Goal: Information Seeking & Learning: Understand process/instructions

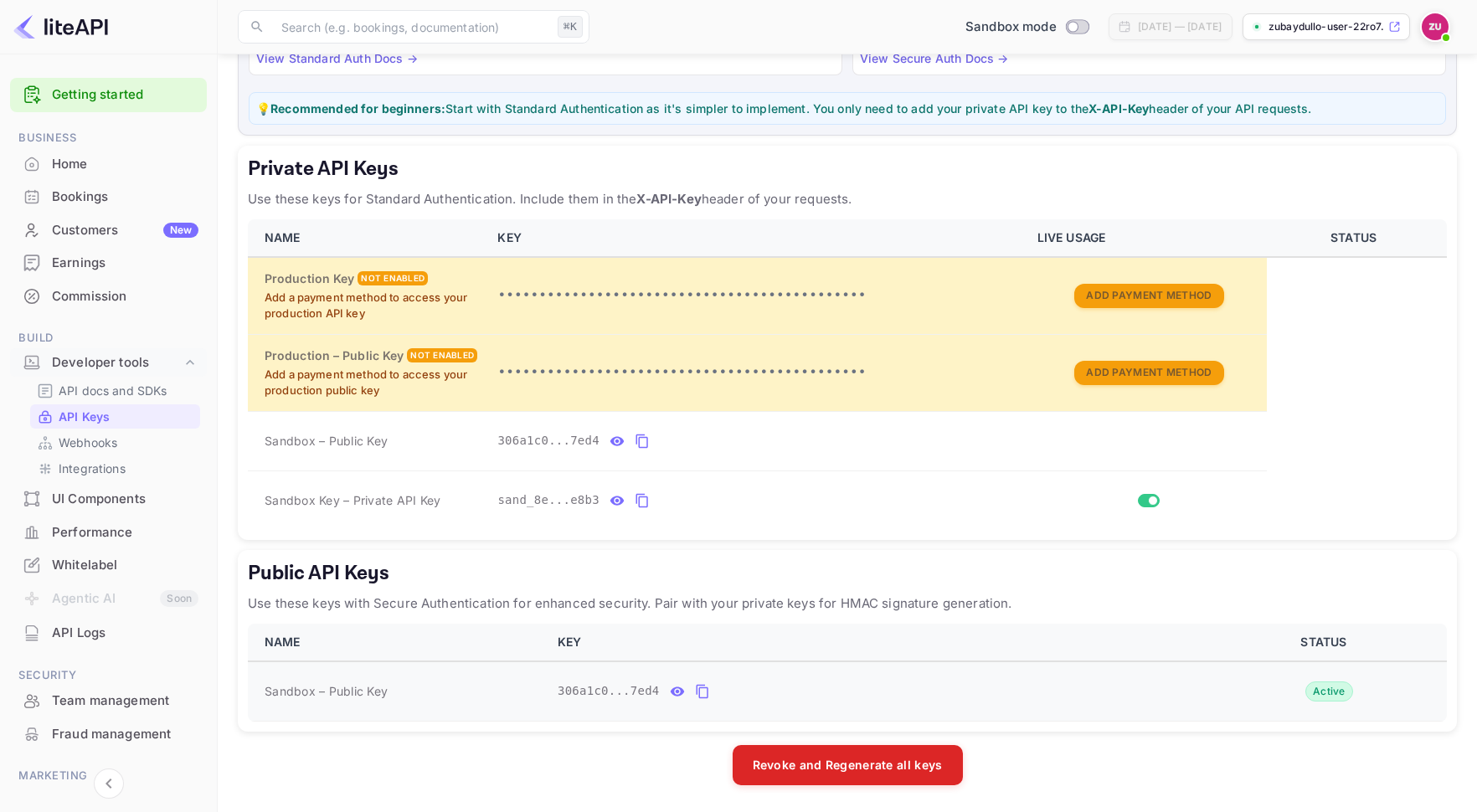
click at [701, 691] on icon "public api keys table" at bounding box center [703, 691] width 15 height 20
click at [645, 440] on icon "private api keys table" at bounding box center [643, 441] width 15 height 20
click at [636, 505] on icon "private api keys table" at bounding box center [643, 500] width 15 height 20
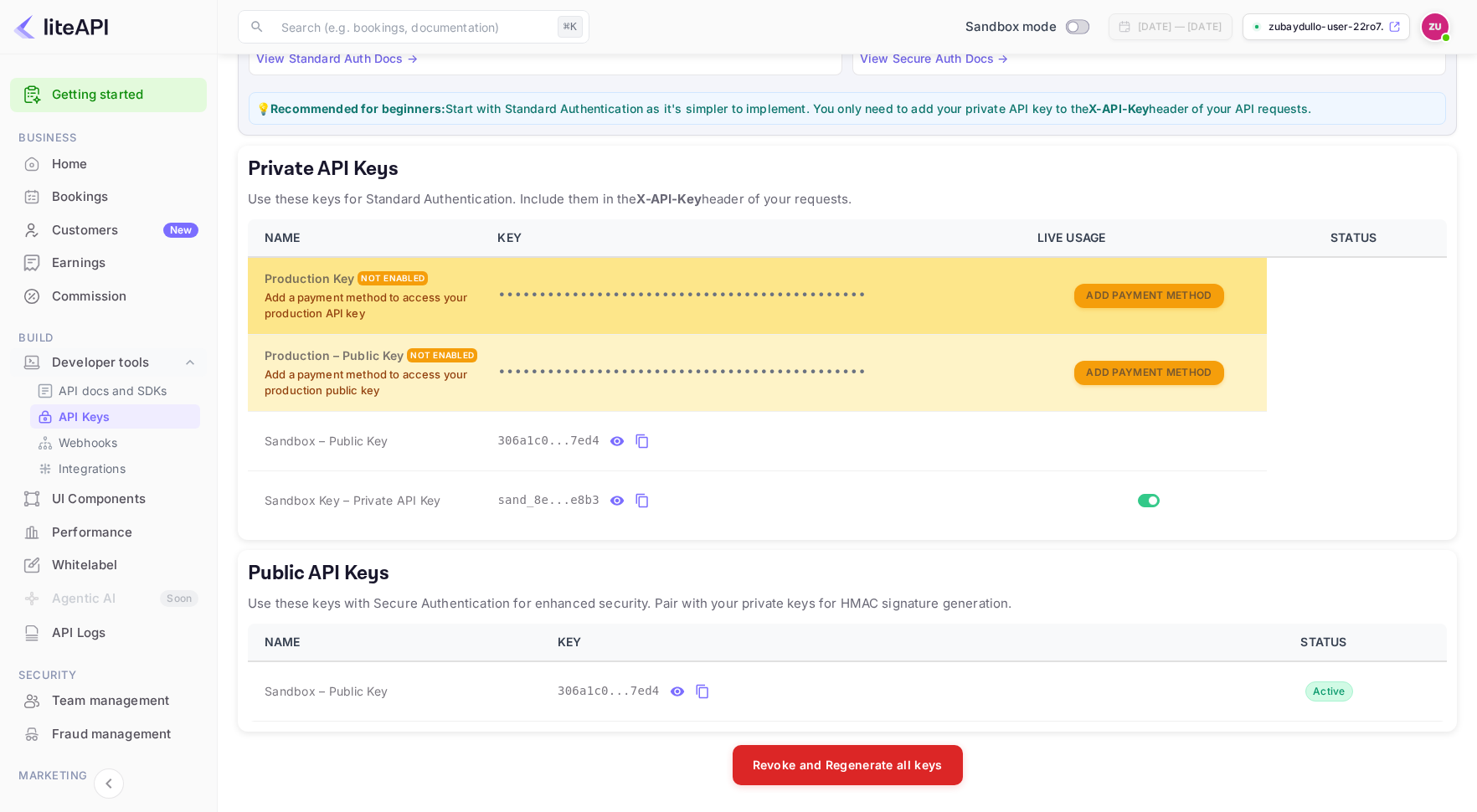
click at [665, 298] on p "•••••••••••••••••••••••••••••••••••••••••••••" at bounding box center [757, 295] width 519 height 20
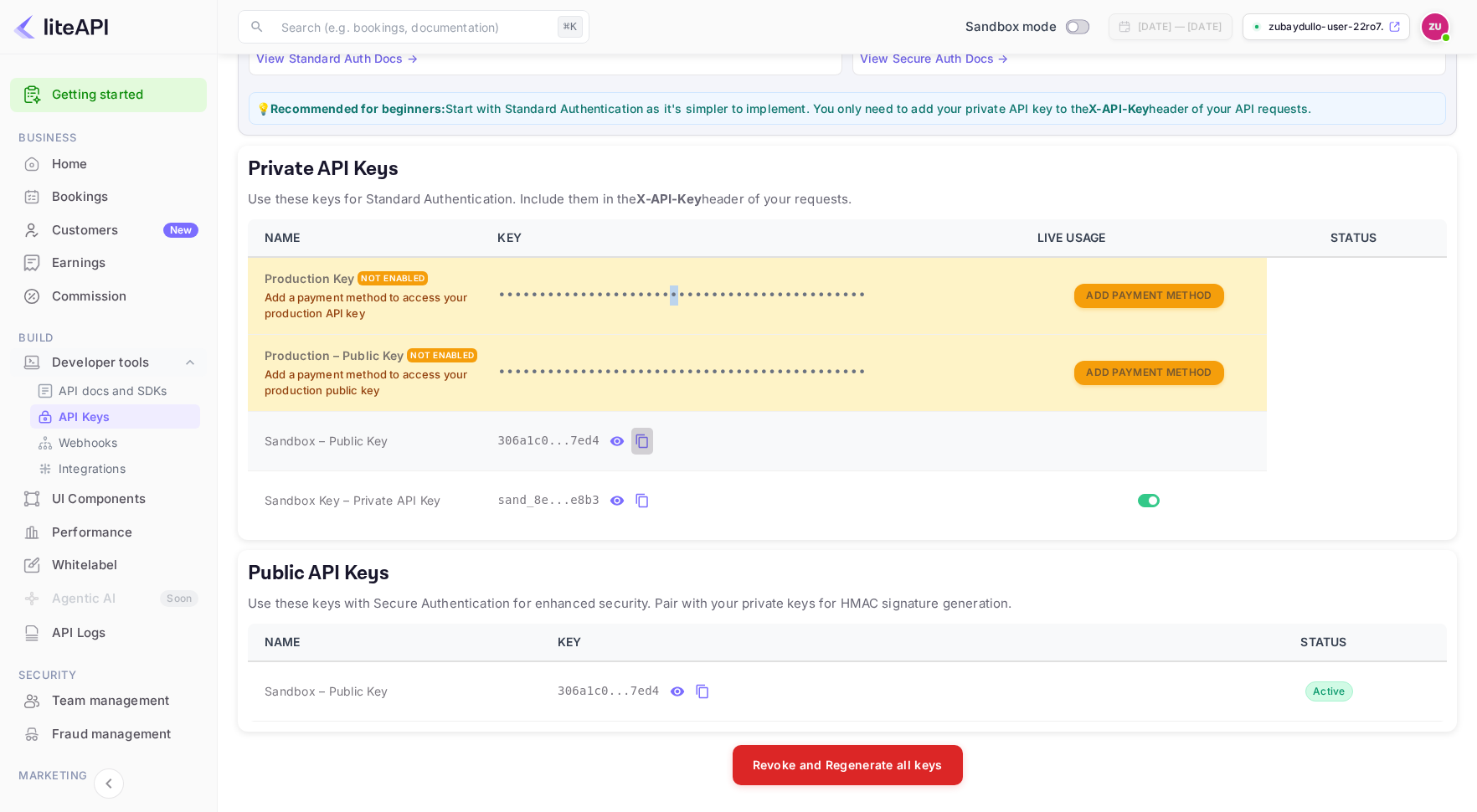
click at [643, 445] on icon "private api keys table" at bounding box center [643, 441] width 15 height 20
click at [698, 691] on icon "public api keys table" at bounding box center [703, 691] width 15 height 20
click at [642, 500] on icon "private api keys table" at bounding box center [643, 500] width 15 height 20
click at [710, 489] on div "sand_8e...e8b3" at bounding box center [757, 500] width 519 height 27
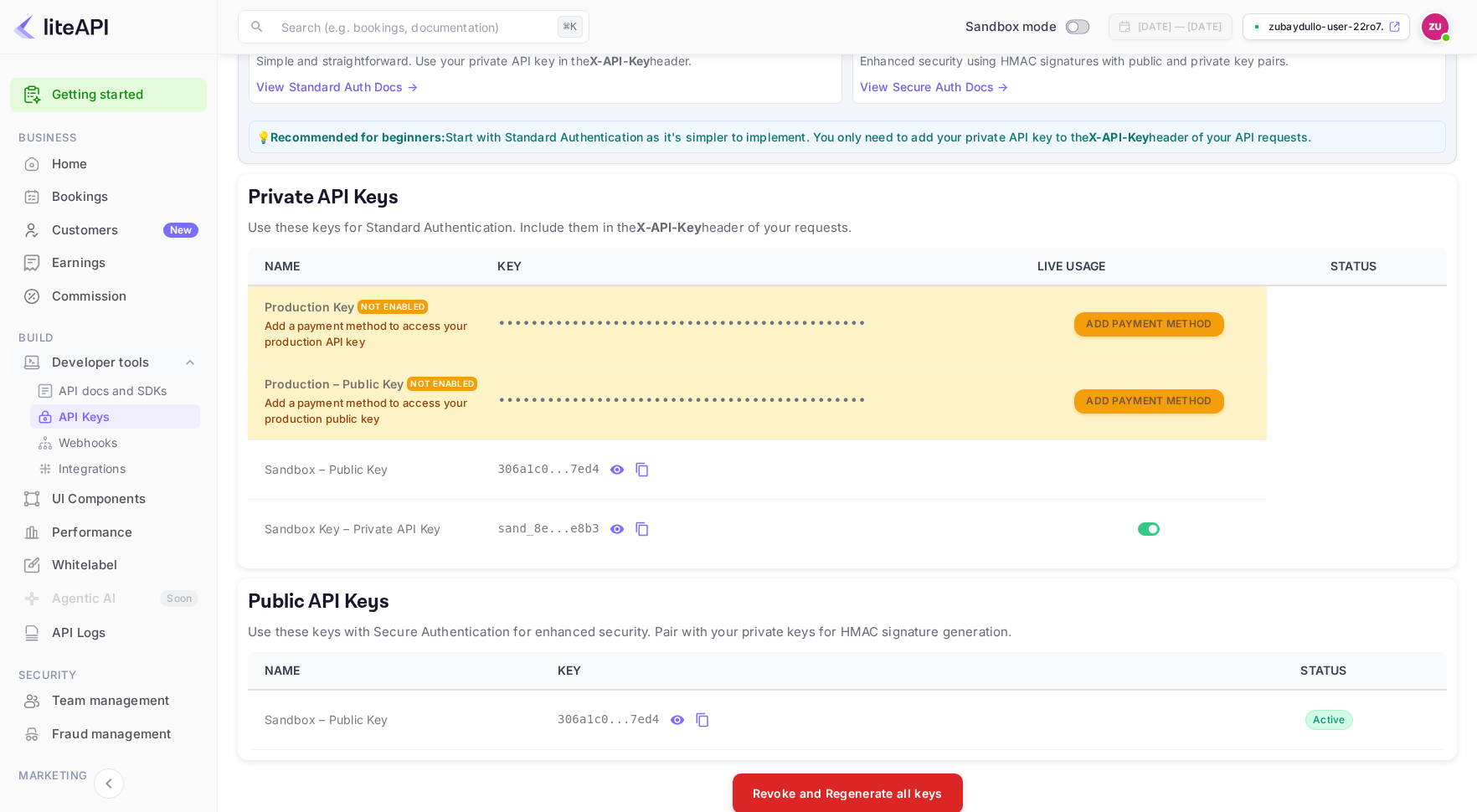
scroll to position [167, 0]
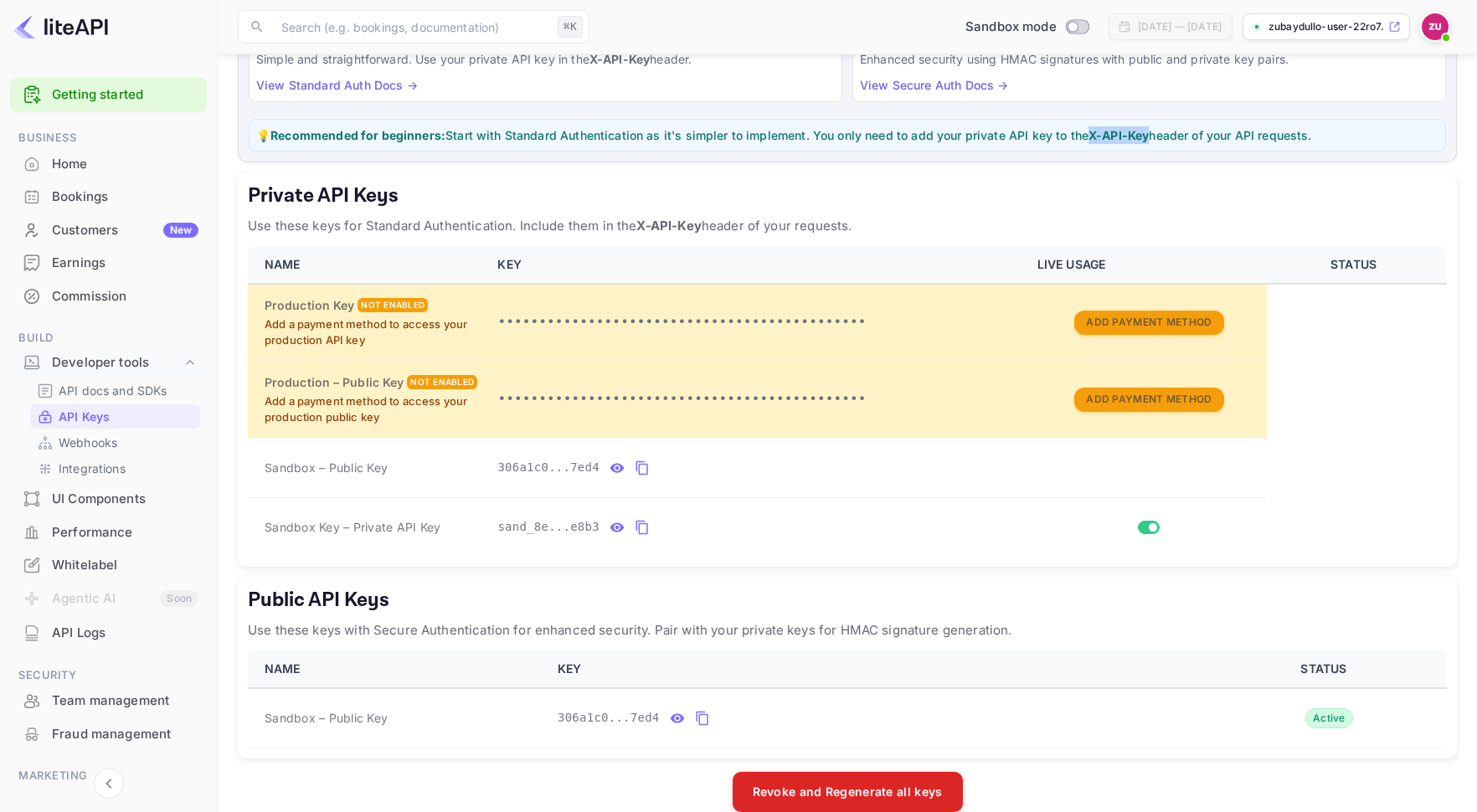
drag, startPoint x: 1091, startPoint y: 135, endPoint x: 1148, endPoint y: 135, distance: 57.0
click at [1148, 135] on strong "X-API-Key" at bounding box center [1118, 135] width 60 height 14
copy strong "X-API-Key"
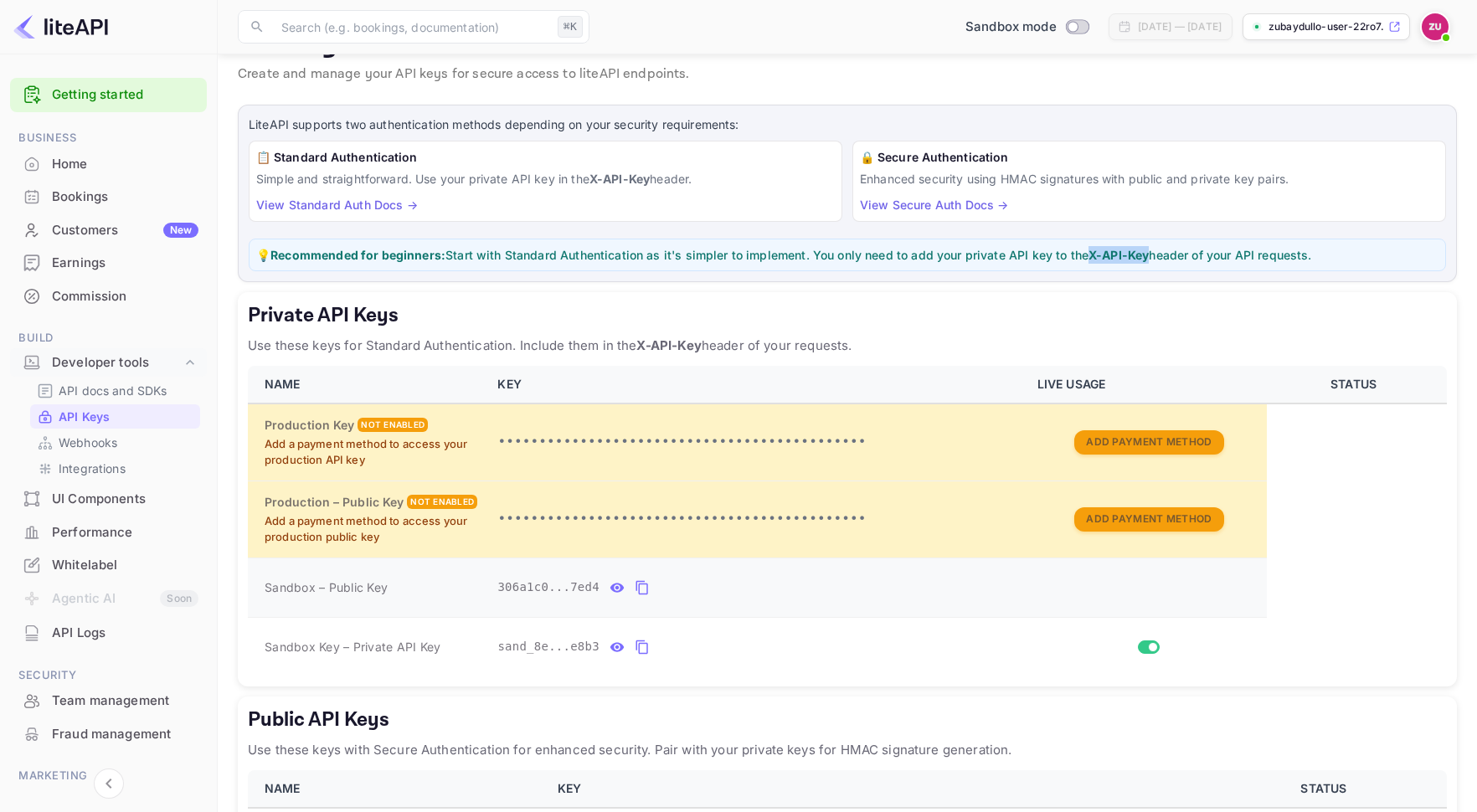
scroll to position [0, 0]
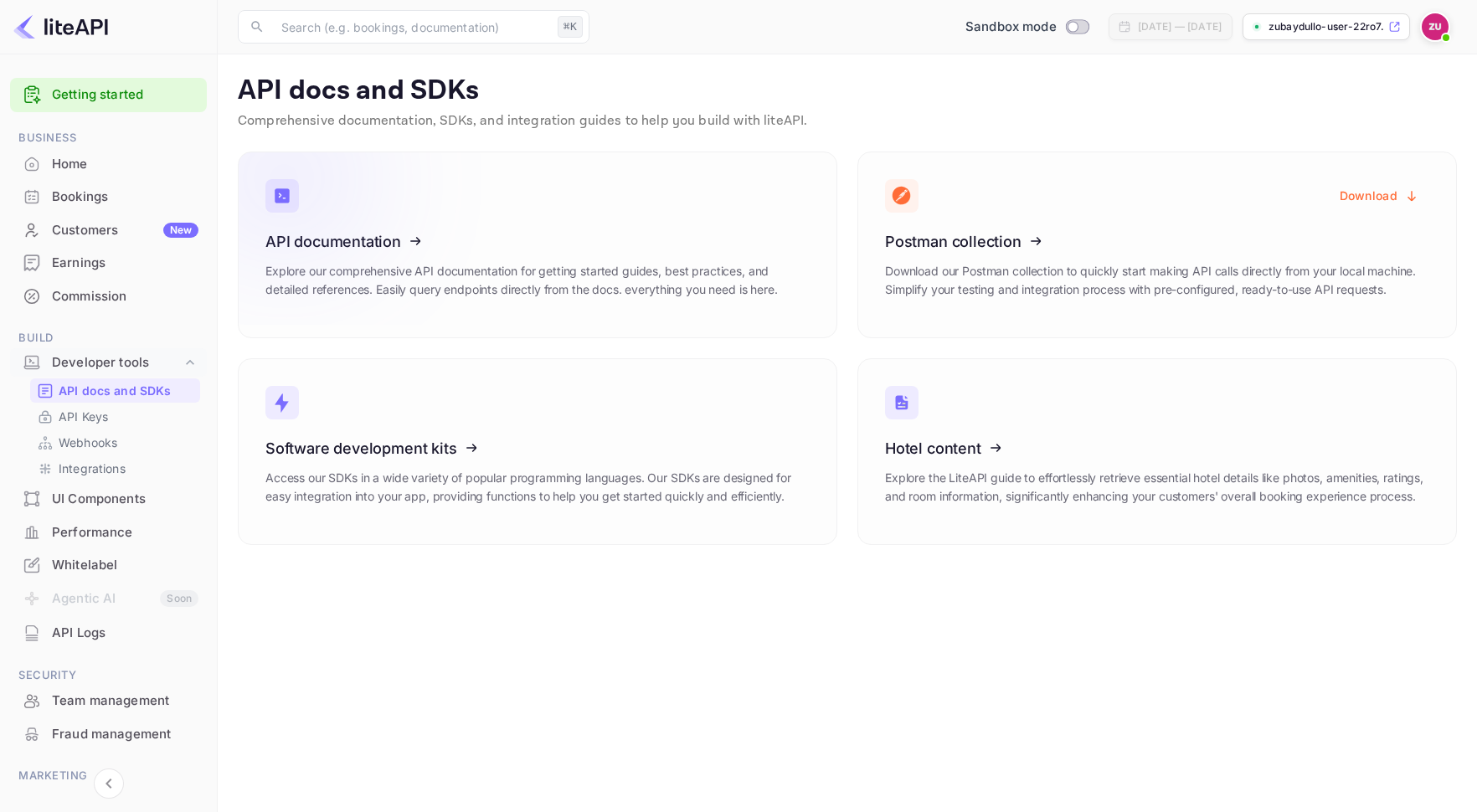
click at [425, 242] on icon at bounding box center [369, 239] width 261 height 173
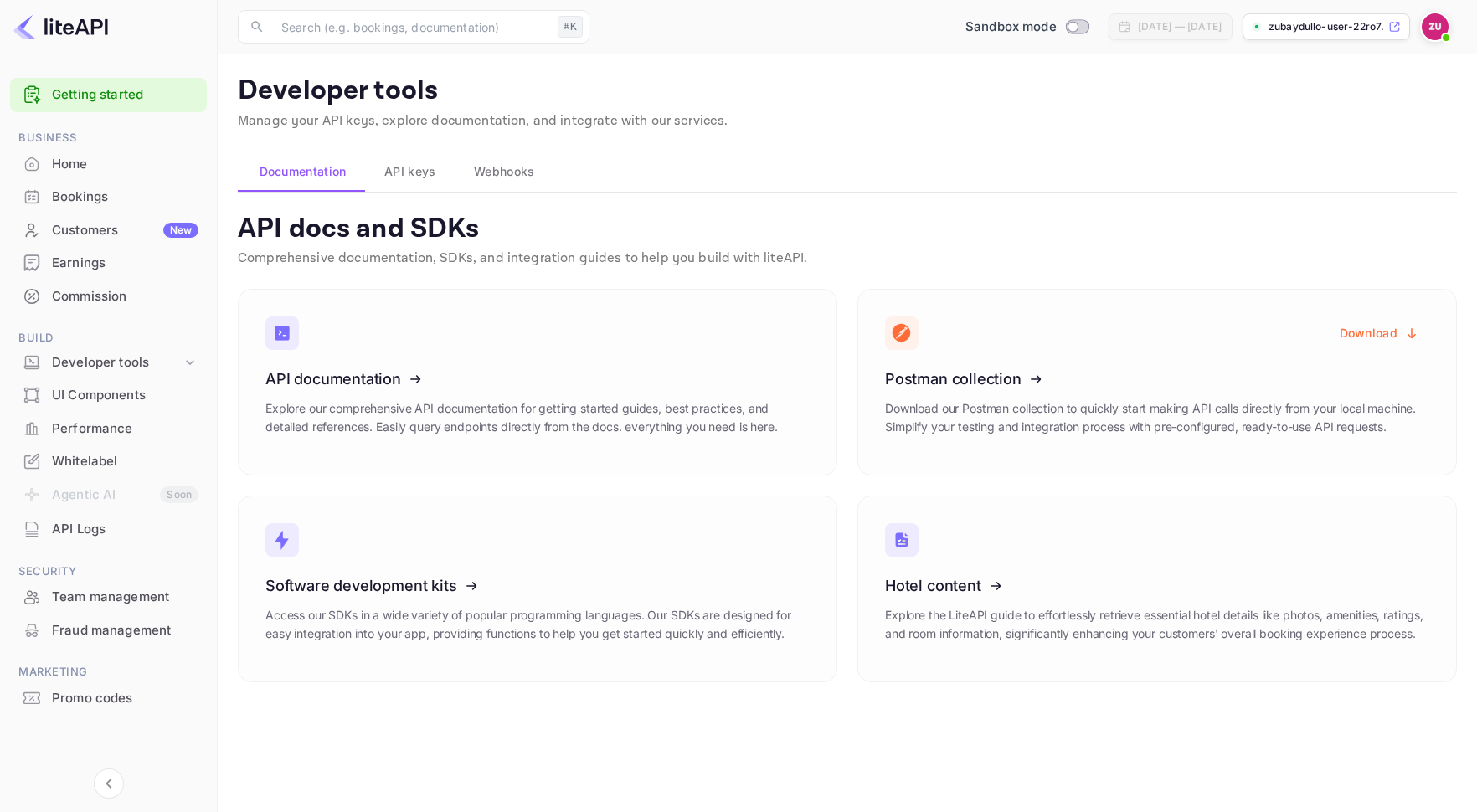
click at [419, 144] on main "Developer tools Manage your API keys, explore documentation, and integrate with…" at bounding box center [847, 433] width 1259 height 758
click at [419, 166] on span "API keys" at bounding box center [410, 171] width 51 height 20
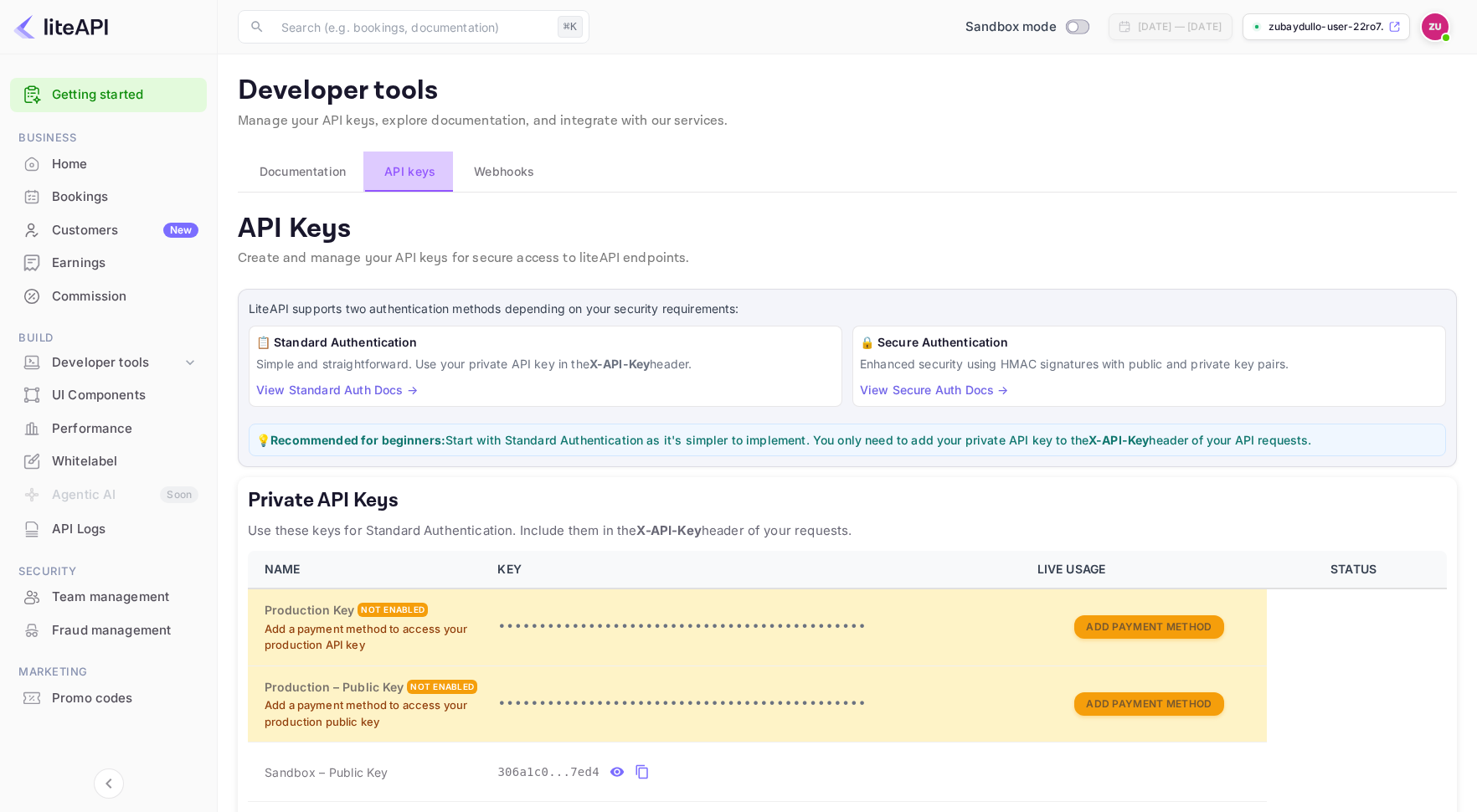
click at [394, 175] on span "API keys" at bounding box center [410, 171] width 51 height 20
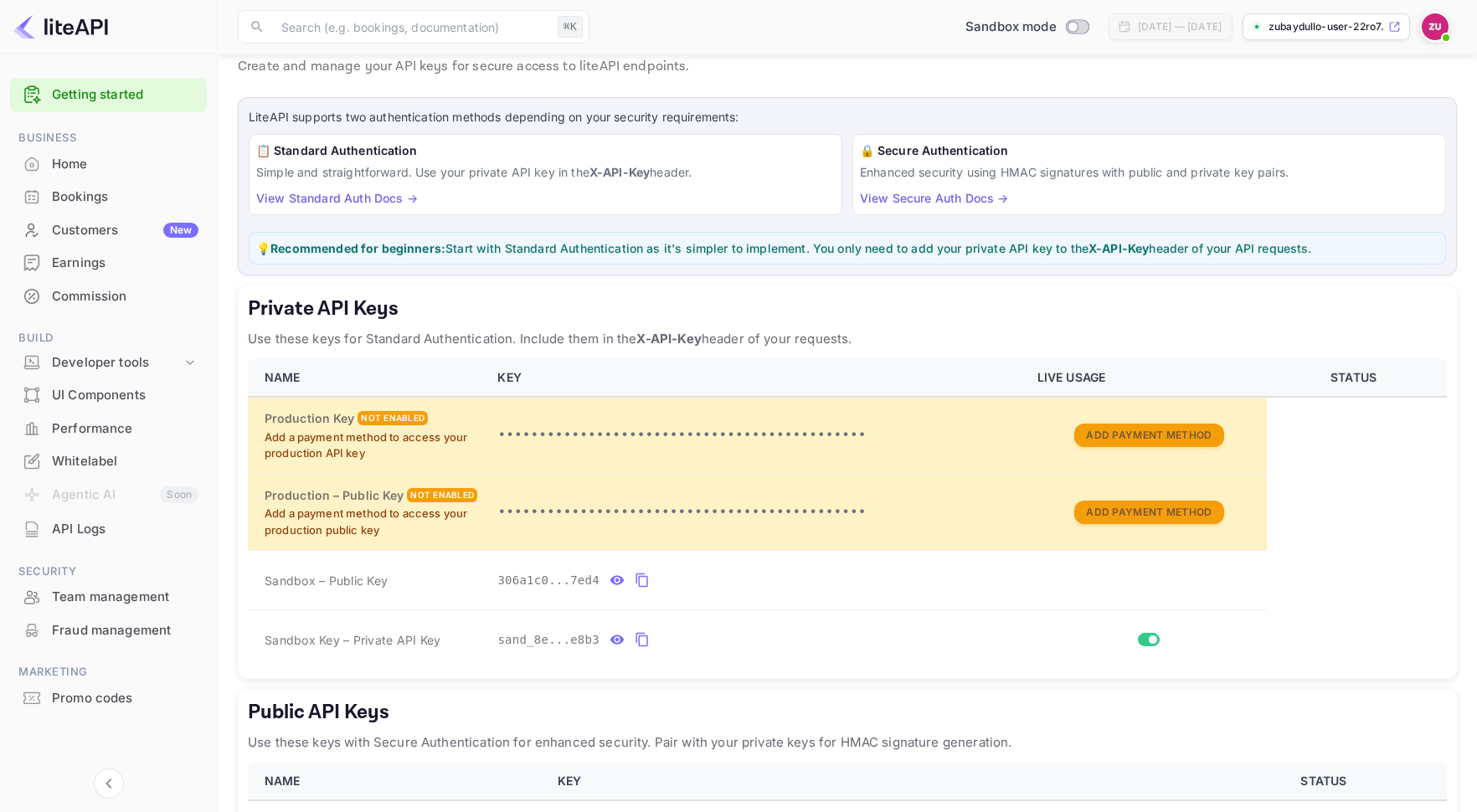
scroll to position [330, 0]
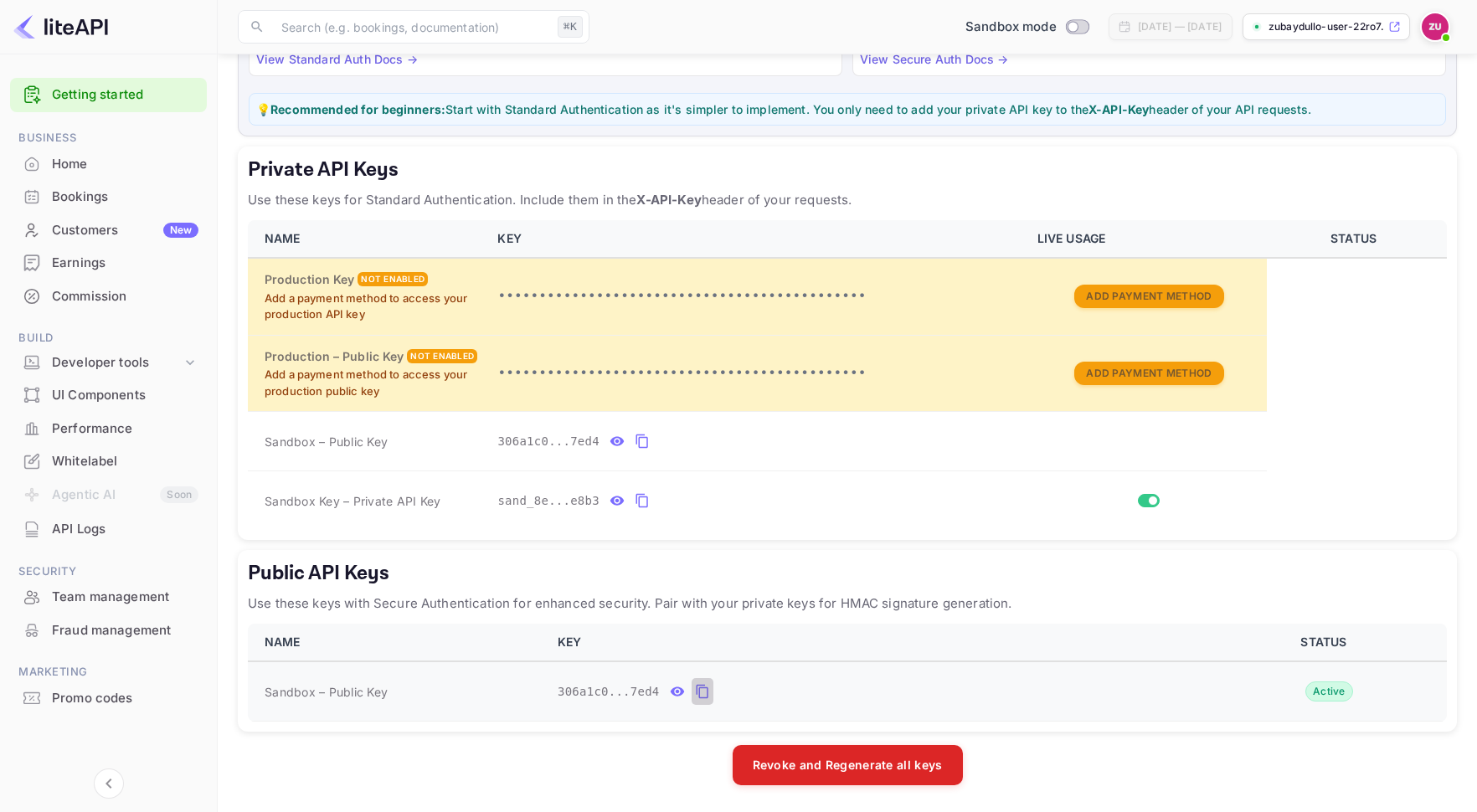
click at [699, 690] on icon "public api keys table" at bounding box center [702, 691] width 11 height 14
click at [395, 602] on p "Use these keys with Secure Authentication for enhanced security. Pair with your…" at bounding box center [848, 603] width 1199 height 20
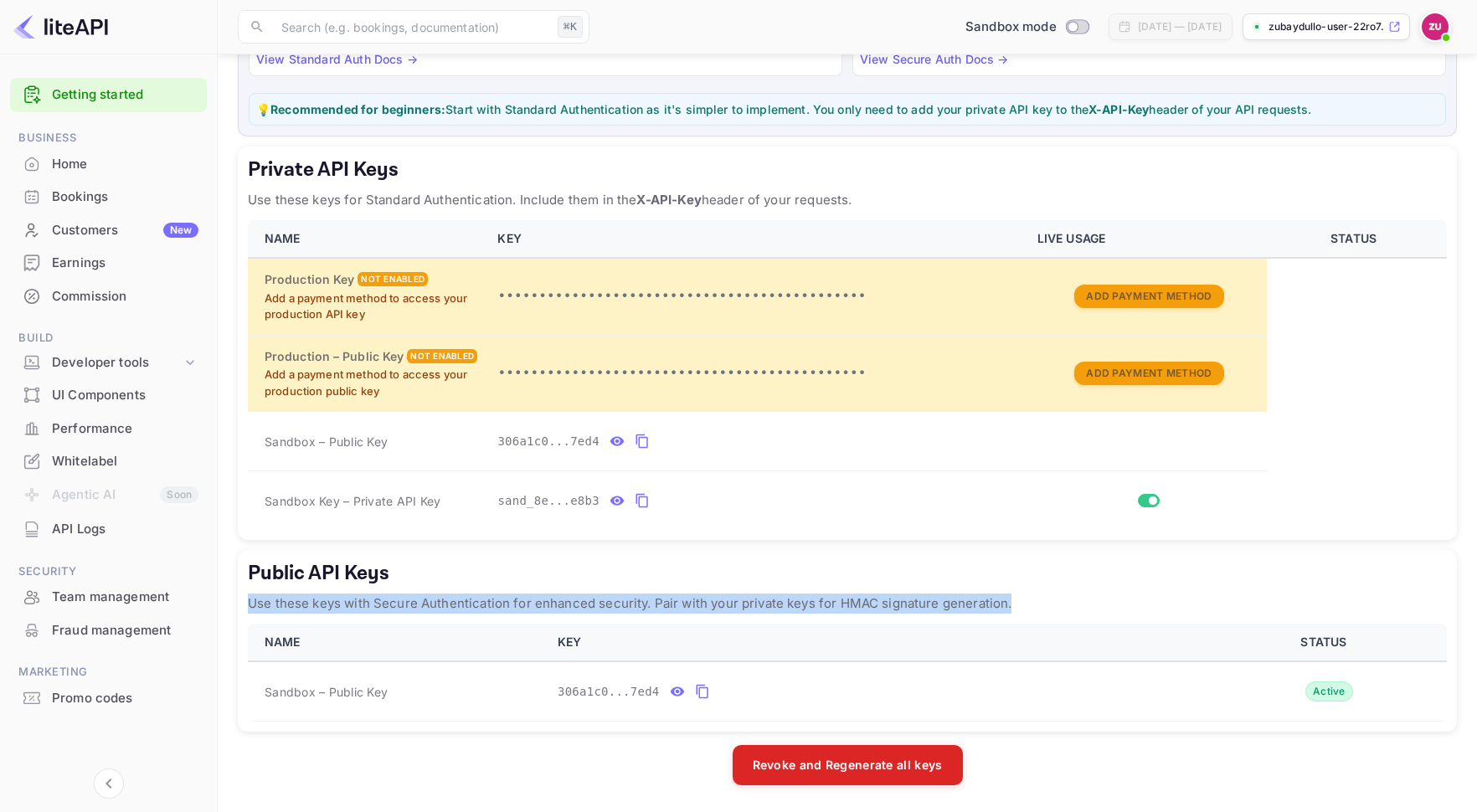
click at [395, 602] on p "Use these keys with Secure Authentication for enhanced security. Pair with your…" at bounding box center [848, 603] width 1199 height 20
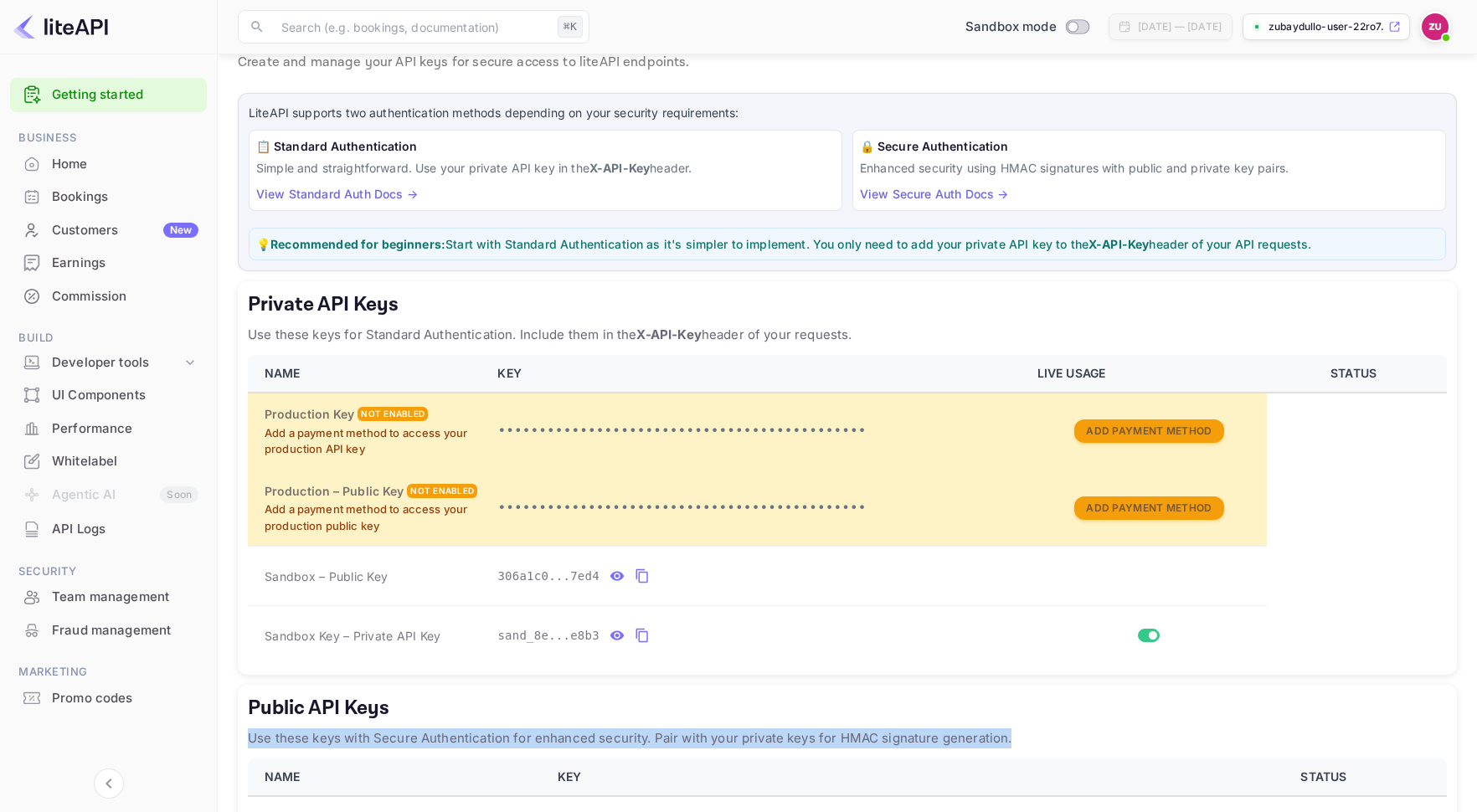
scroll to position [0, 0]
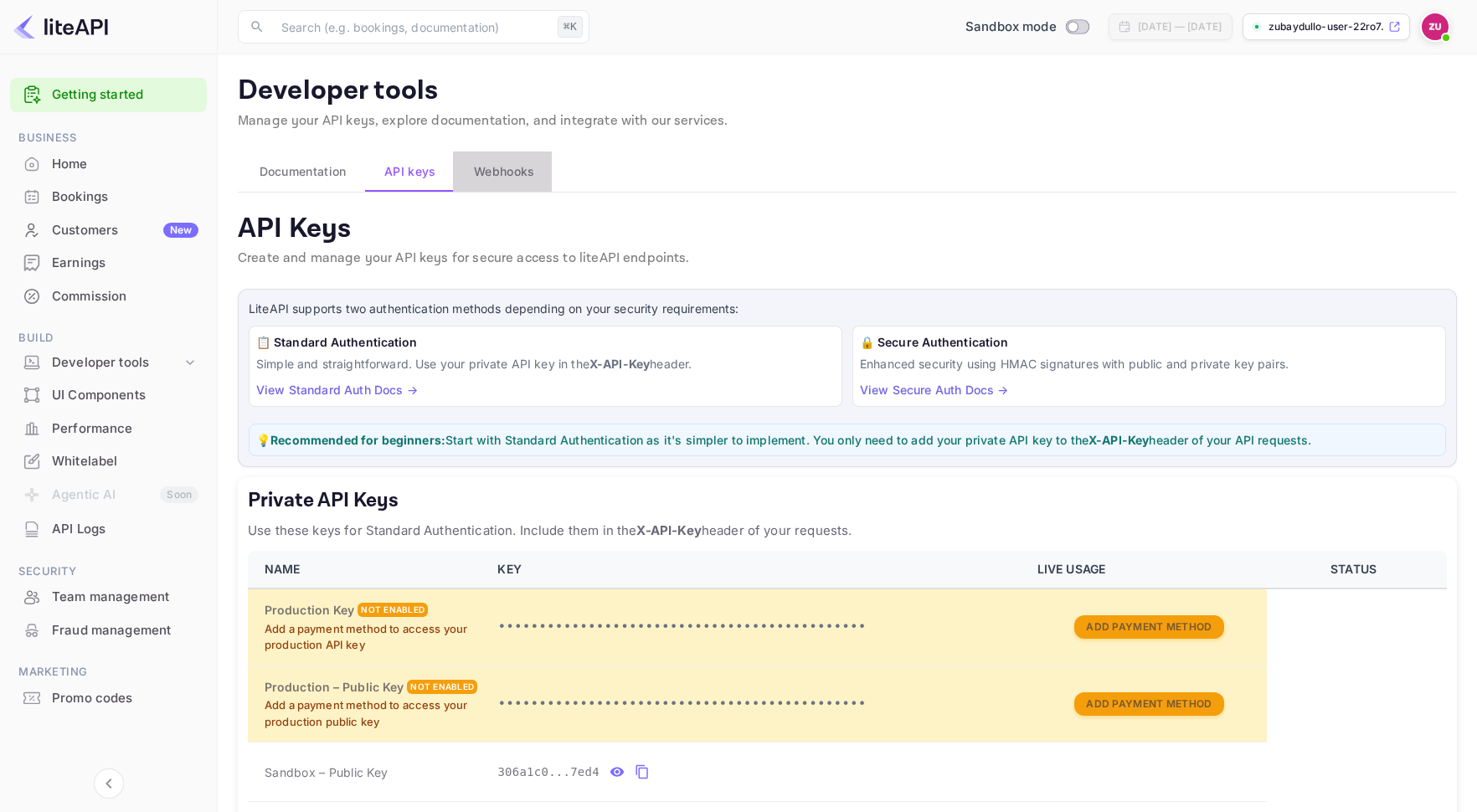
click at [514, 184] on button "Webhooks" at bounding box center [501, 172] width 98 height 40
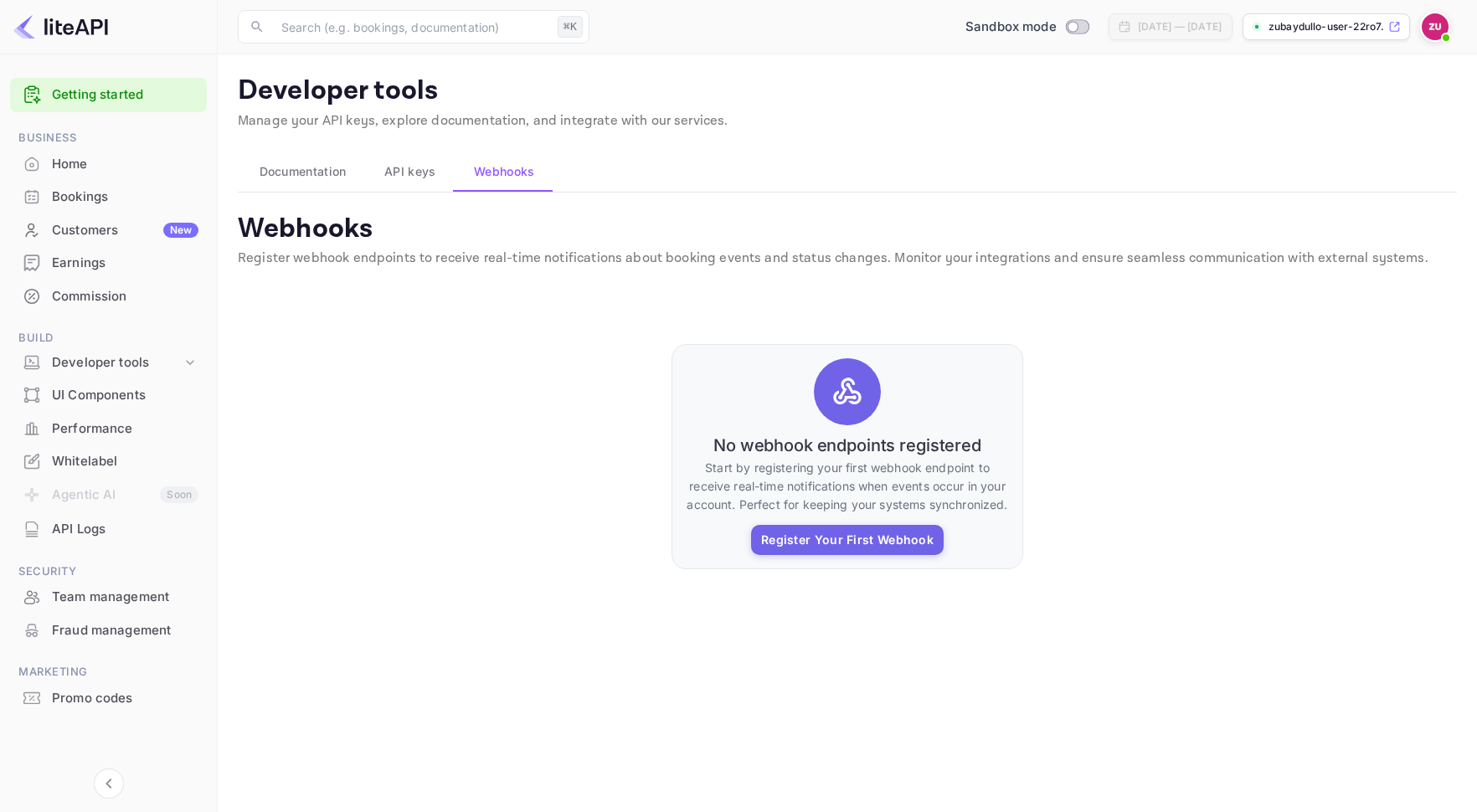
click at [411, 171] on span "API keys" at bounding box center [410, 171] width 51 height 20
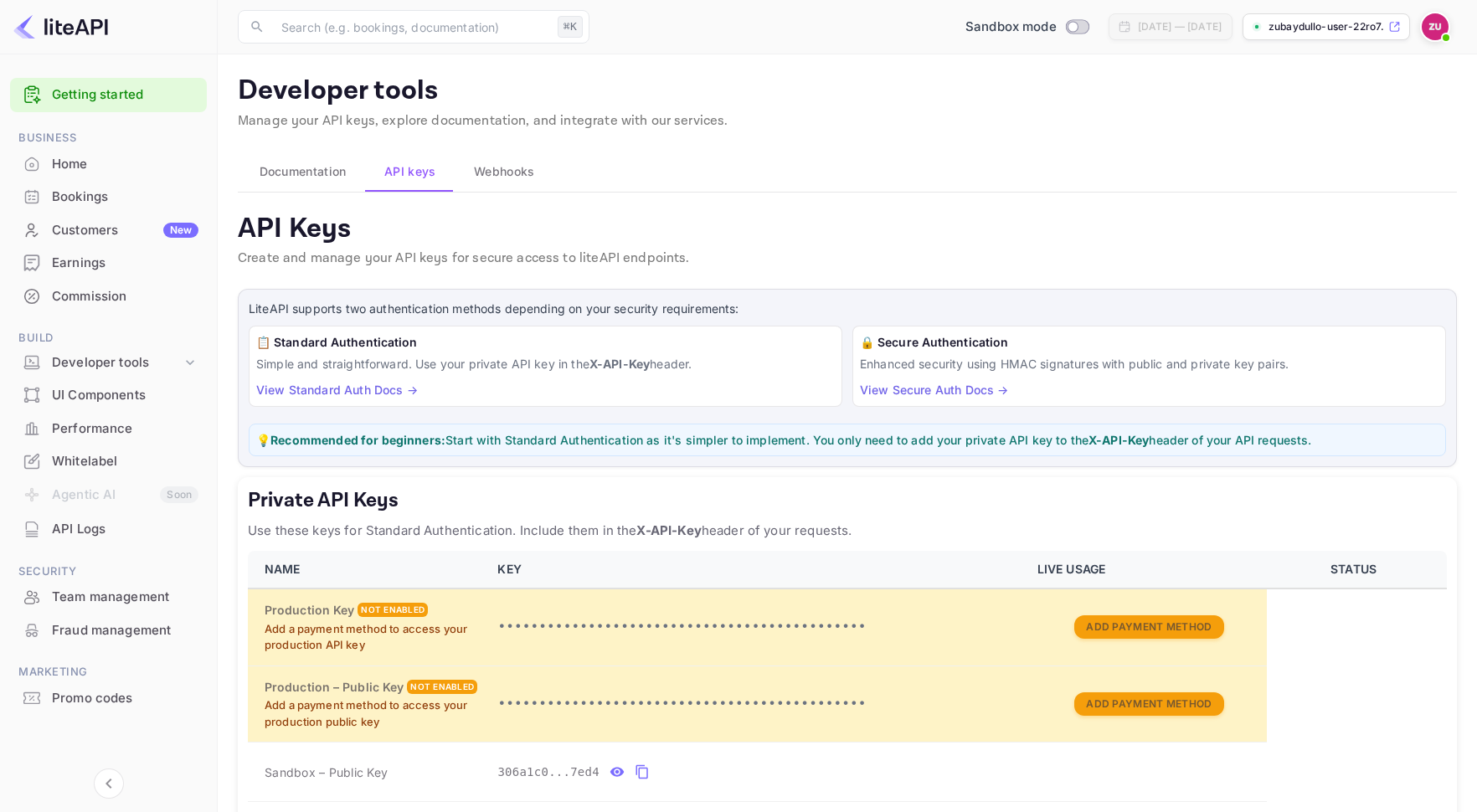
click at [317, 174] on span "Documentation" at bounding box center [303, 171] width 87 height 20
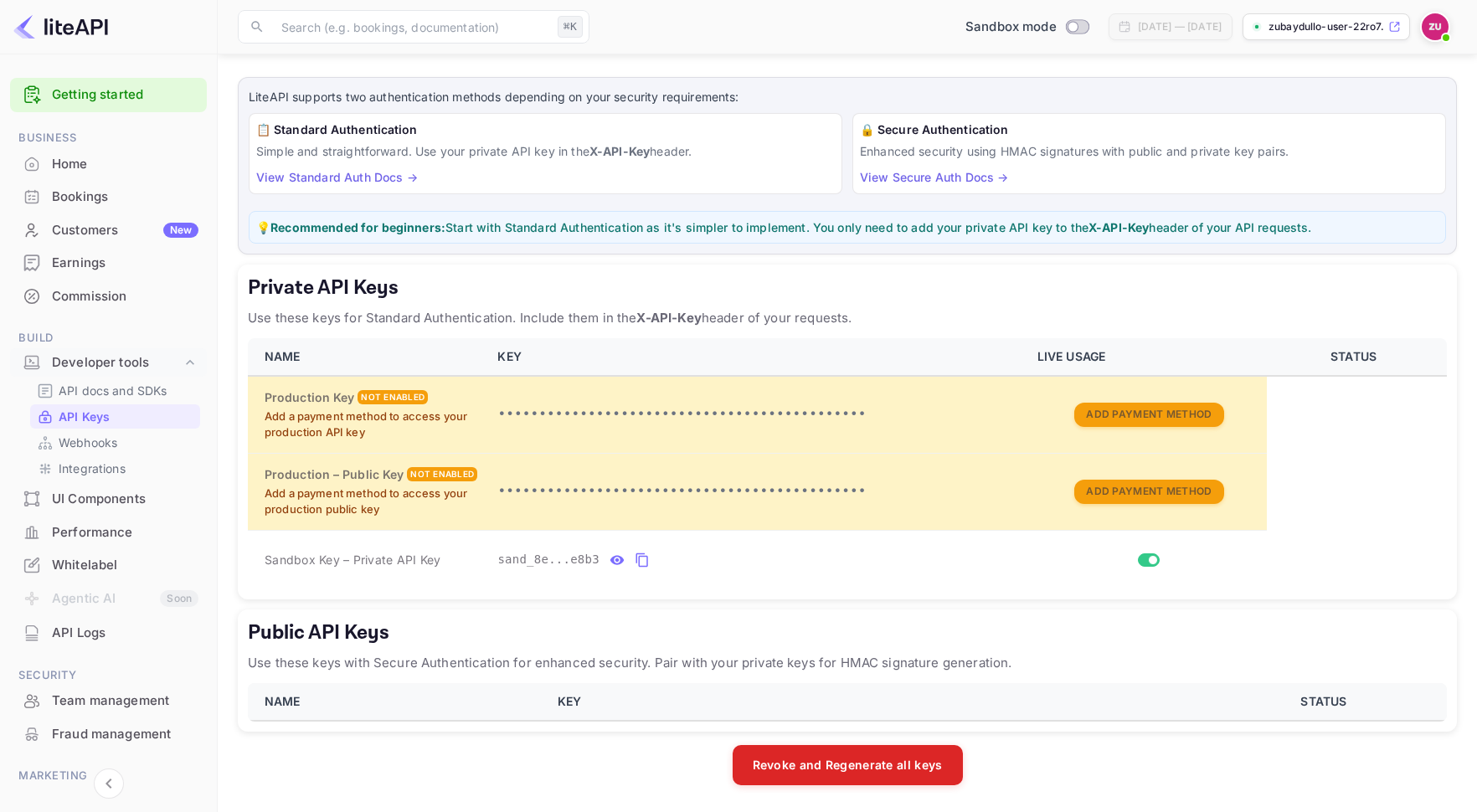
click at [675, 718] on th "KEY" at bounding box center [877, 701] width 660 height 37
click at [455, 722] on div "Public API Keys Use these keys with Secure Authentication for enhanced security…" at bounding box center [847, 670] width 1219 height 122
click at [381, 745] on div "Revoke and Regenerate all keys" at bounding box center [847, 764] width 1219 height 40
click at [381, 708] on th "NAME" at bounding box center [398, 701] width 300 height 37
click at [642, 561] on icon "private api keys table" at bounding box center [643, 559] width 15 height 20
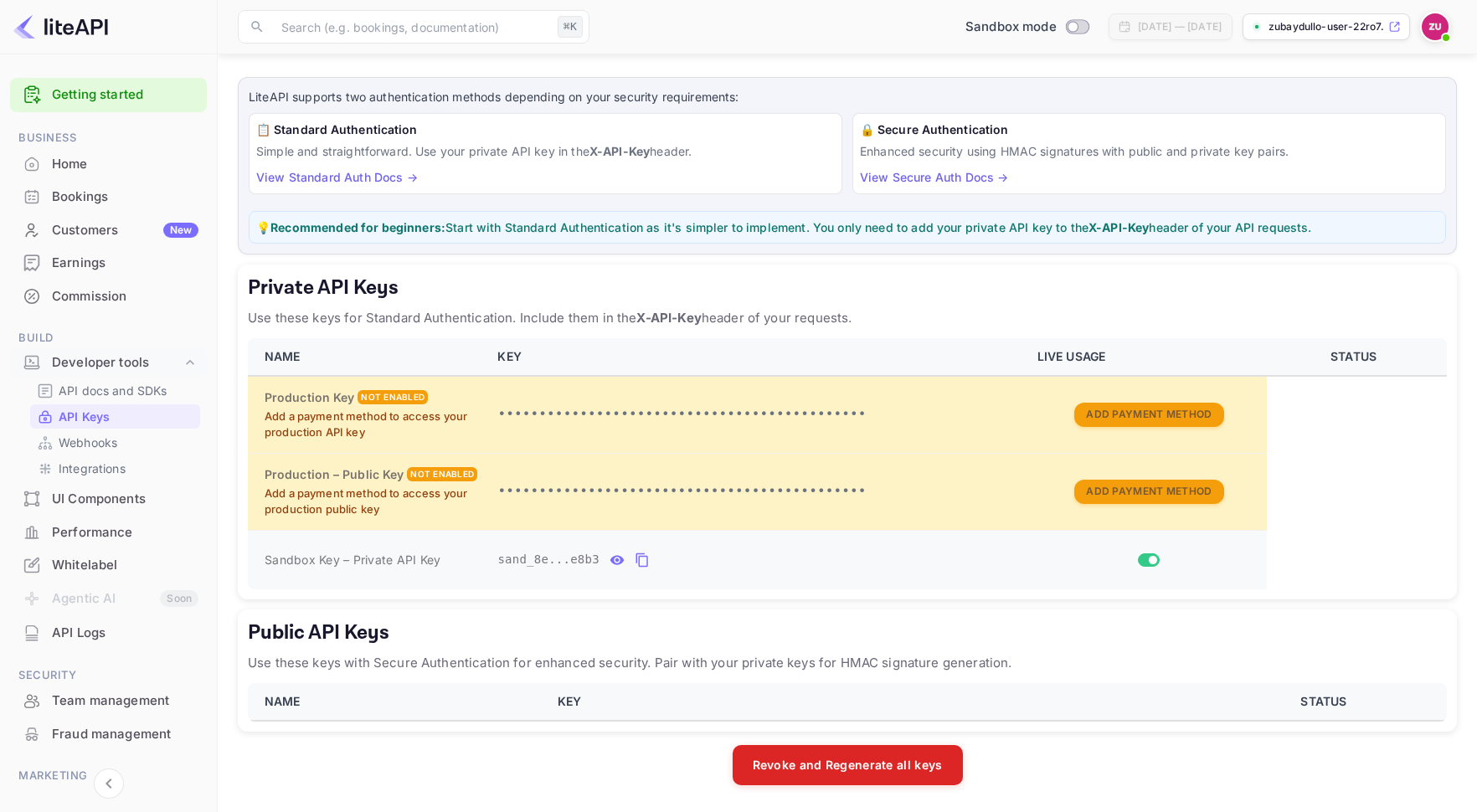
click at [422, 565] on span "Sandbox Key – Private API Key" at bounding box center [352, 559] width 176 height 14
click at [353, 177] on link "View Standard Auth Docs →" at bounding box center [336, 177] width 161 height 14
click at [159, 394] on p "API docs and SDKs" at bounding box center [113, 390] width 109 height 17
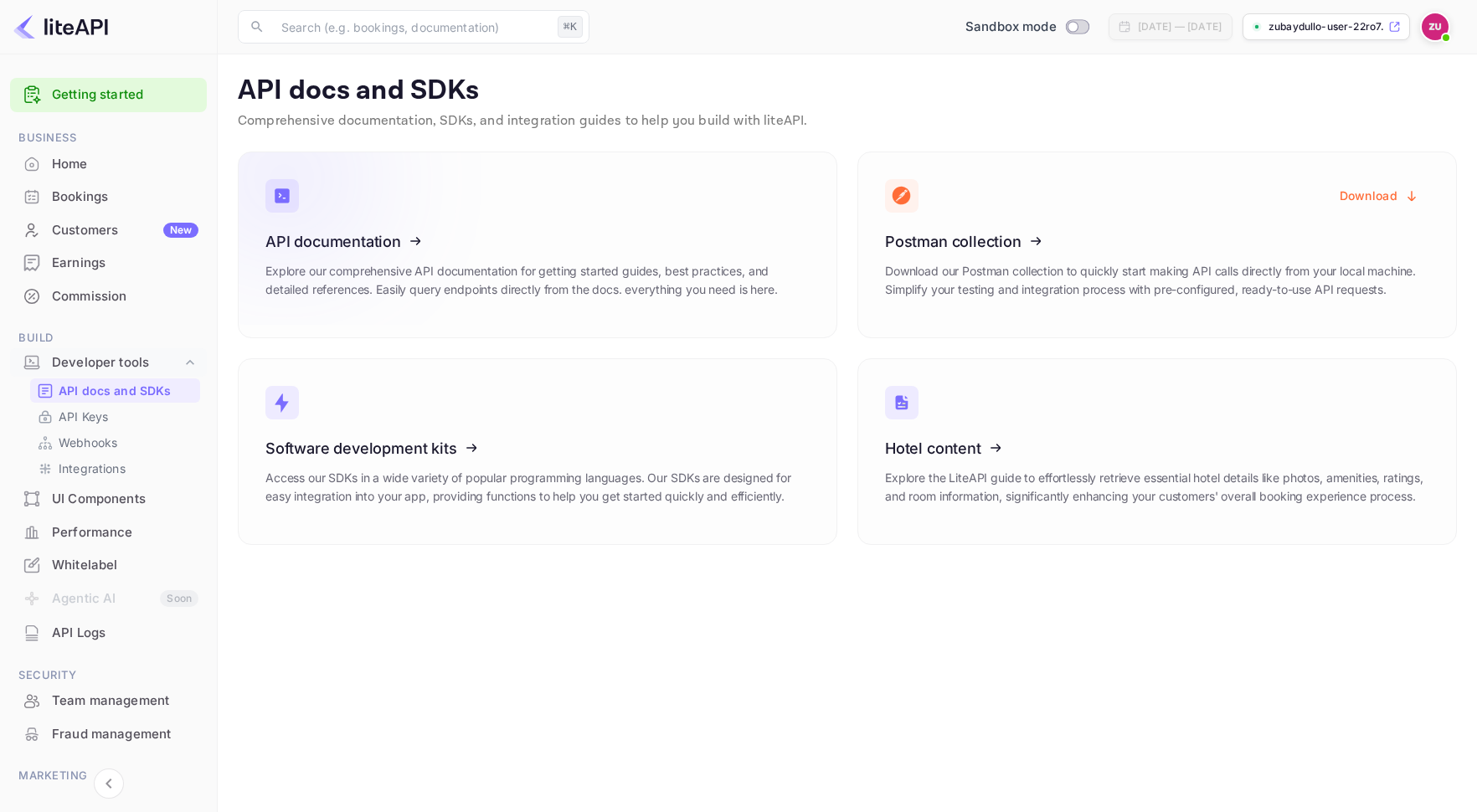
click at [512, 264] on p "Explore our comprehensive API documentation for getting started guides, best pr…" at bounding box center [538, 280] width 544 height 37
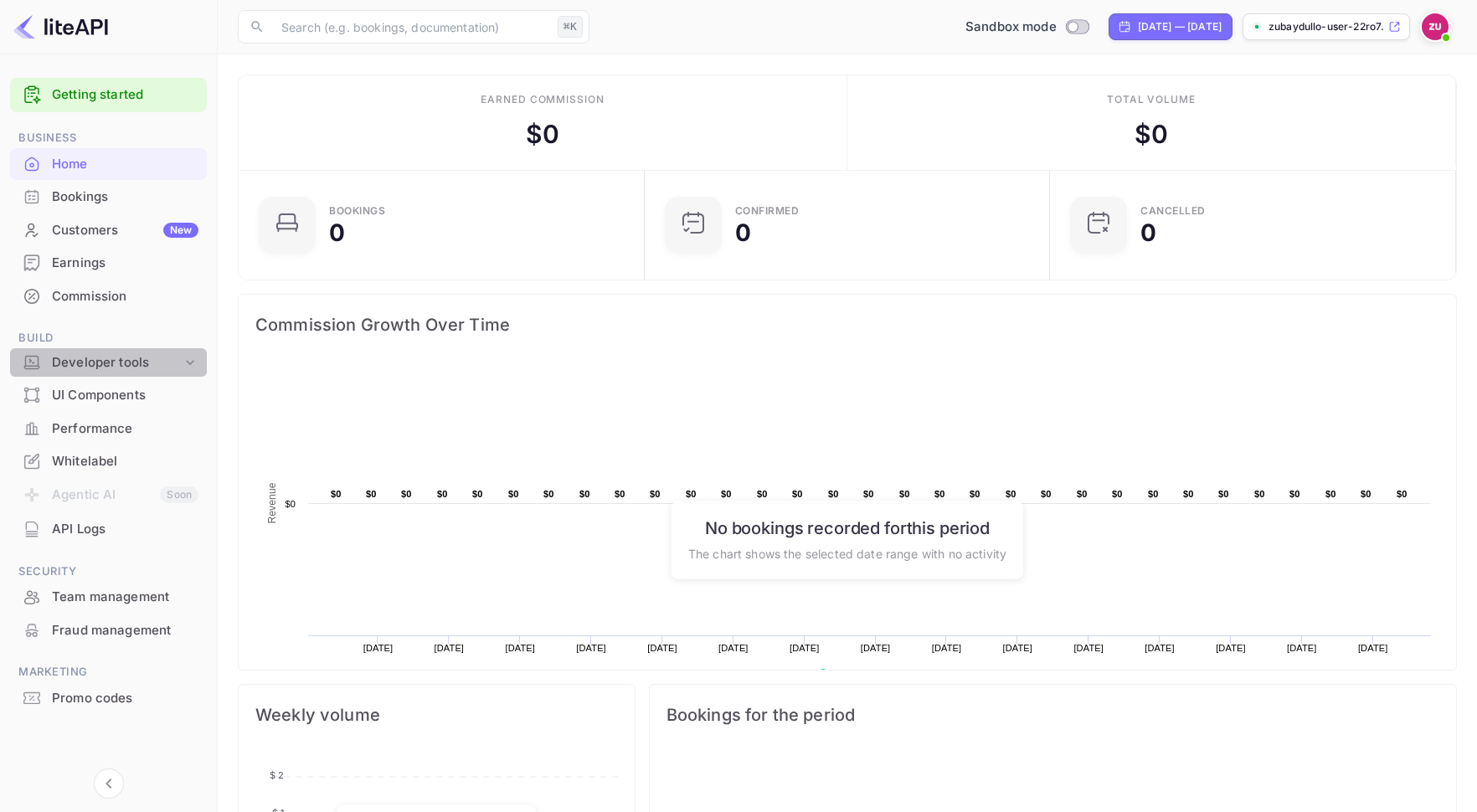
click at [132, 364] on div "Developer tools" at bounding box center [116, 363] width 130 height 19
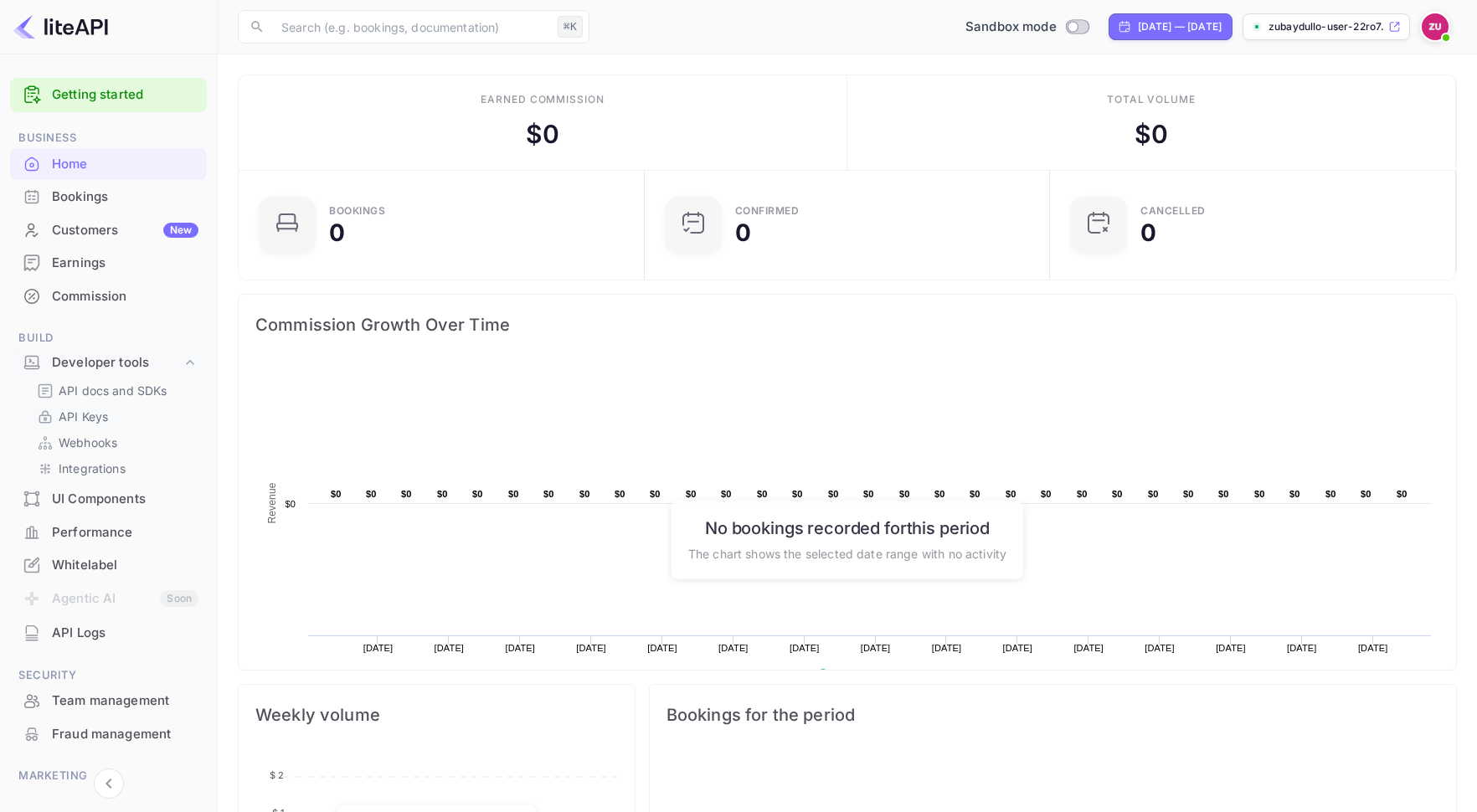
click at [126, 416] on link "API Keys" at bounding box center [116, 416] width 157 height 17
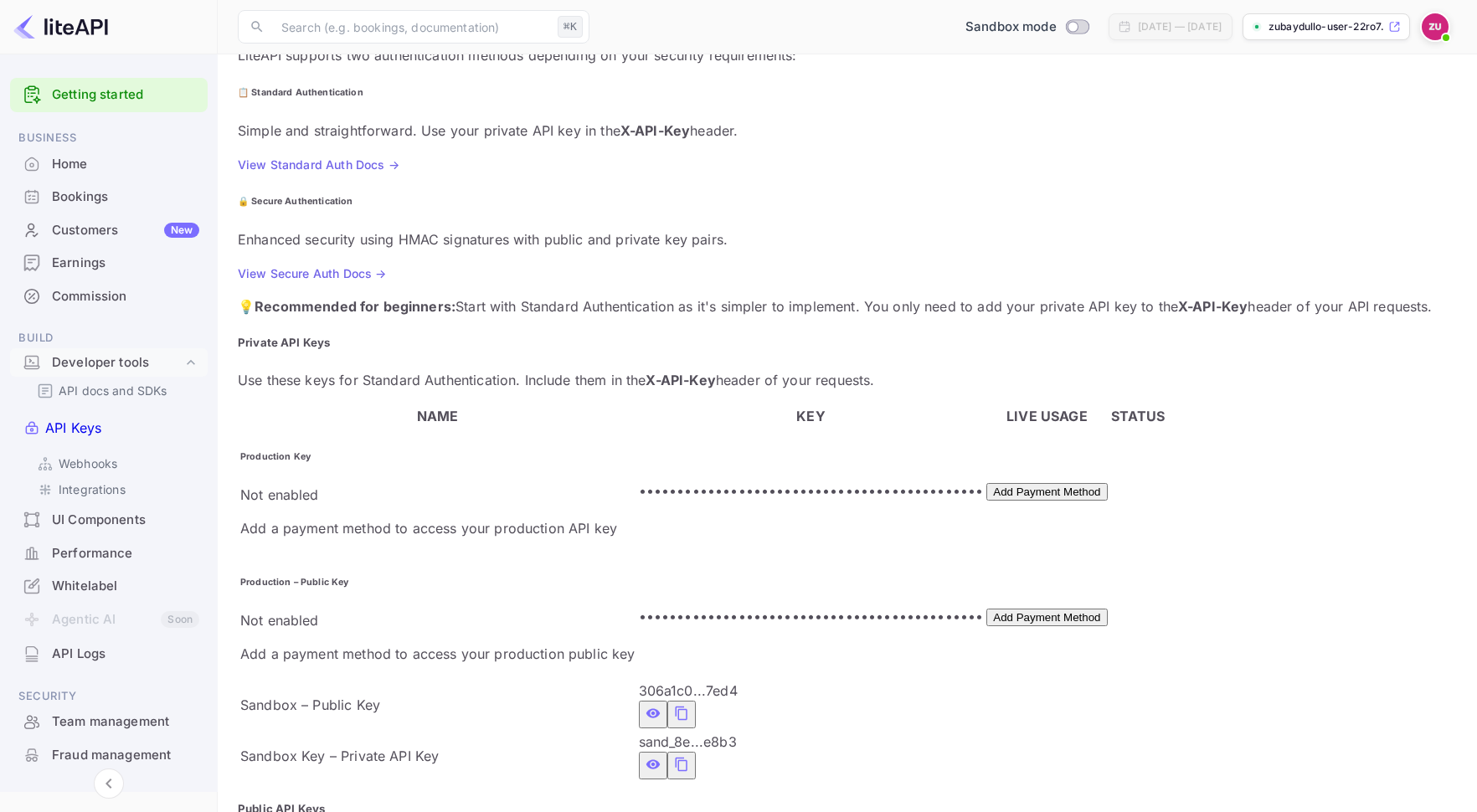
scroll to position [194, 0]
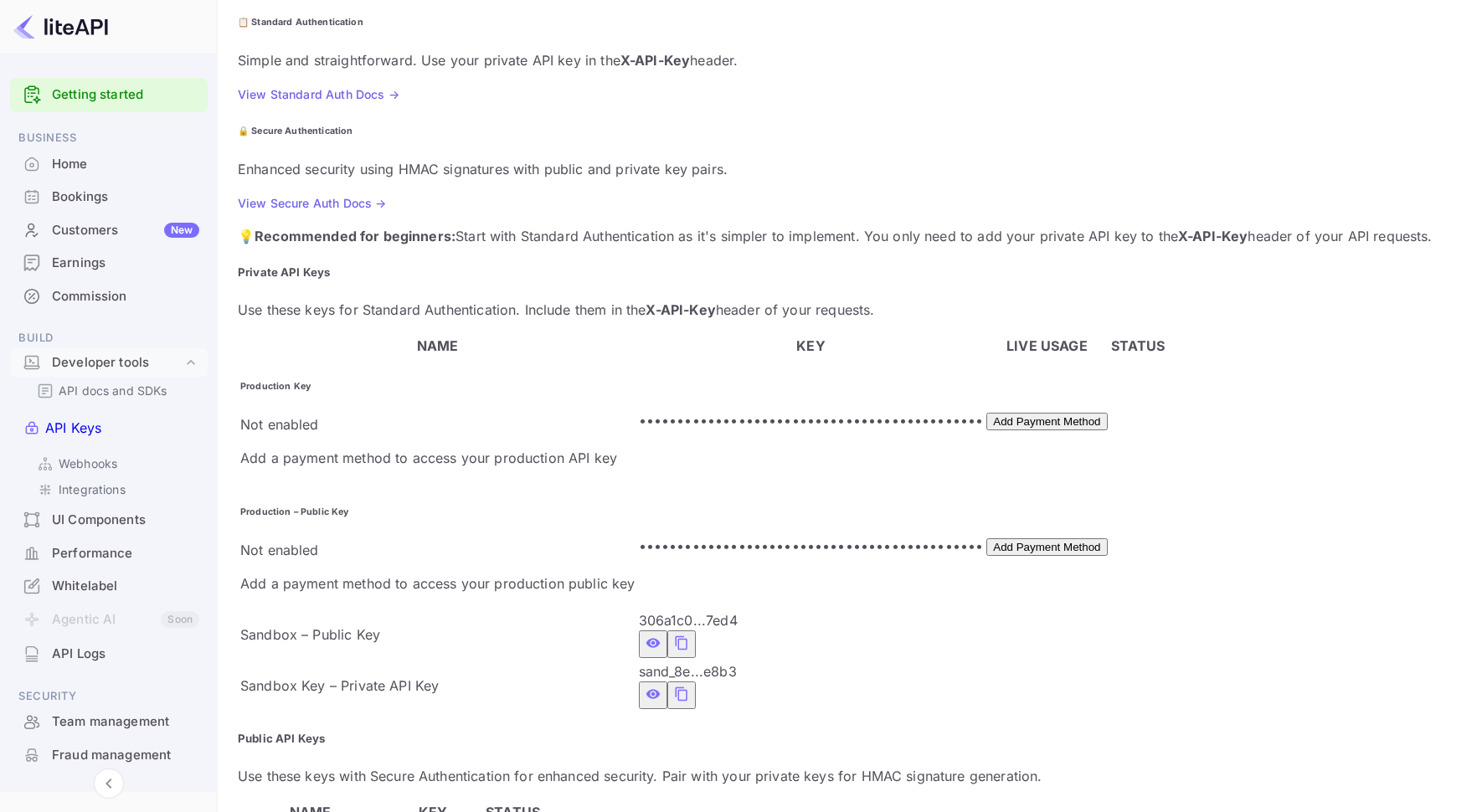
click at [101, 644] on div "API Logs" at bounding box center [125, 654] width 147 height 19
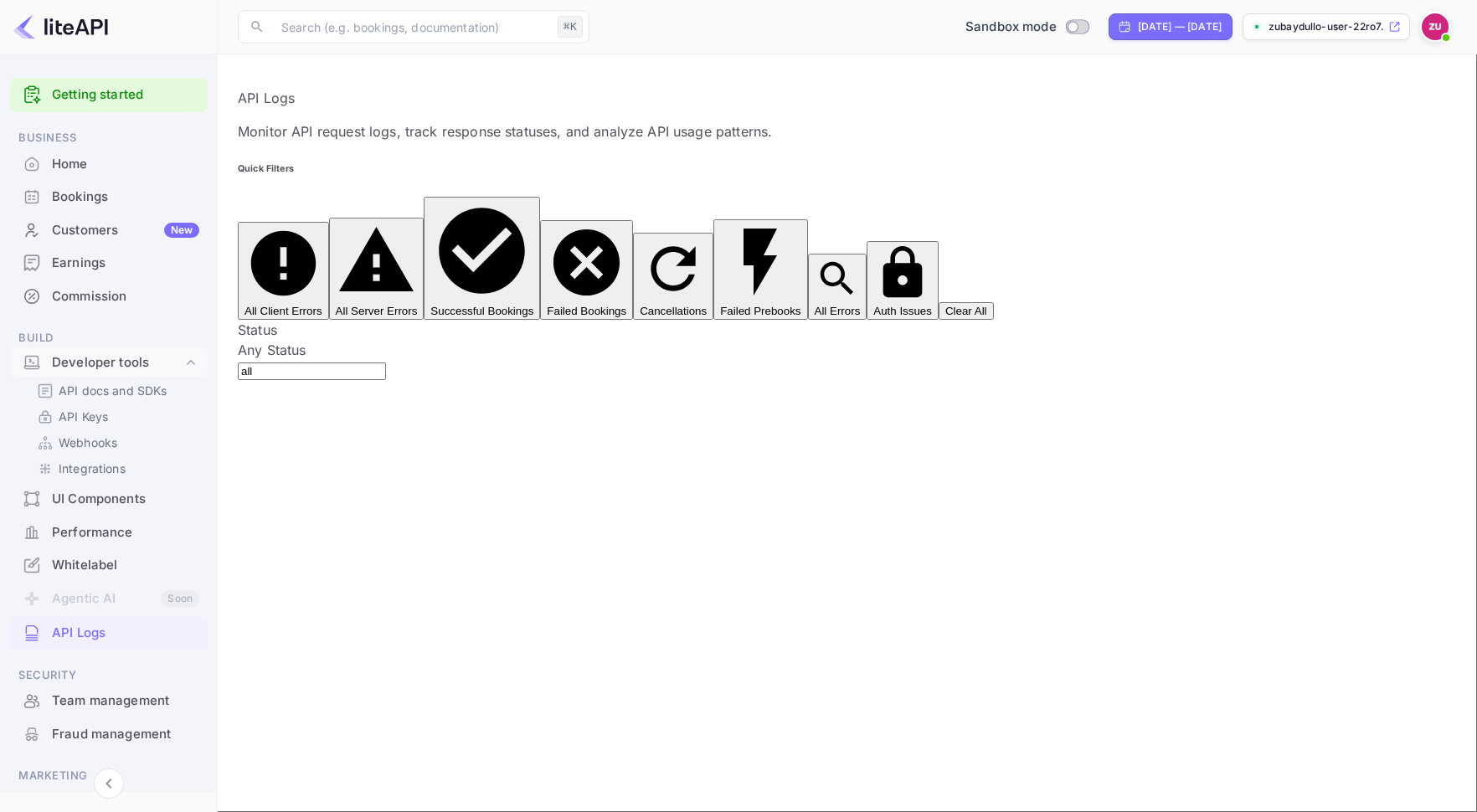
click at [725, 162] on h6 "Quick Filters" at bounding box center [847, 169] width 1219 height 13
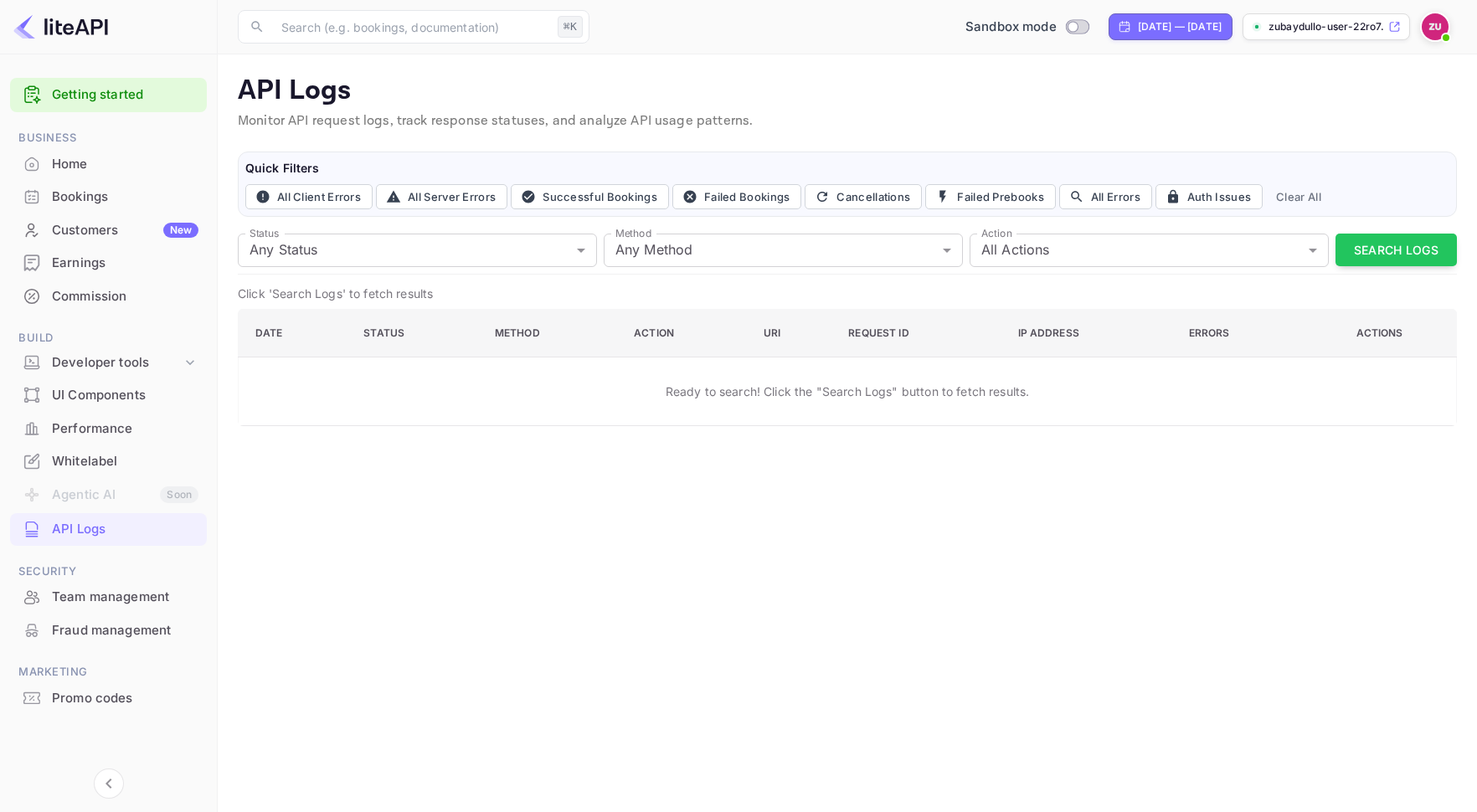
click at [152, 378] on li "UI Components" at bounding box center [109, 394] width 197 height 33
click at [164, 364] on div "Developer tools" at bounding box center [116, 363] width 130 height 19
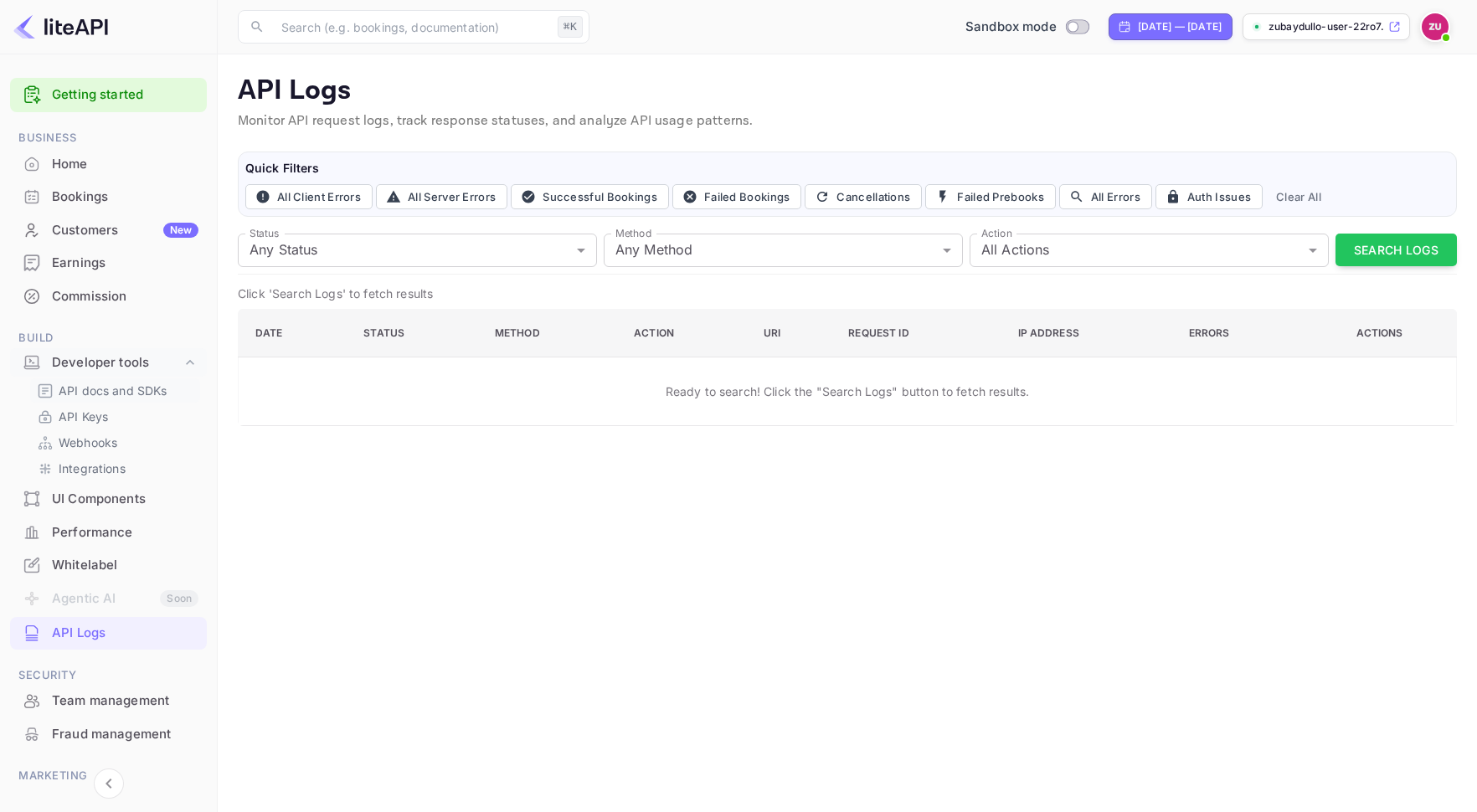
click at [146, 388] on p "API docs and SDKs" at bounding box center [113, 390] width 109 height 17
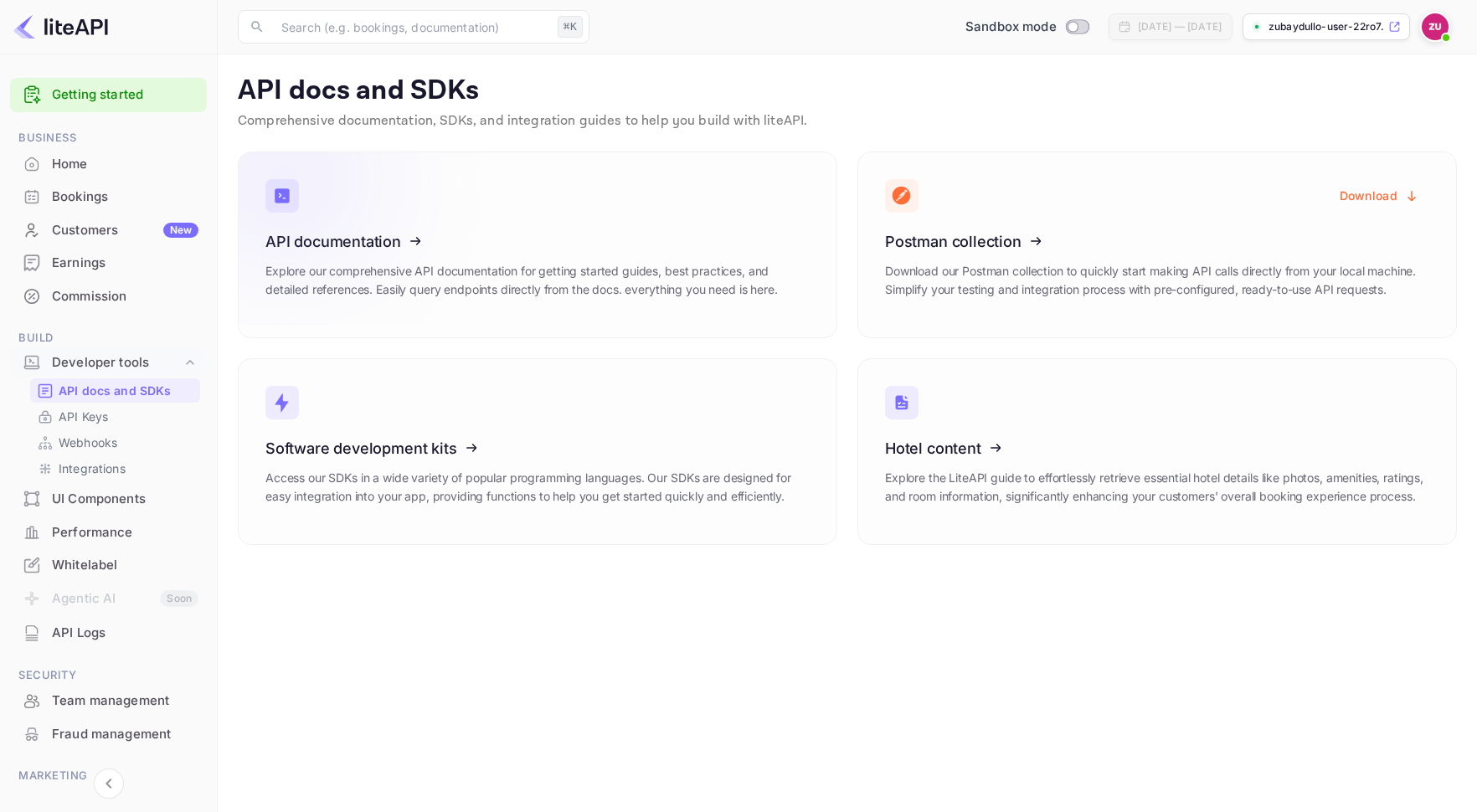
click at [707, 273] on p "Explore our comprehensive API documentation for getting started guides, best pr…" at bounding box center [538, 280] width 544 height 37
click at [750, 273] on p "Explore our comprehensive API documentation for getting started guides, best pr…" at bounding box center [538, 280] width 544 height 37
click at [121, 417] on link "API Keys" at bounding box center [116, 416] width 157 height 17
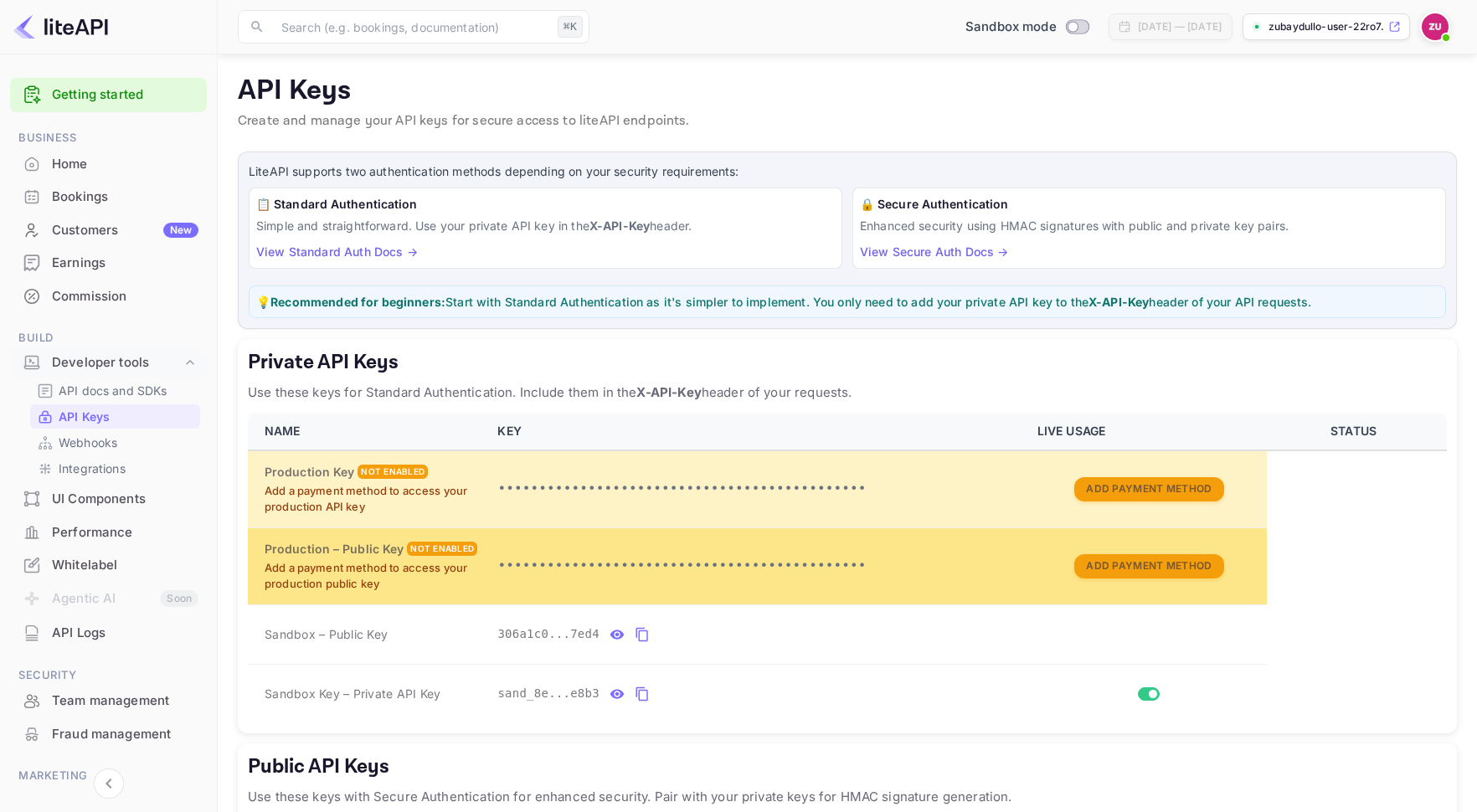
scroll to position [194, 0]
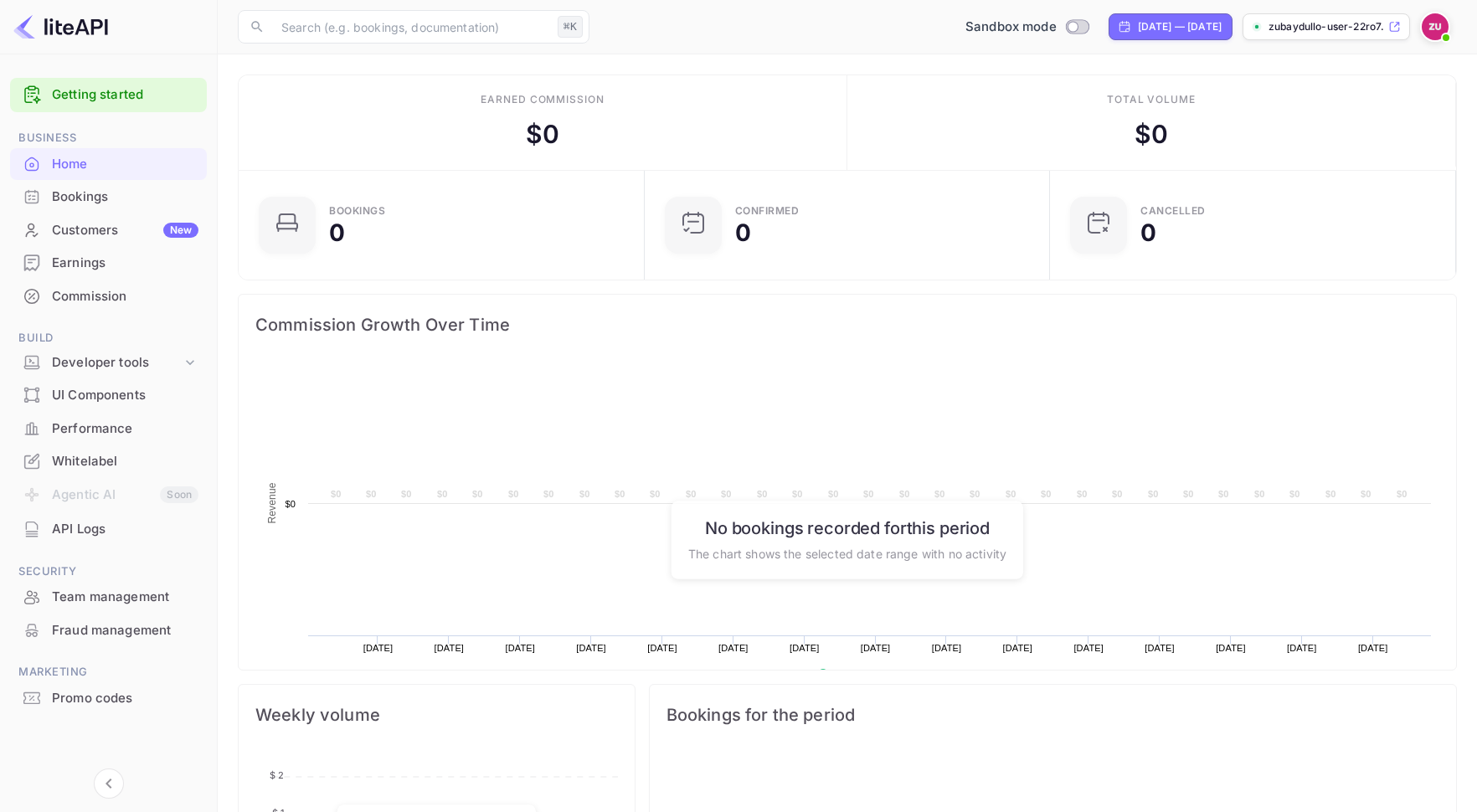
scroll to position [272, 396]
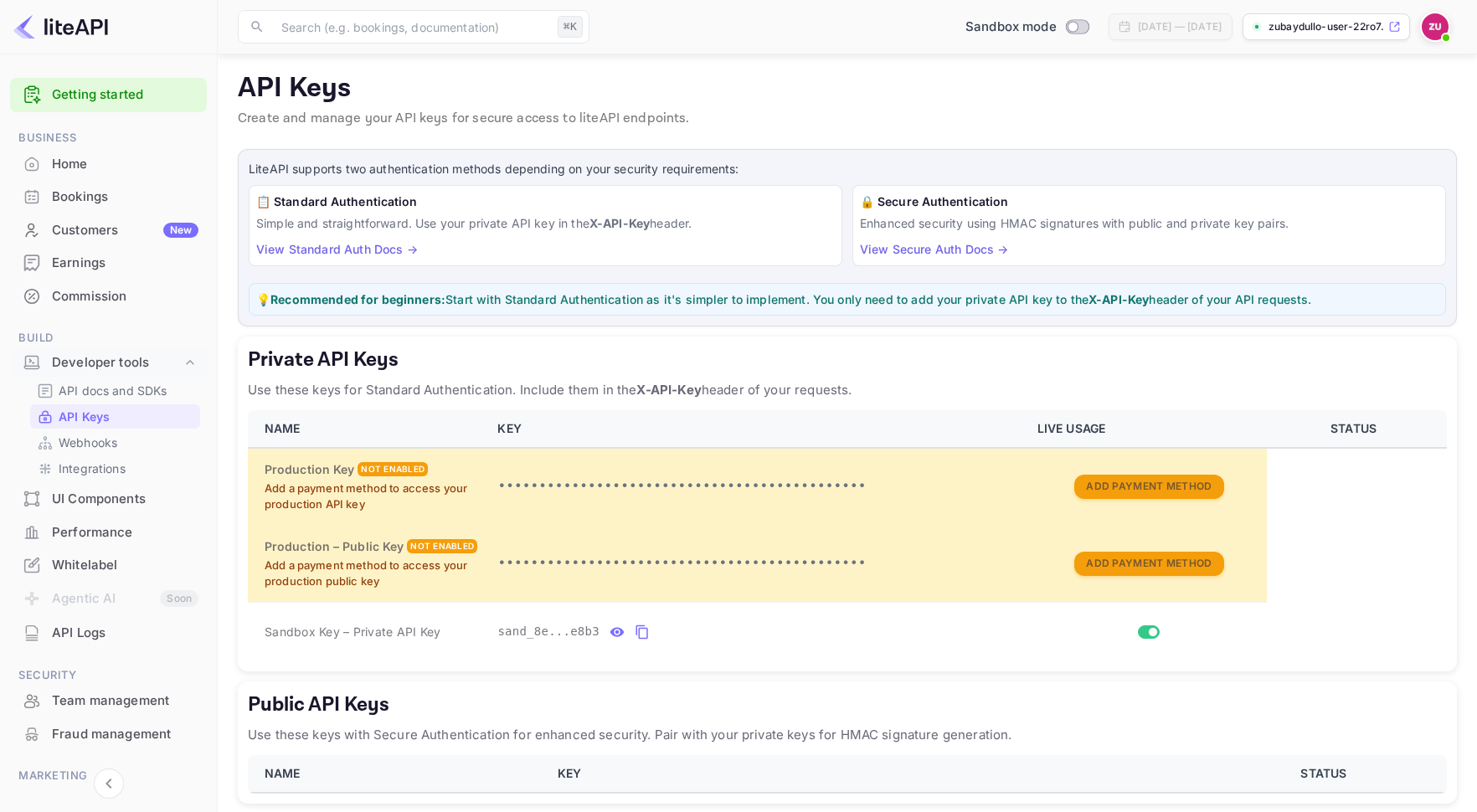
scroll to position [74, 0]
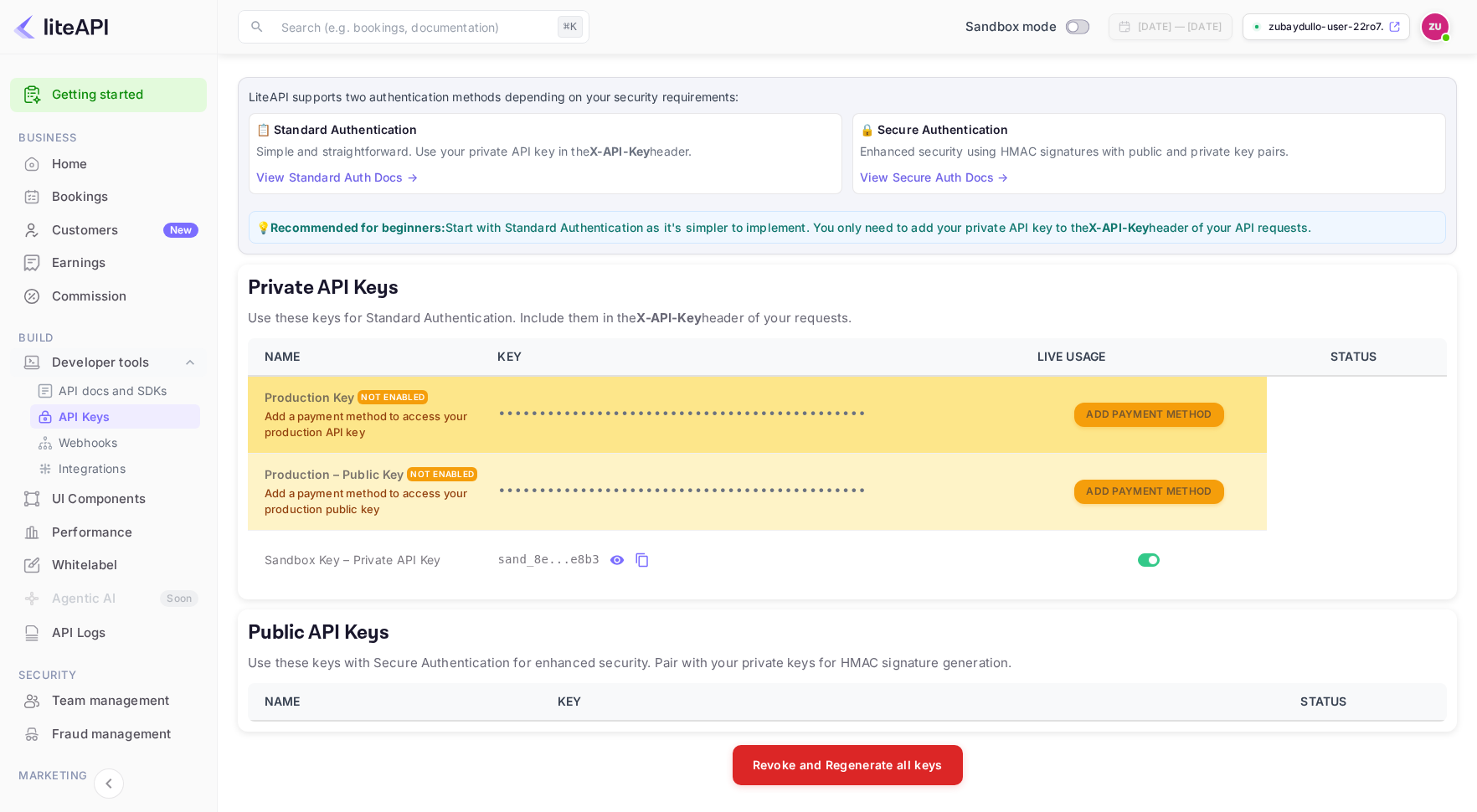
click at [832, 418] on p "•••••••••••••••••••••••••••••••••••••••••••••" at bounding box center [757, 414] width 519 height 20
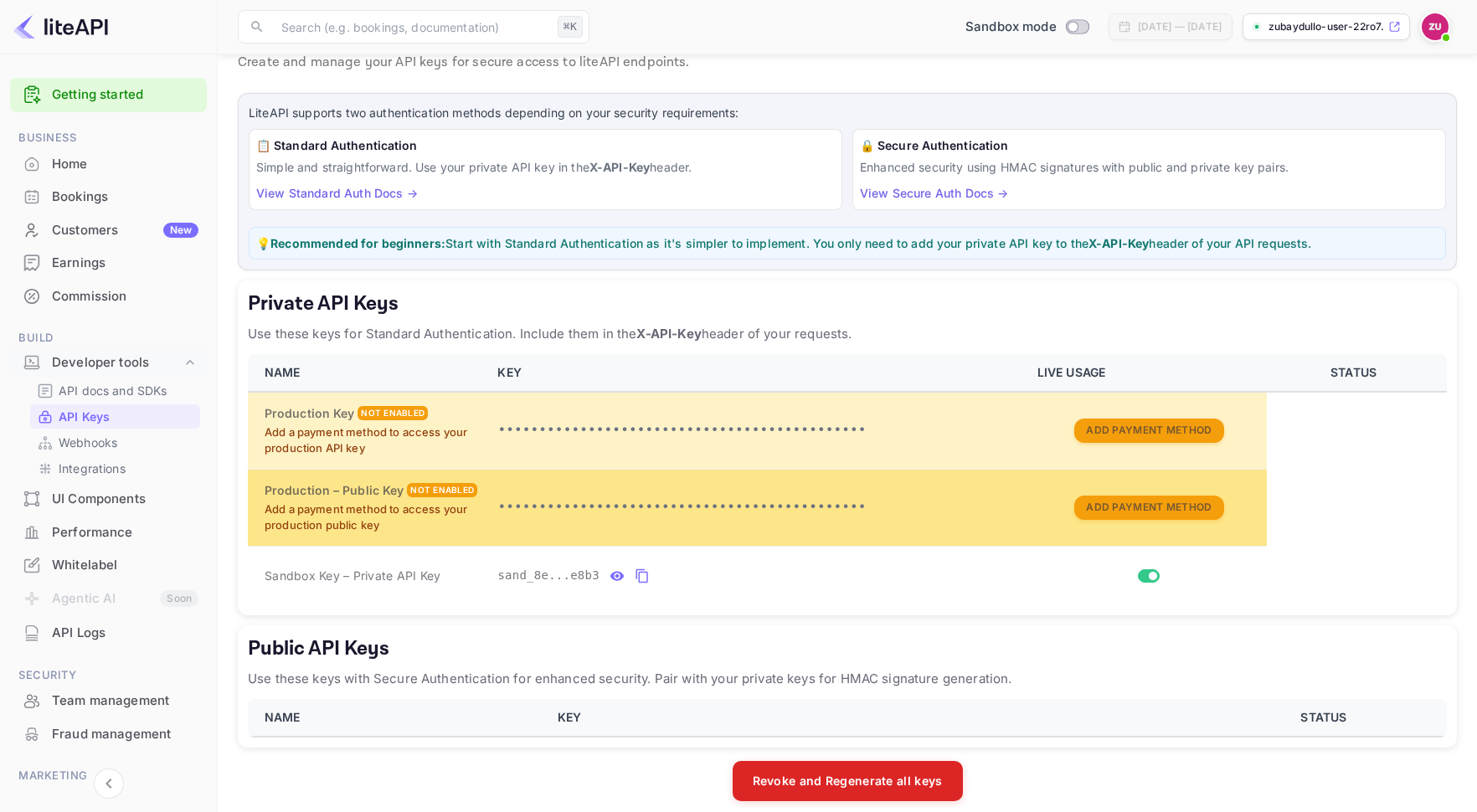
scroll to position [74, 0]
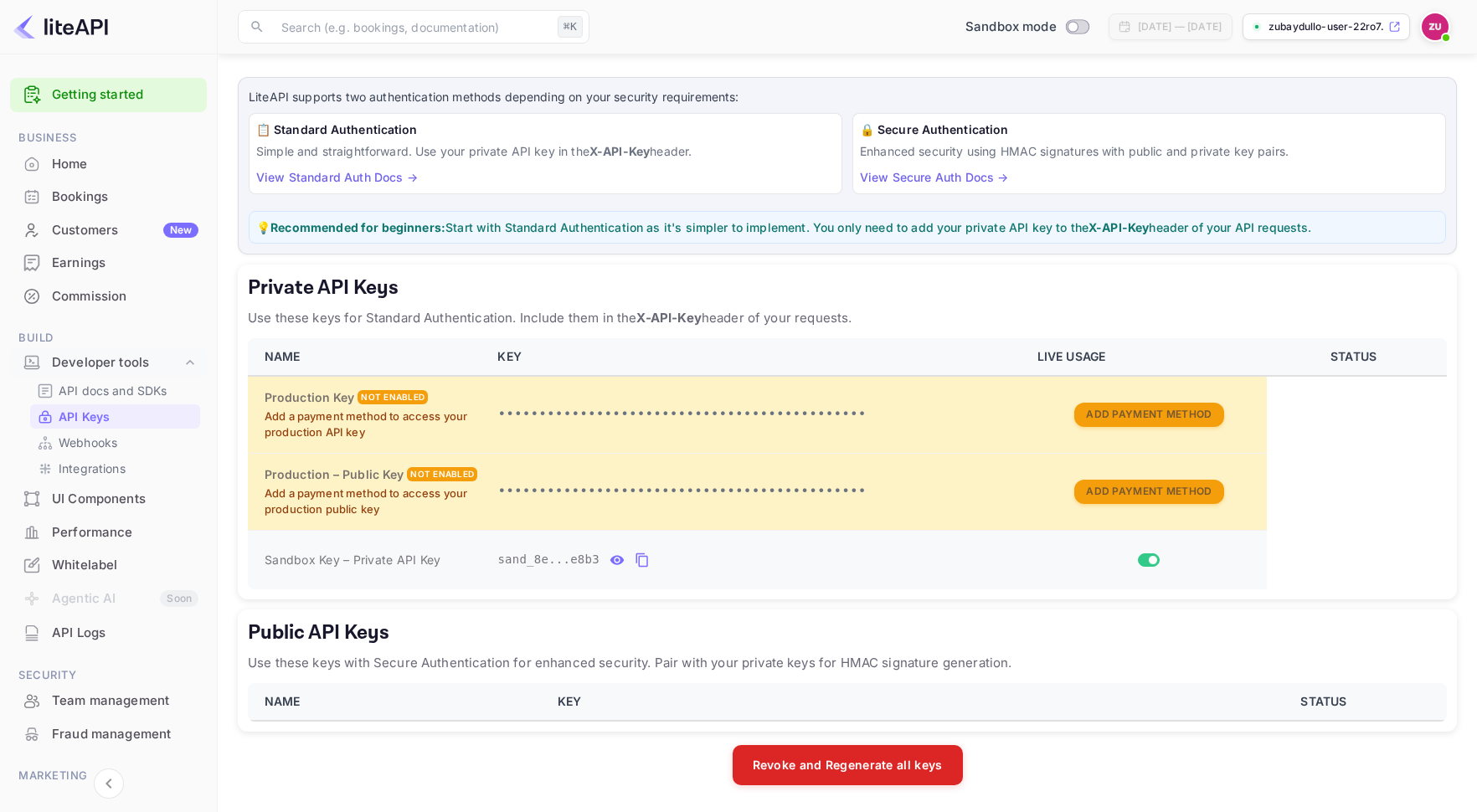
click at [421, 562] on span "Sandbox Key – Private API Key" at bounding box center [352, 559] width 176 height 14
click at [138, 631] on div "API Logs" at bounding box center [124, 633] width 146 height 19
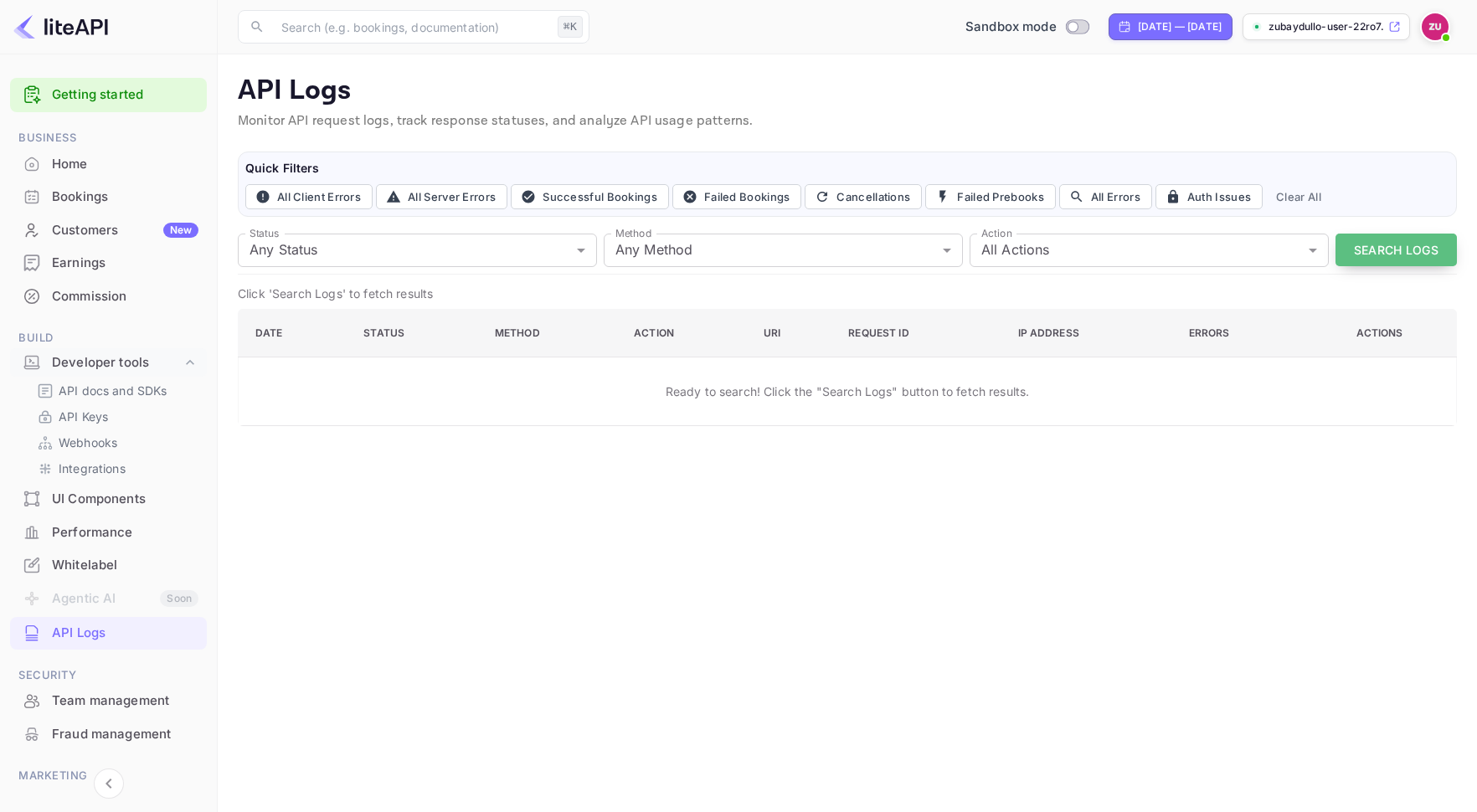
click at [1347, 249] on button "Search Logs" at bounding box center [1396, 250] width 121 height 32
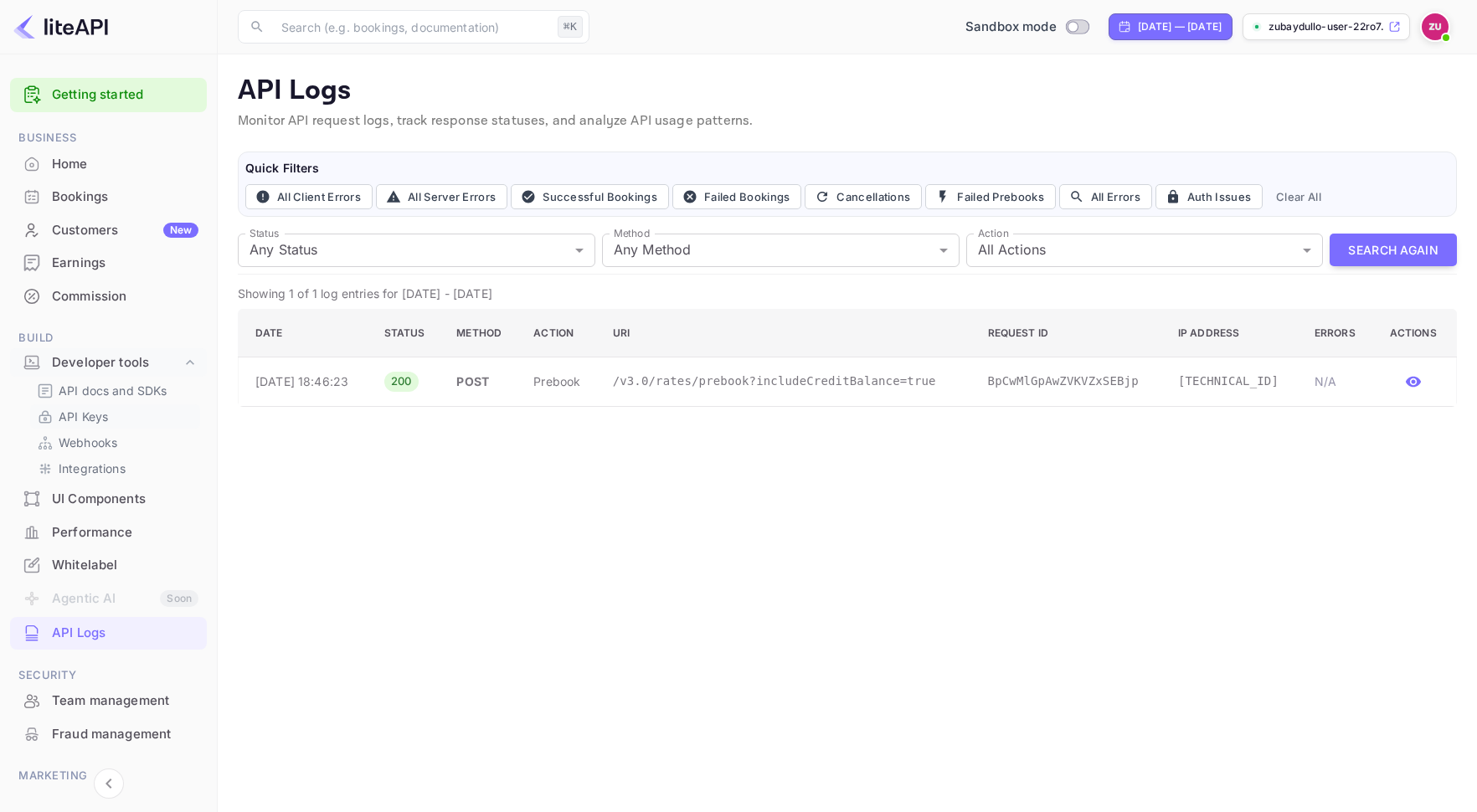
click at [119, 415] on link "API Keys" at bounding box center [116, 416] width 157 height 17
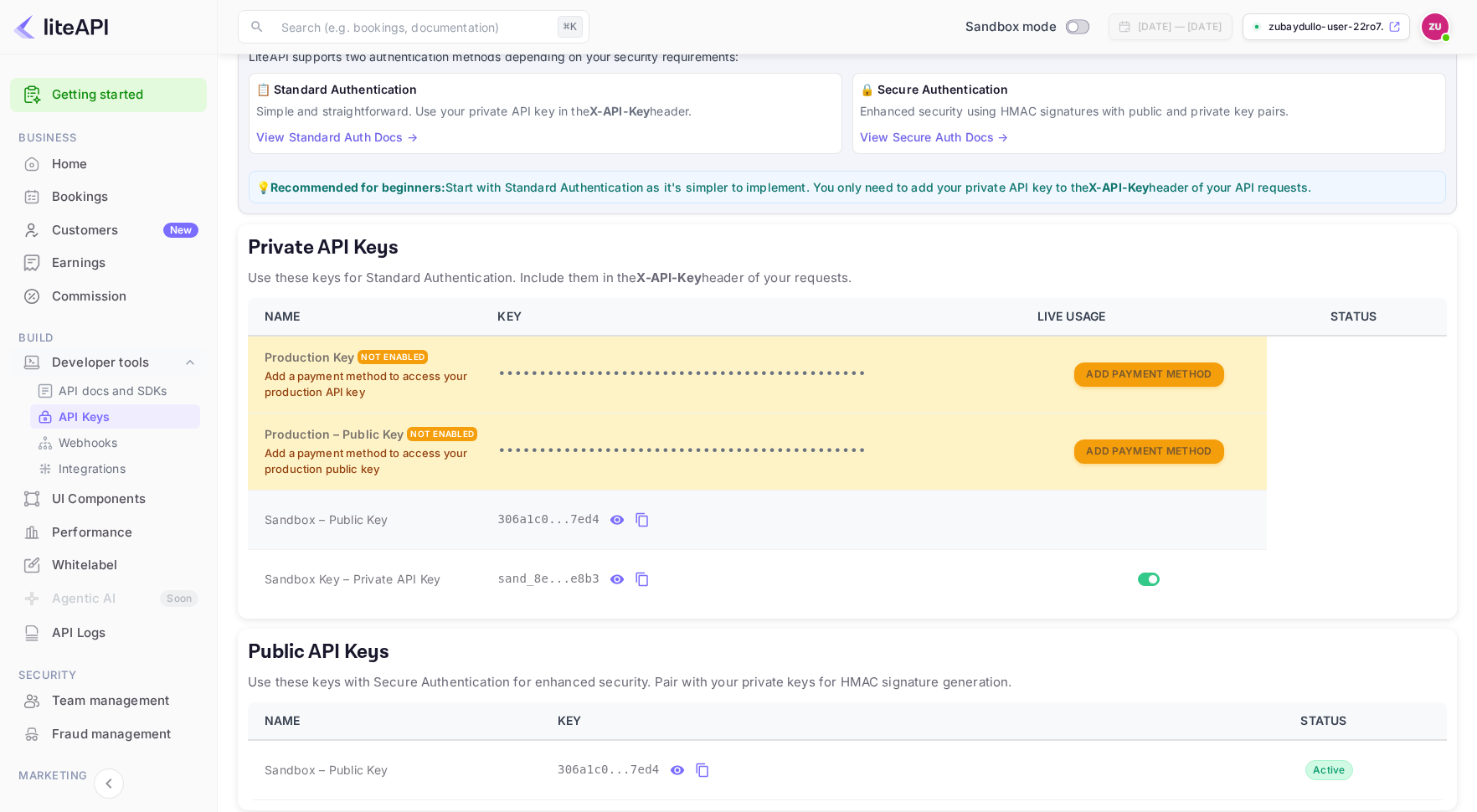
scroll to position [194, 0]
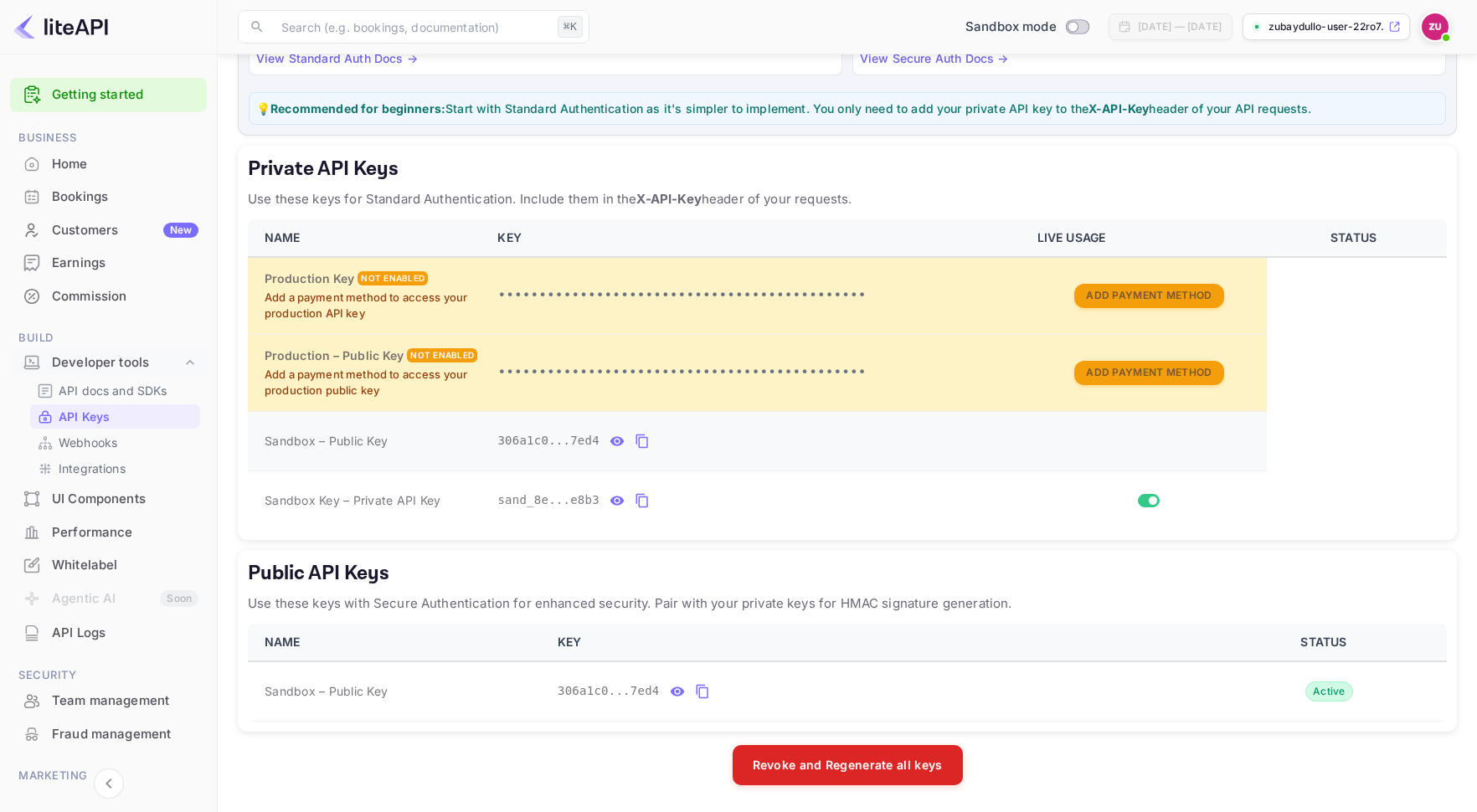
click at [616, 435] on icon "private api keys table" at bounding box center [617, 441] width 15 height 20
click at [621, 496] on icon "private api keys table" at bounding box center [617, 500] width 15 height 20
click at [677, 689] on icon "public api keys table" at bounding box center [678, 691] width 15 height 20
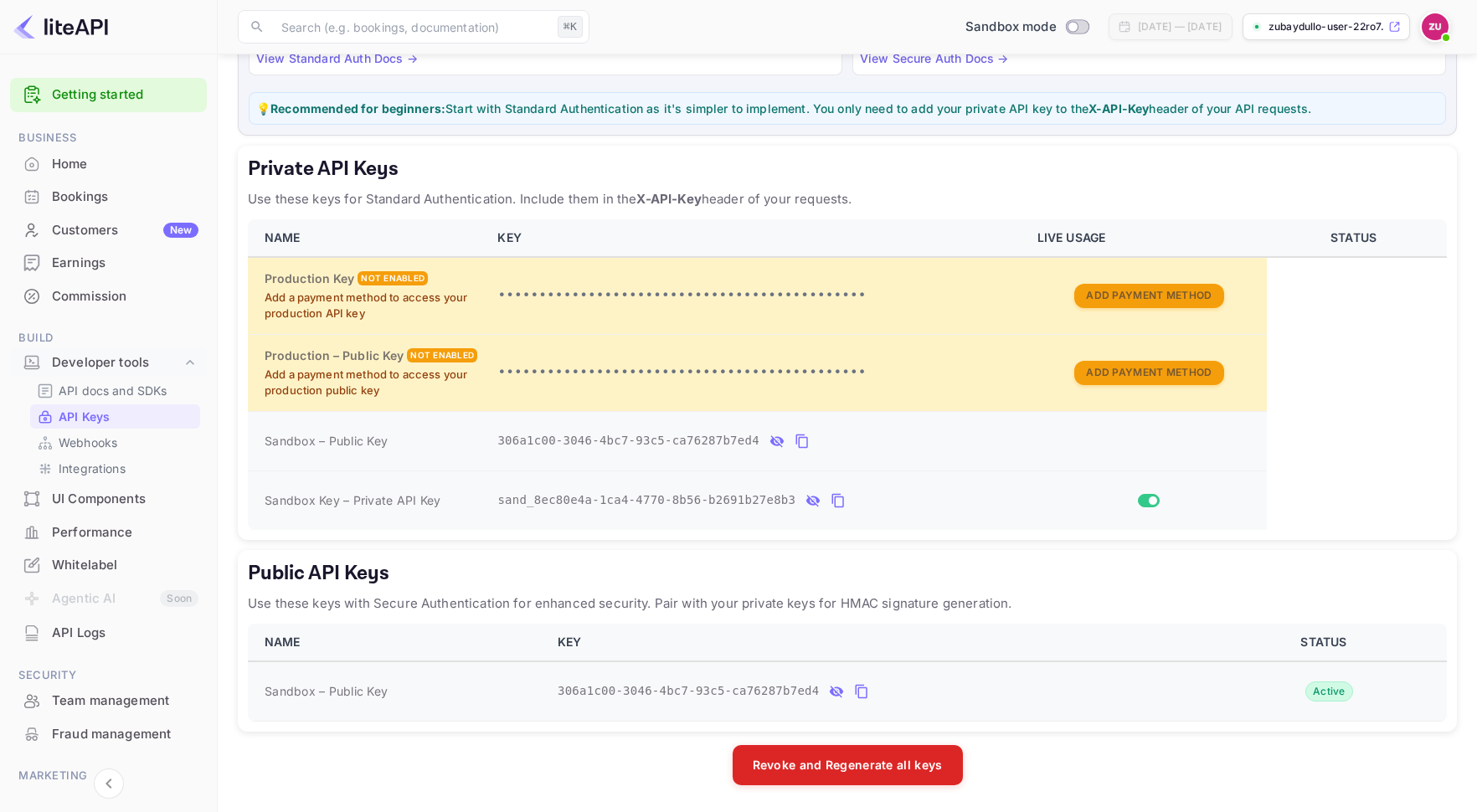
click at [1147, 455] on td "private api keys table" at bounding box center [1147, 441] width 240 height 59
click at [1147, 435] on td "private api keys table" at bounding box center [1147, 441] width 240 height 59
click at [1153, 501] on input "Switch" at bounding box center [1153, 500] width 31 height 10
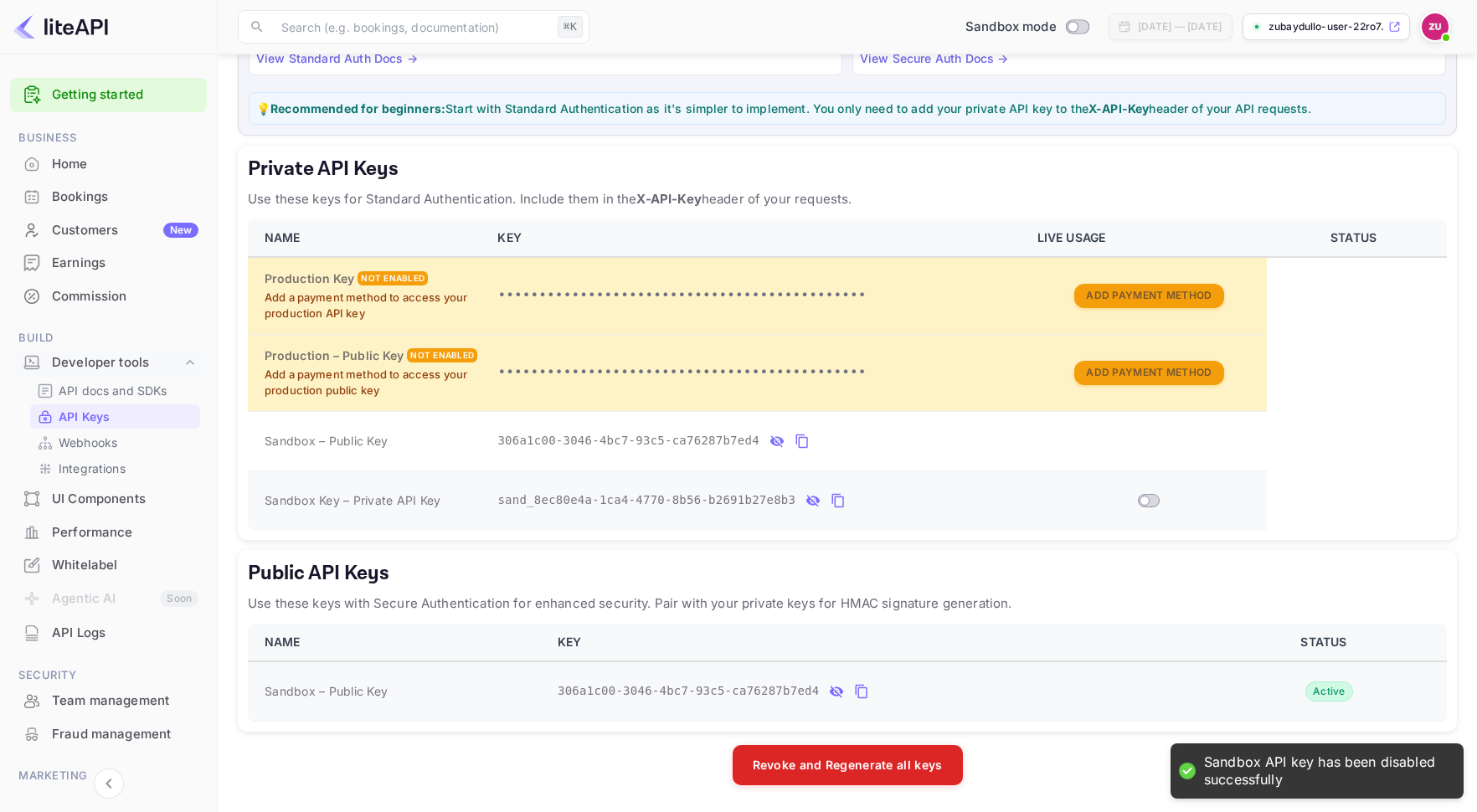
click at [1153, 500] on input "Switch" at bounding box center [1145, 500] width 31 height 10
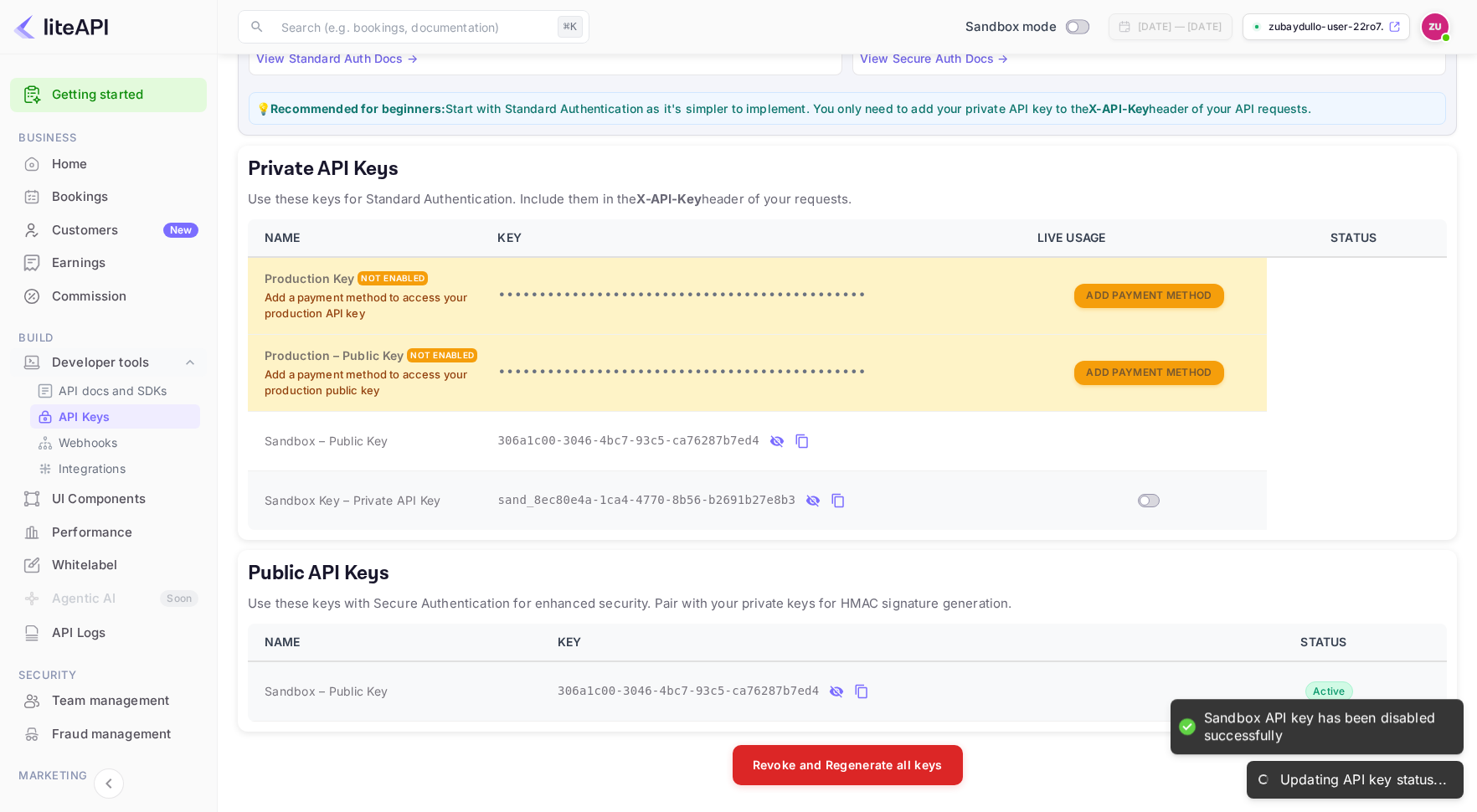
checkbox input "true"
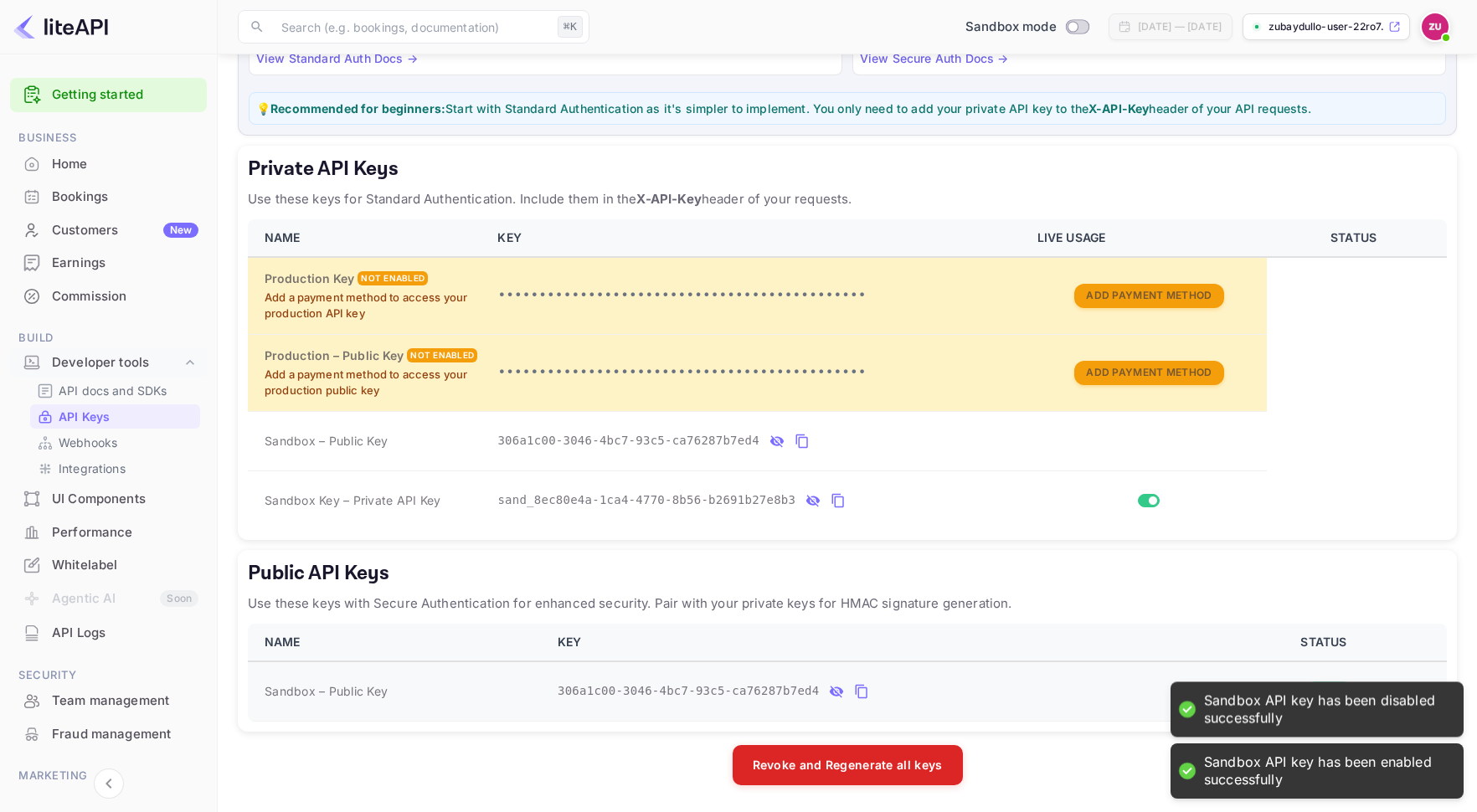
click at [984, 573] on h5 "Public API Keys" at bounding box center [848, 573] width 1199 height 27
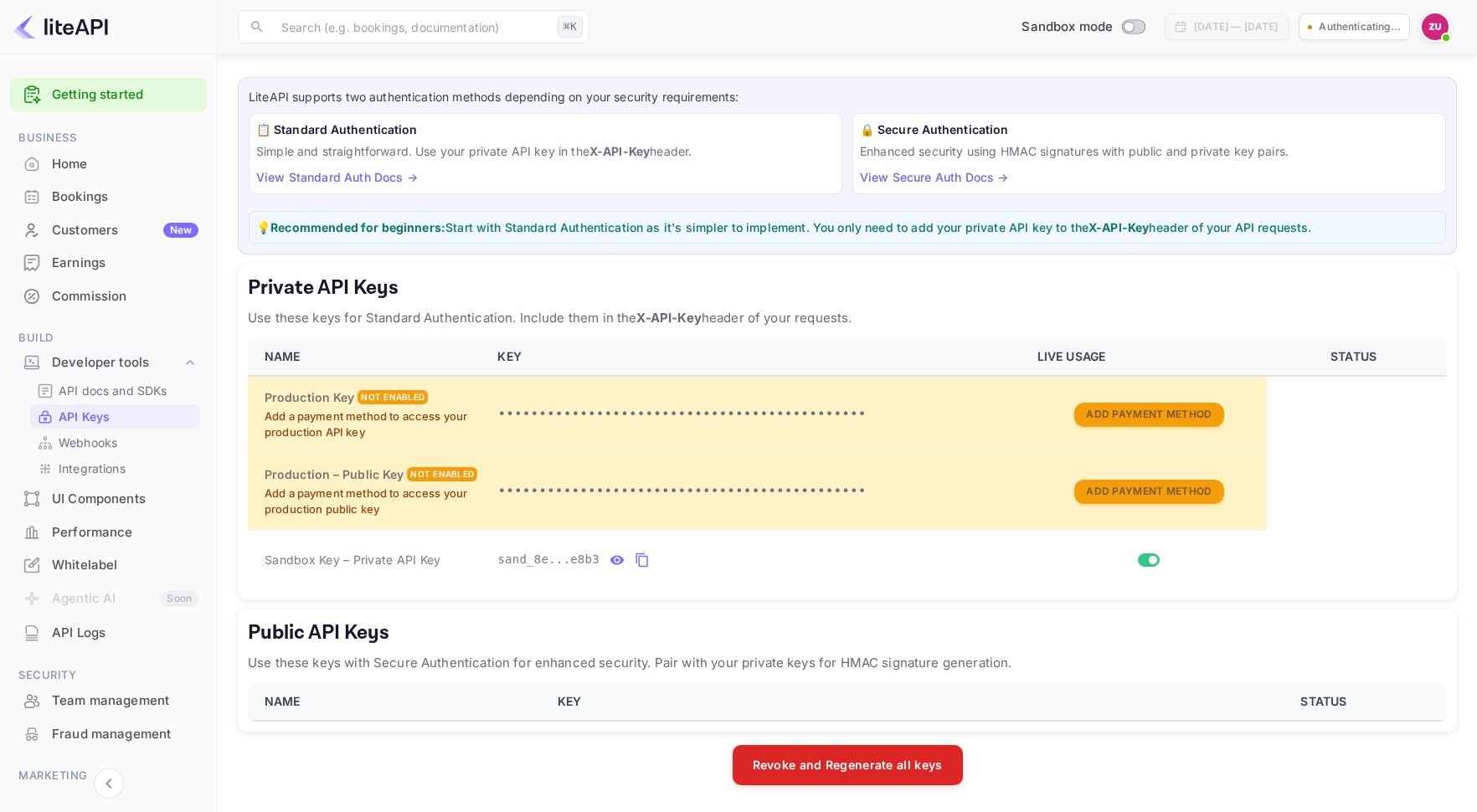
scroll to position [74, 0]
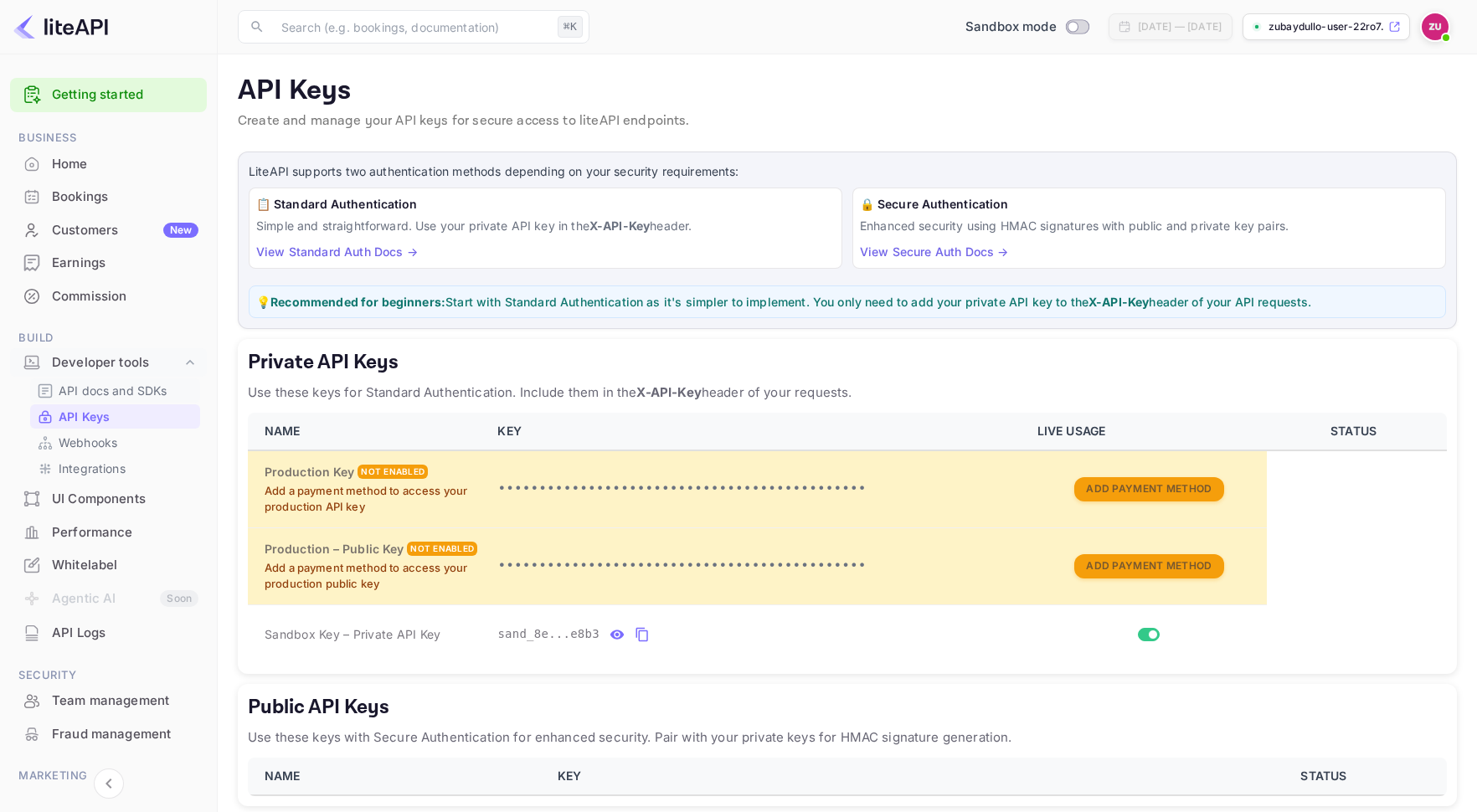
click at [146, 391] on p "API docs and SDKs" at bounding box center [113, 390] width 109 height 17
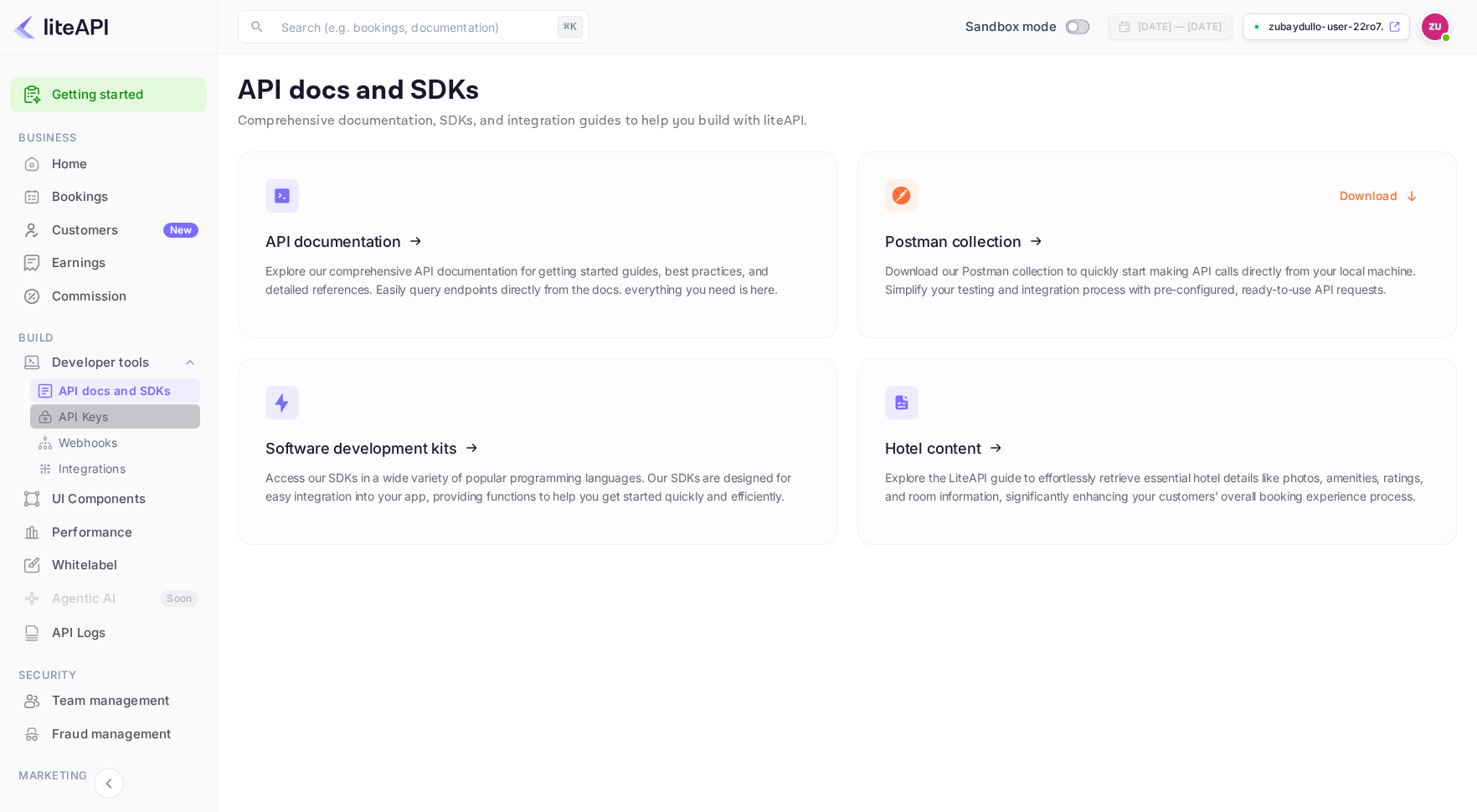
click at [143, 420] on link "API Keys" at bounding box center [116, 416] width 157 height 17
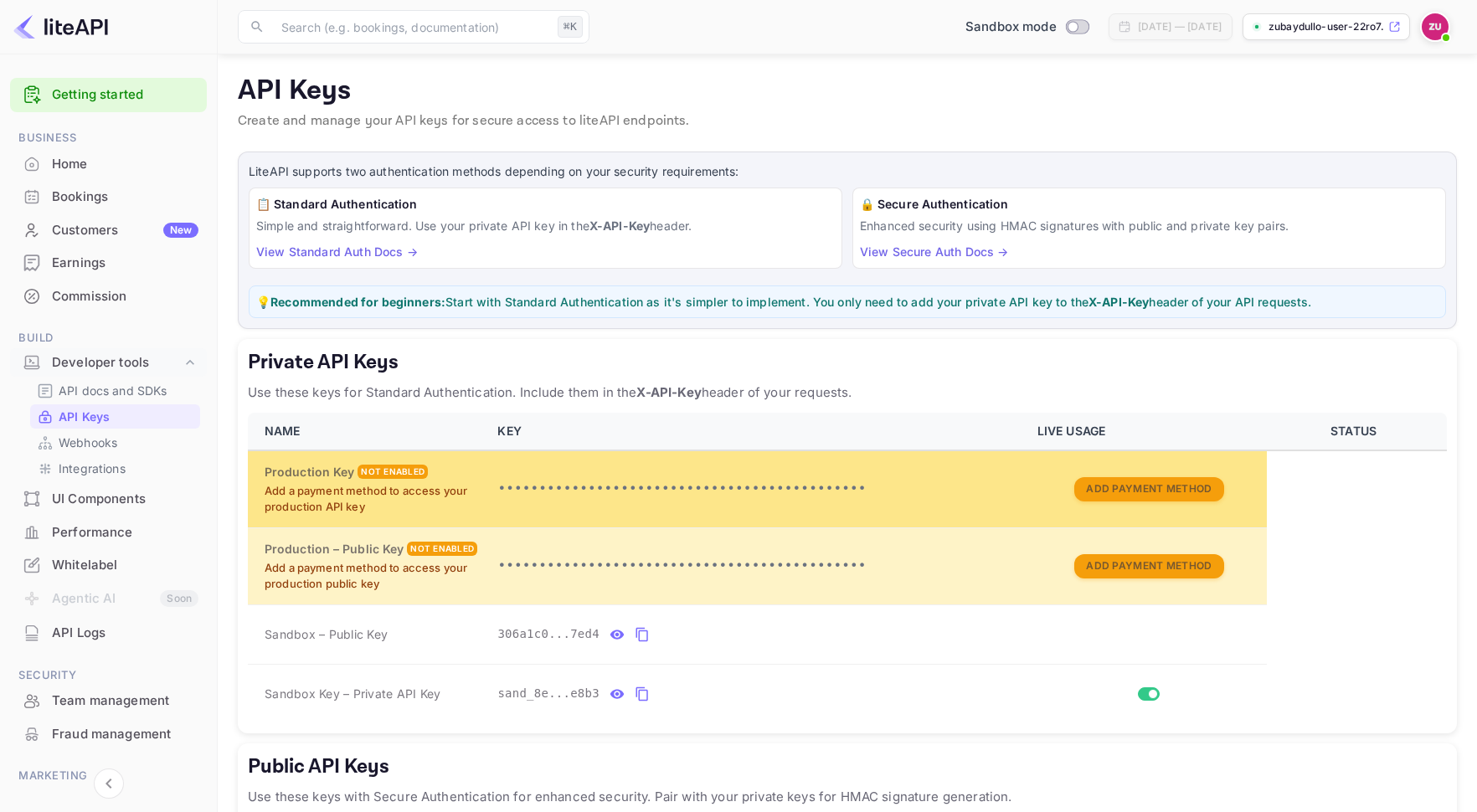
scroll to position [194, 0]
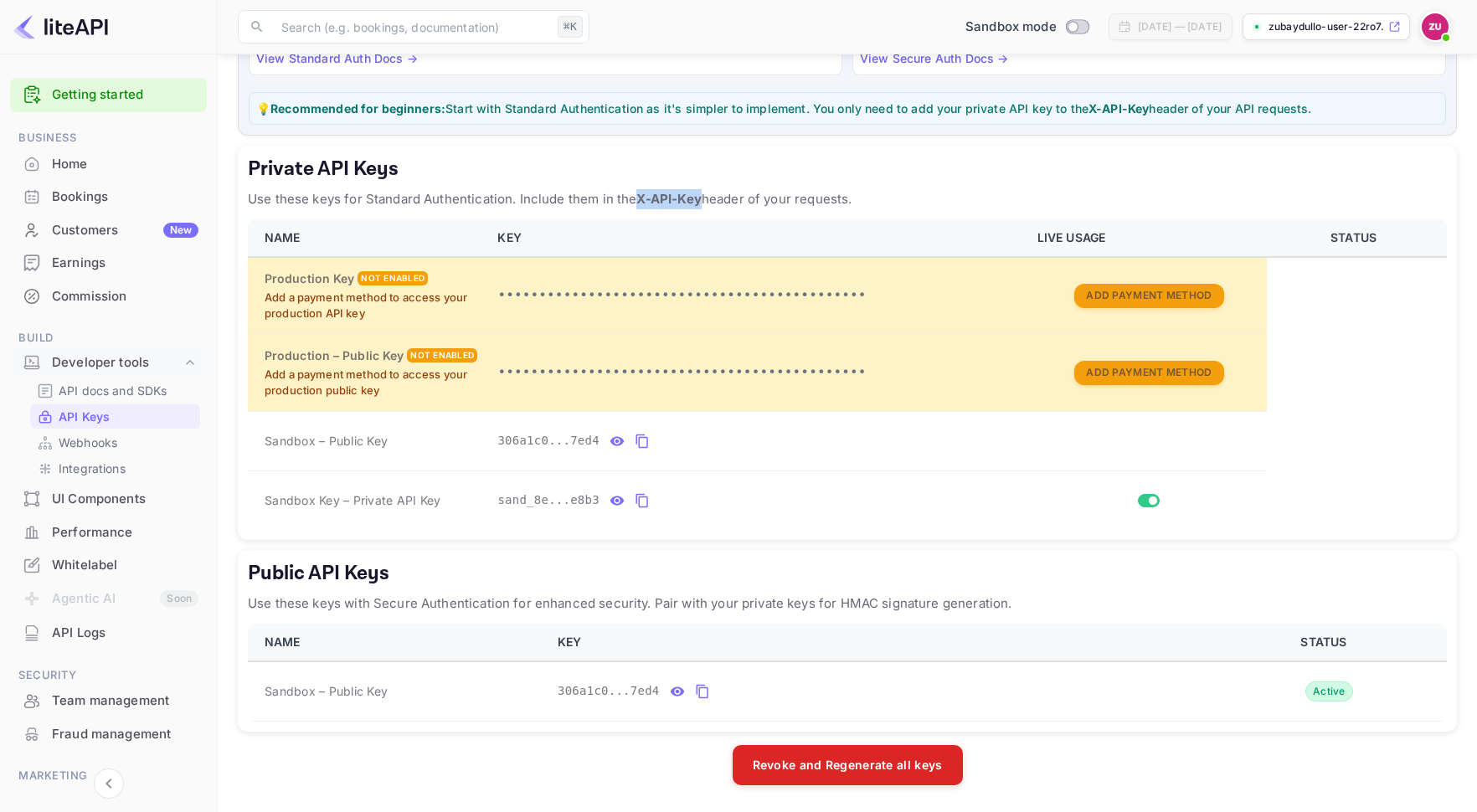
drag, startPoint x: 701, startPoint y: 201, endPoint x: 641, endPoint y: 198, distance: 60.1
click at [641, 198] on strong "X-API-Key" at bounding box center [668, 198] width 65 height 16
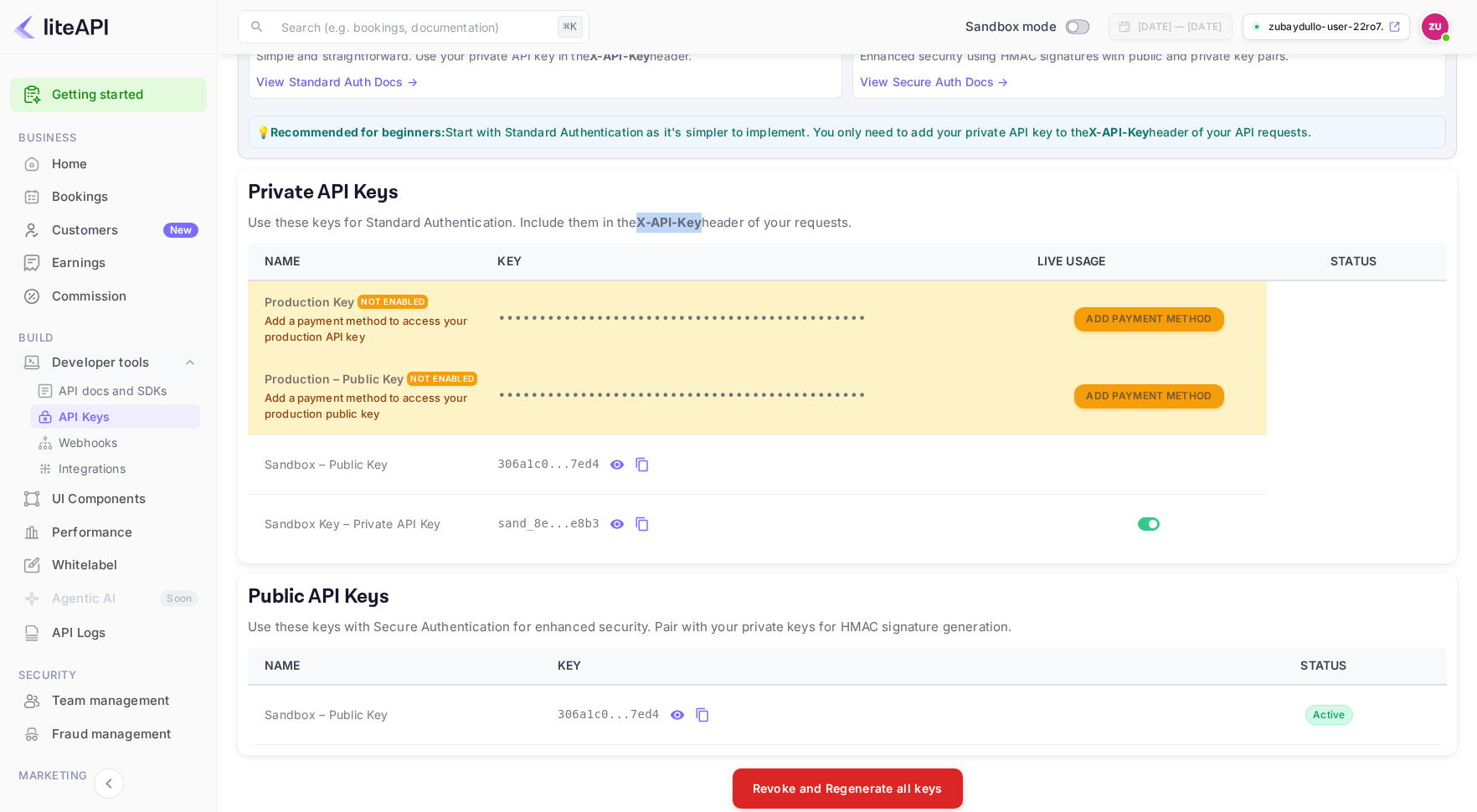
click at [881, 131] on p "💡 Recommended for beginners: Start with Standard Authentication as it's simpler…" at bounding box center [847, 132] width 1182 height 17
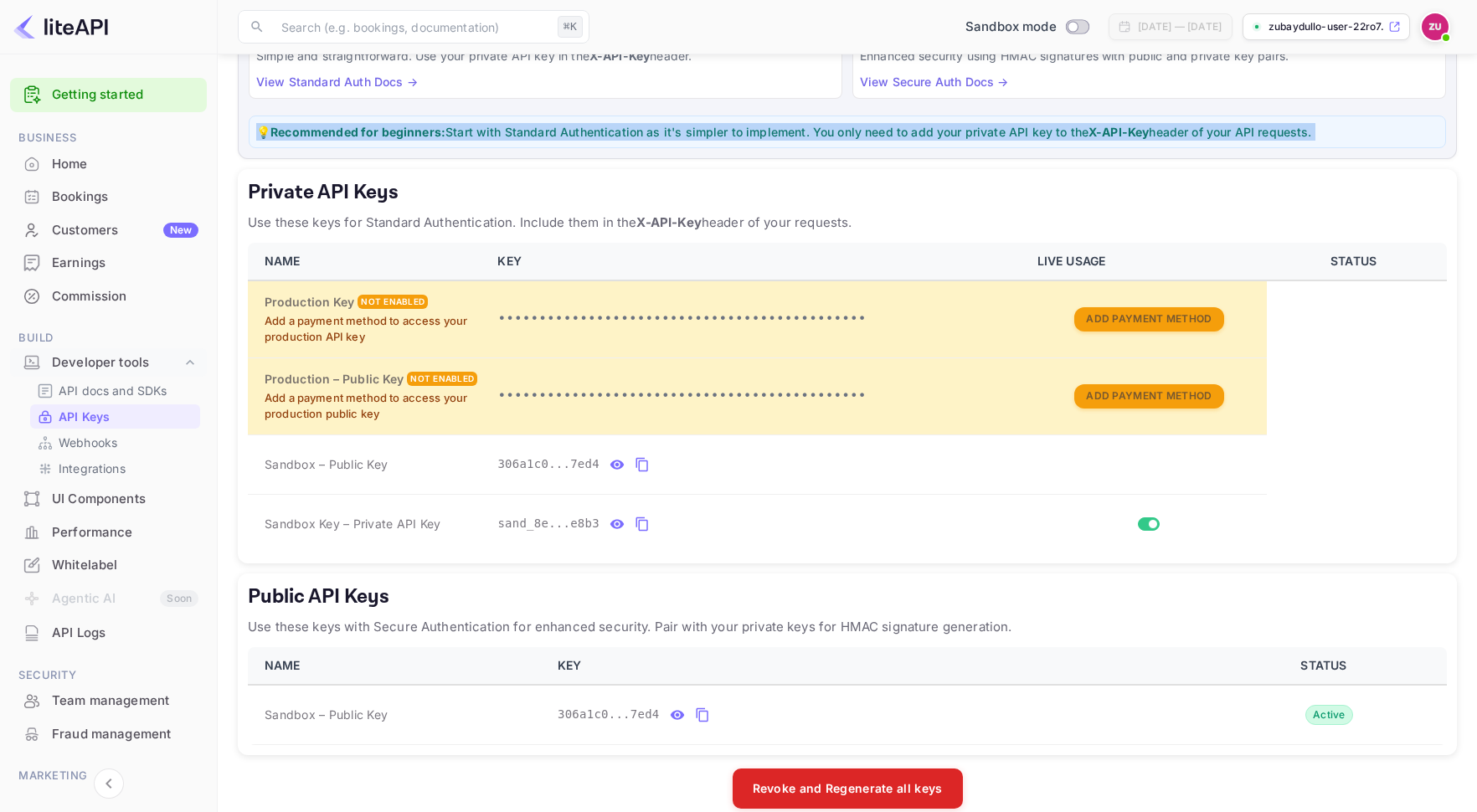
click at [881, 131] on p "💡 Recommended for beginners: Start with Standard Authentication as it's simpler…" at bounding box center [847, 132] width 1182 height 17
copy p "💡 Recommended for beginners: Start with Standard Authentication as it's simpler…"
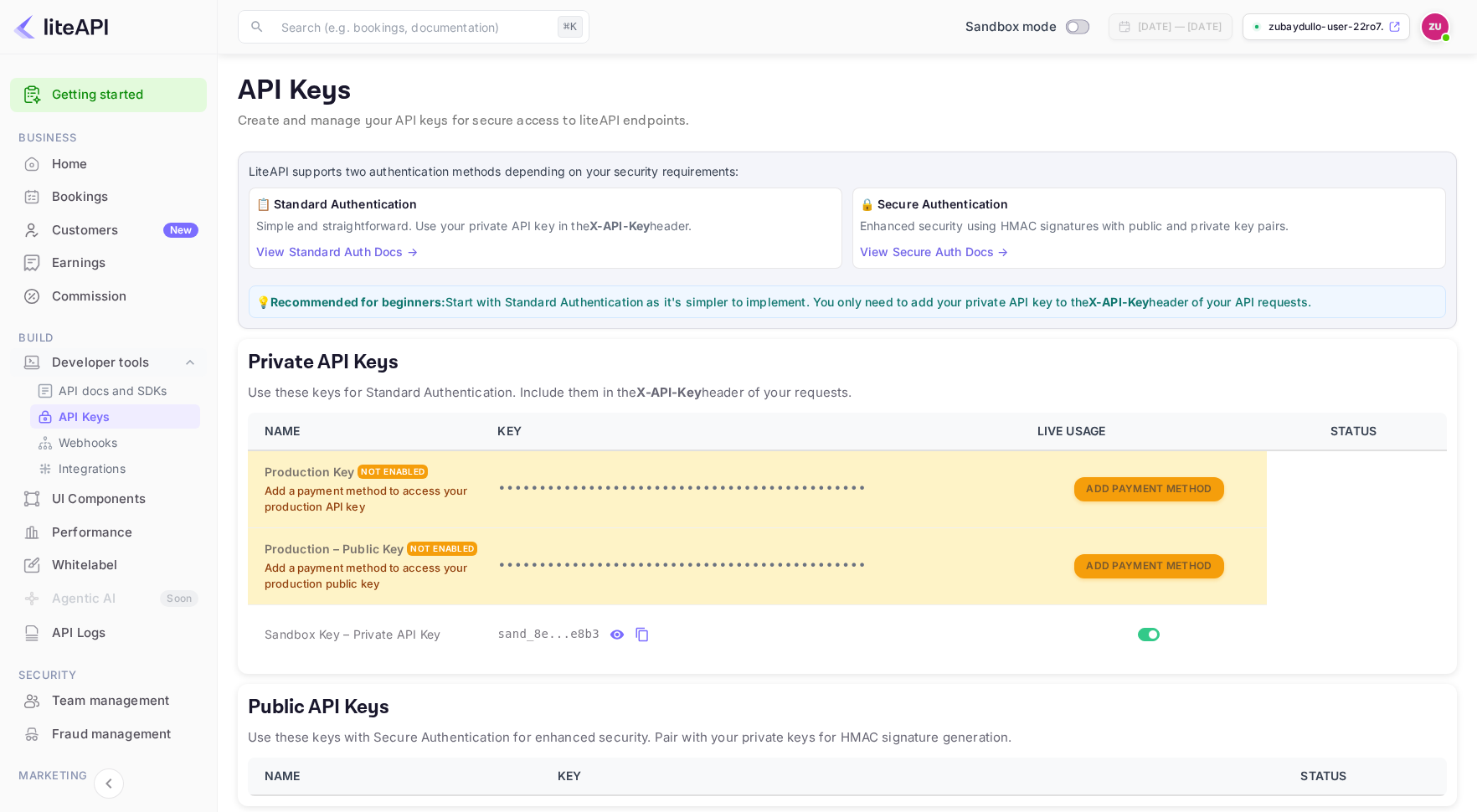
scroll to position [74, 0]
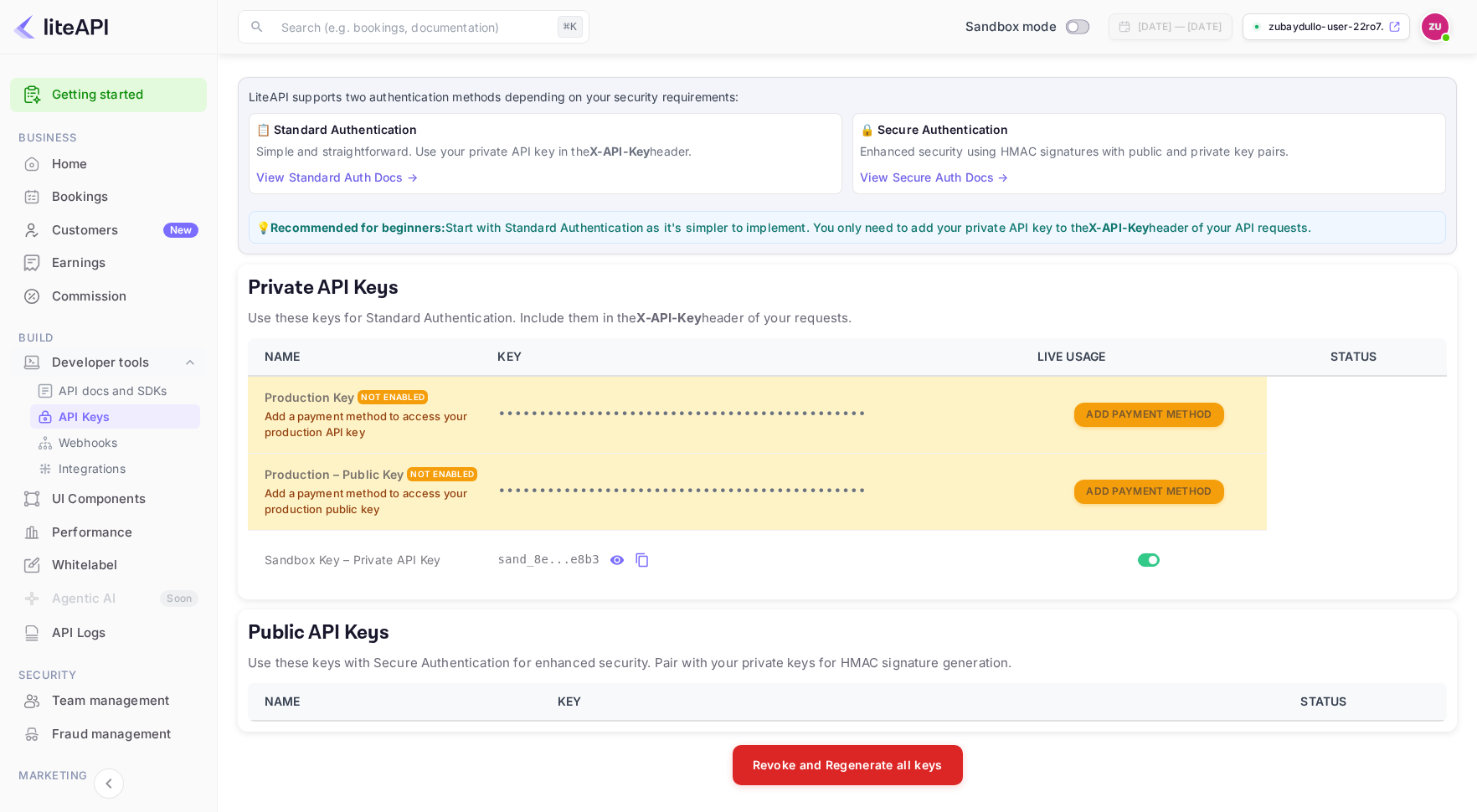
click at [811, 704] on th "KEY" at bounding box center [877, 701] width 660 height 37
click at [683, 734] on div "LiteAPI supports two authentication methods depending on your security requirem…" at bounding box center [847, 431] width 1219 height 708
click at [775, 733] on div "LiteAPI supports two authentication methods depending on your security requirem…" at bounding box center [847, 431] width 1219 height 708
click at [169, 407] on link "API Keys" at bounding box center [116, 416] width 157 height 17
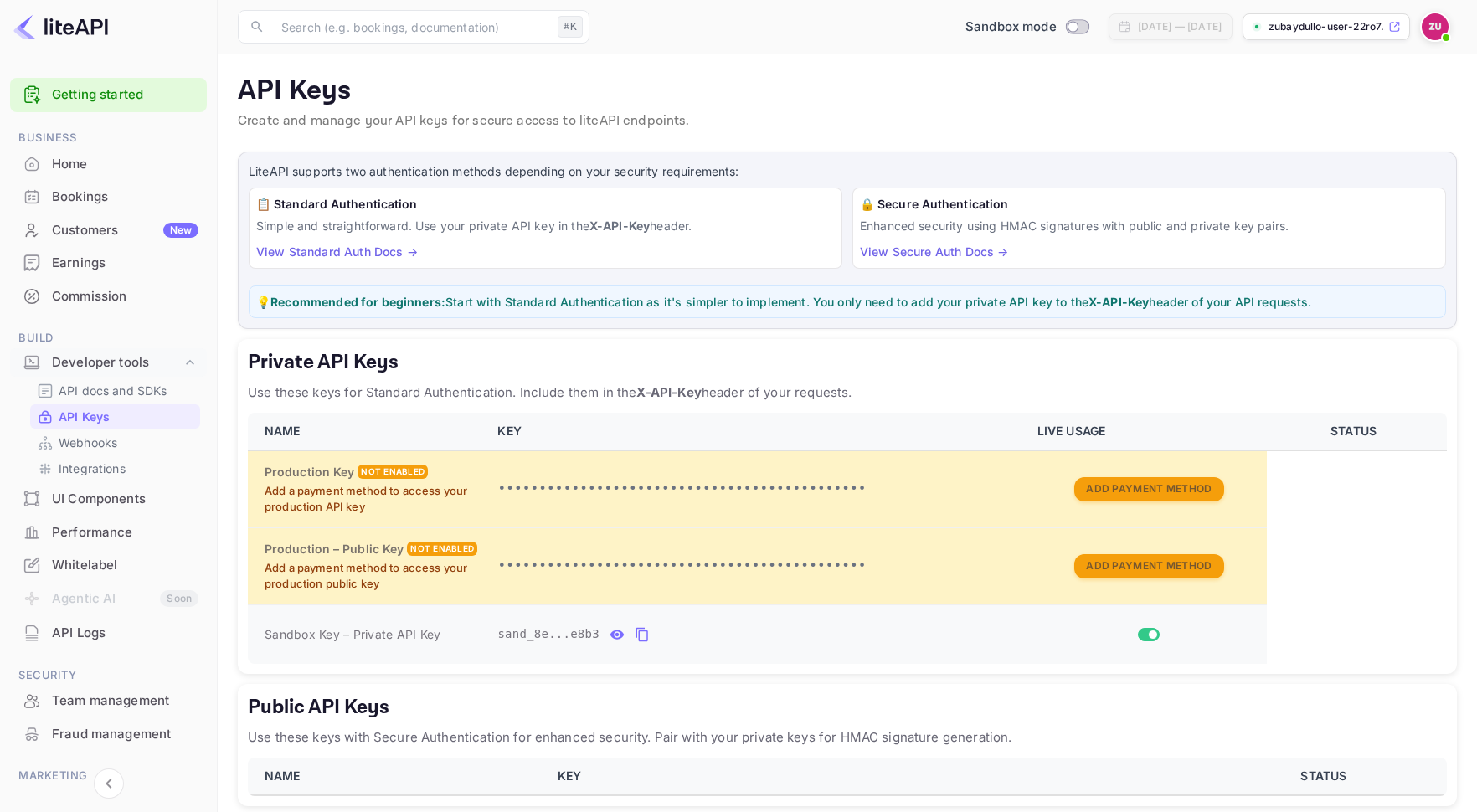
scroll to position [74, 0]
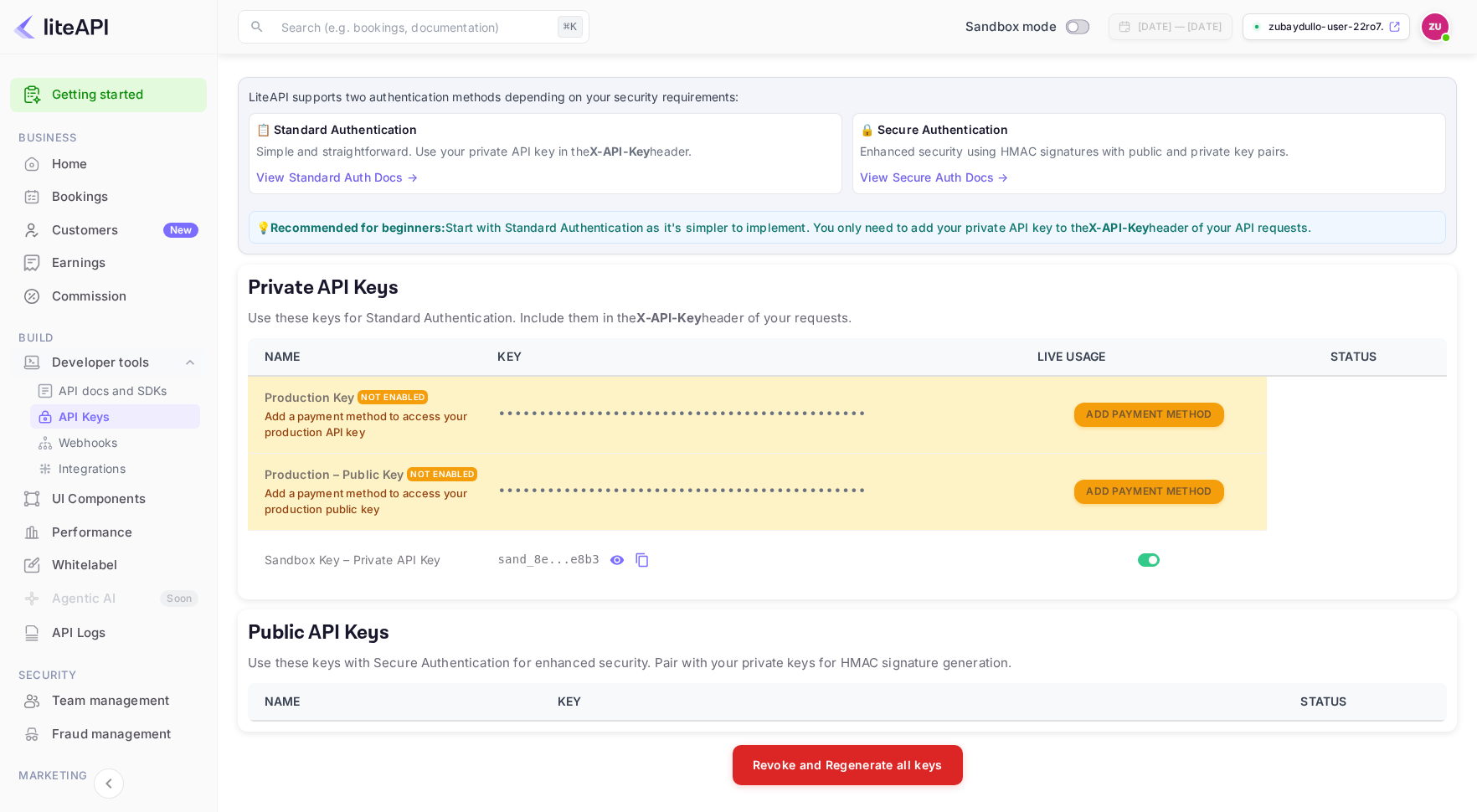
click at [732, 661] on p "Use these keys with Secure Authentication for enhanced security. Pair with your…" at bounding box center [848, 662] width 1199 height 20
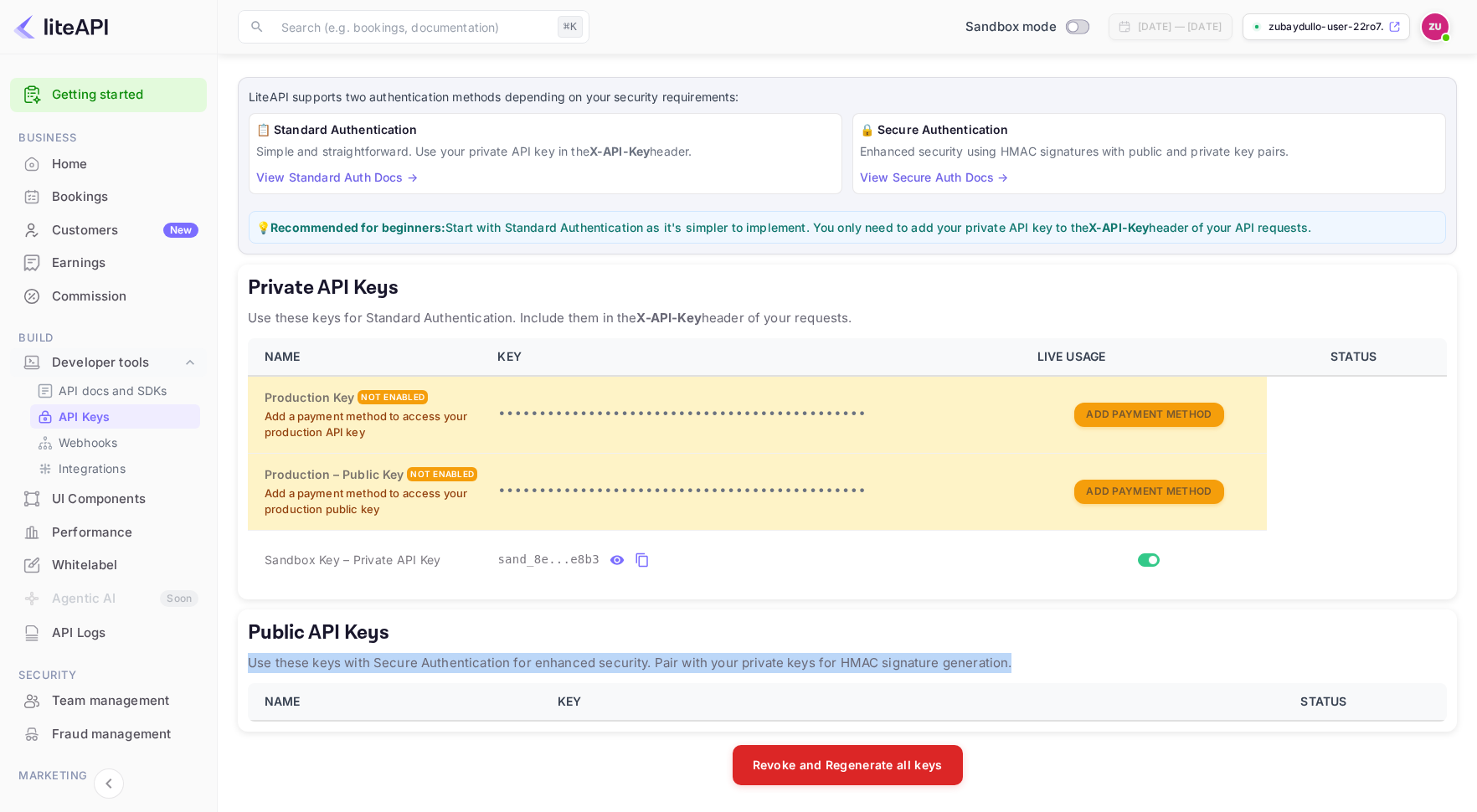
click at [732, 661] on p "Use these keys with Secure Authentication for enhanced security. Pair with your…" at bounding box center [848, 662] width 1199 height 20
copy p "Use these keys with Secure Authentication for enhanced security. Pair with your…"
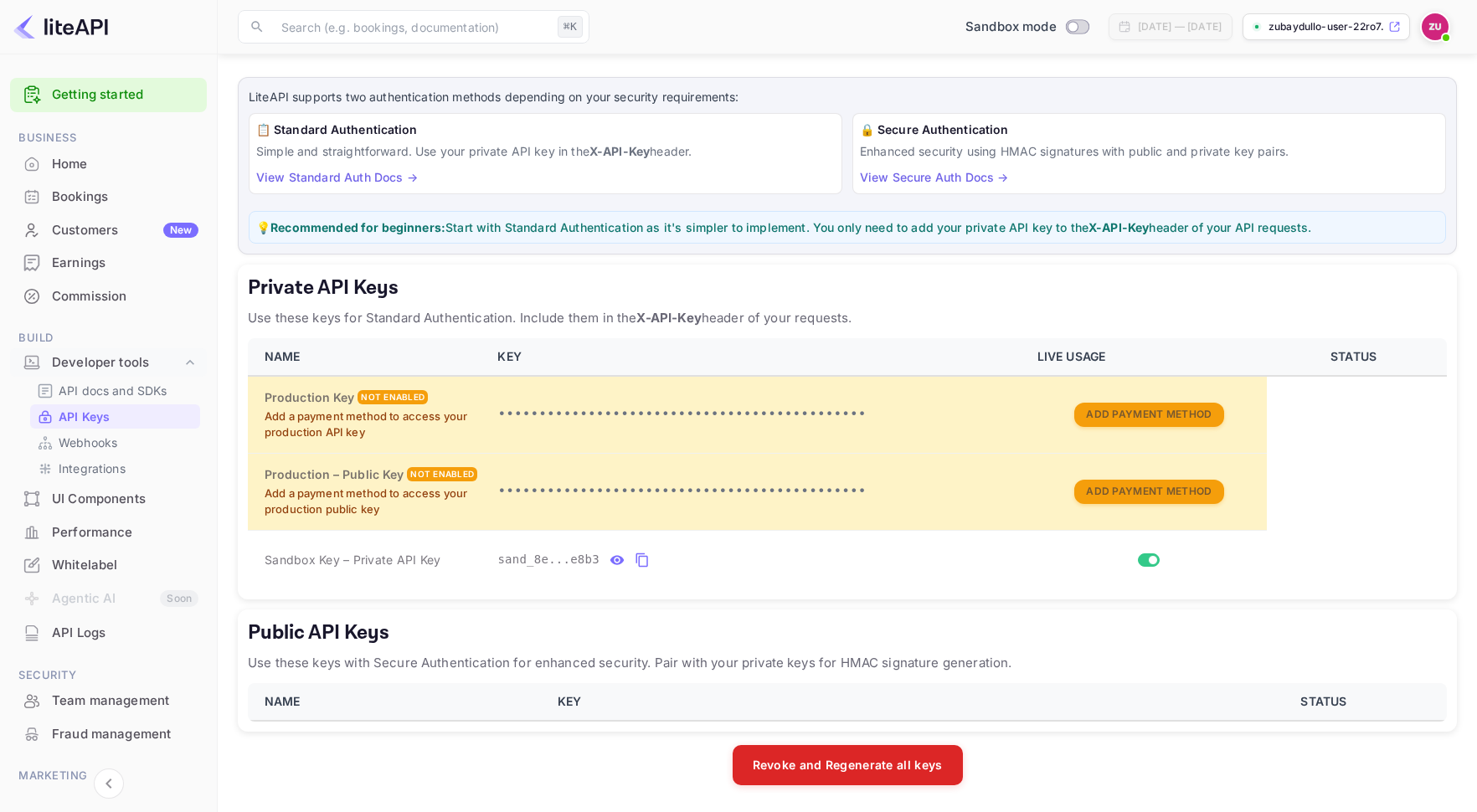
click at [714, 309] on p "Use these keys for Standard Authentication. Include them in the X-API-Key heade…" at bounding box center [848, 318] width 1199 height 20
click at [1203, 84] on div "LiteAPI supports two authentication methods depending on your security requirem…" at bounding box center [847, 166] width 1219 height 177
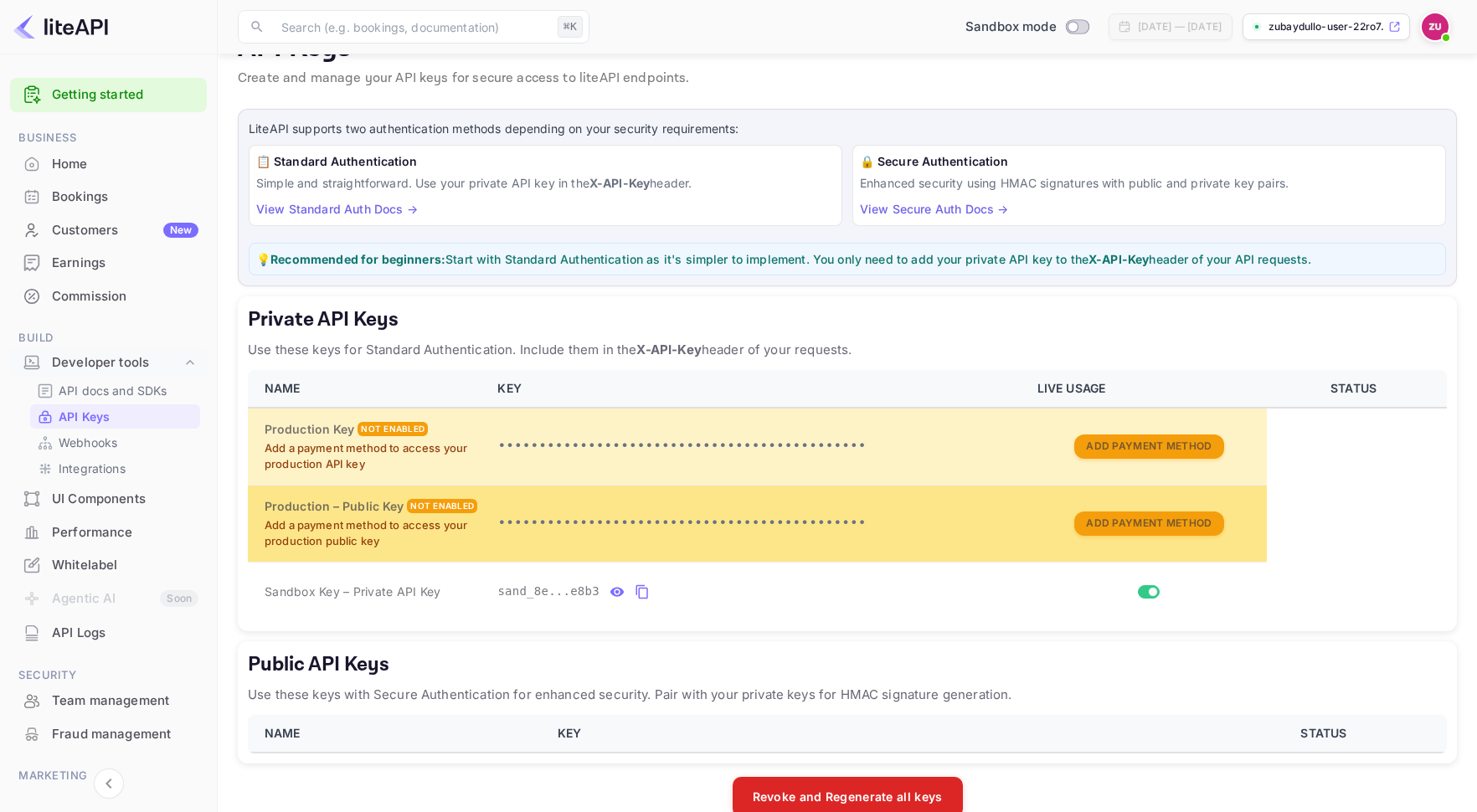
scroll to position [74, 0]
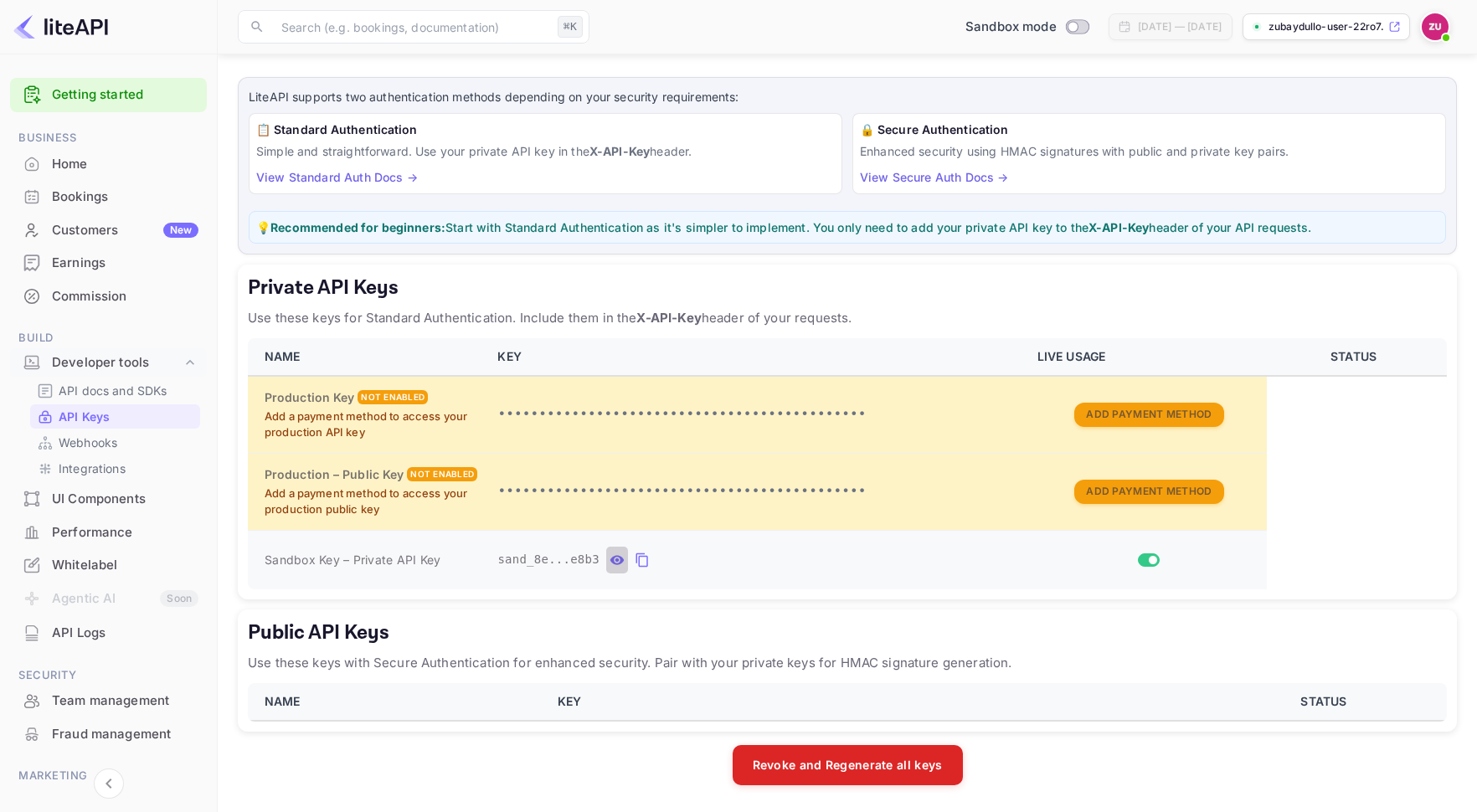
click at [621, 562] on icon "private api keys table" at bounding box center [617, 559] width 14 height 10
click at [687, 558] on span "sand_8ec80e4a-1ca4-4770-8b56-b2691b27e8b3" at bounding box center [646, 559] width 298 height 17
click at [842, 558] on icon "private api keys table" at bounding box center [838, 559] width 15 height 20
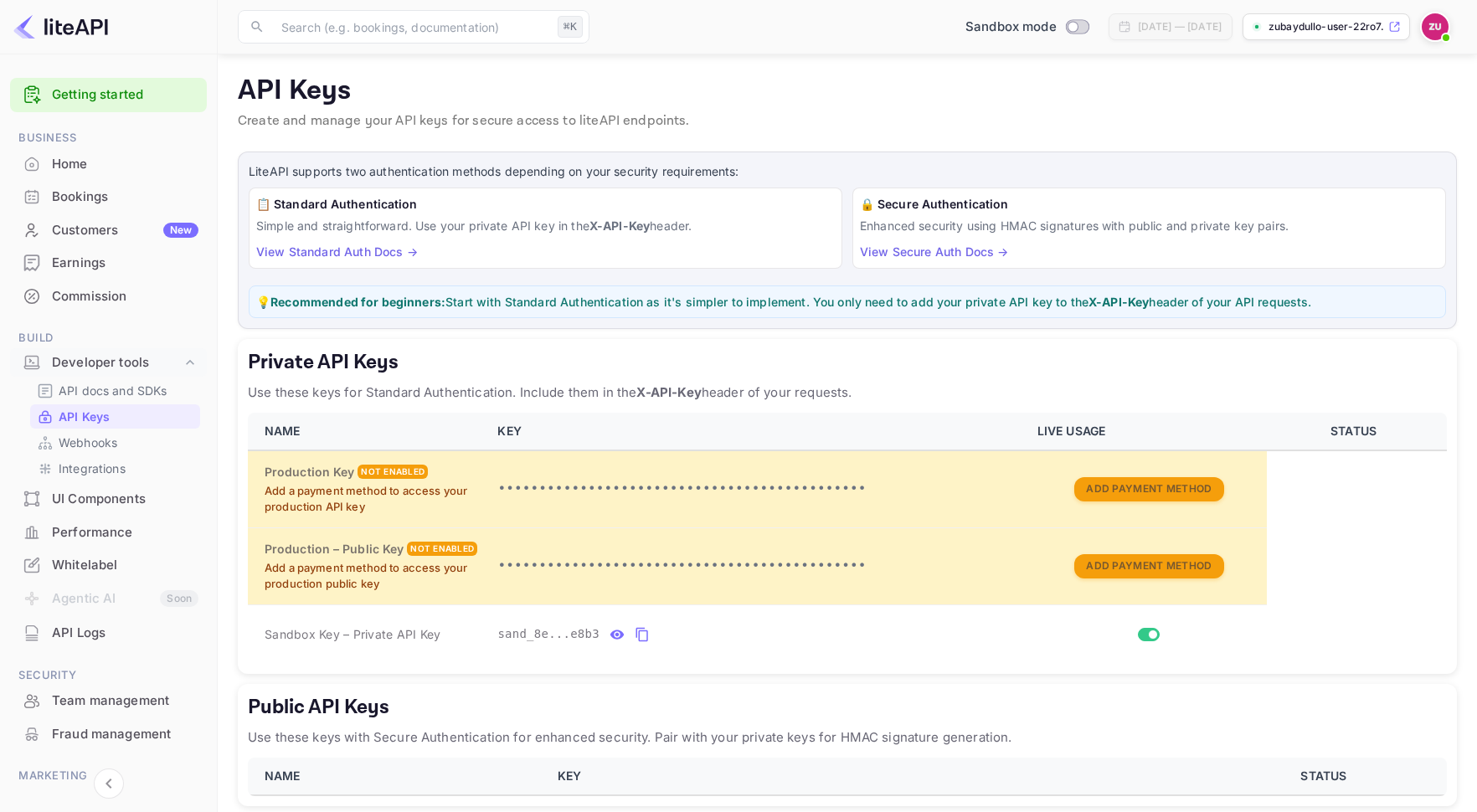
scroll to position [74, 0]
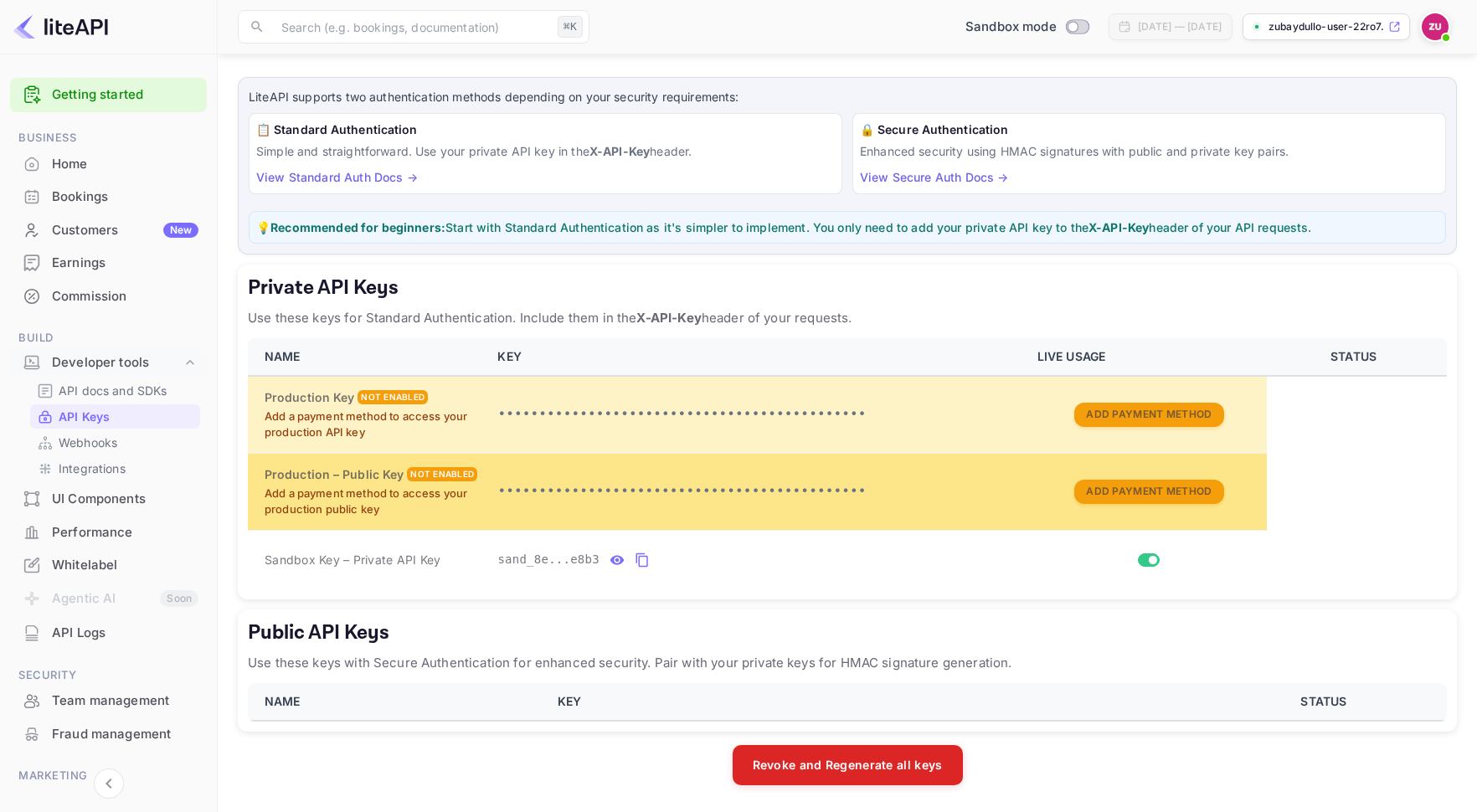
scroll to position [74, 0]
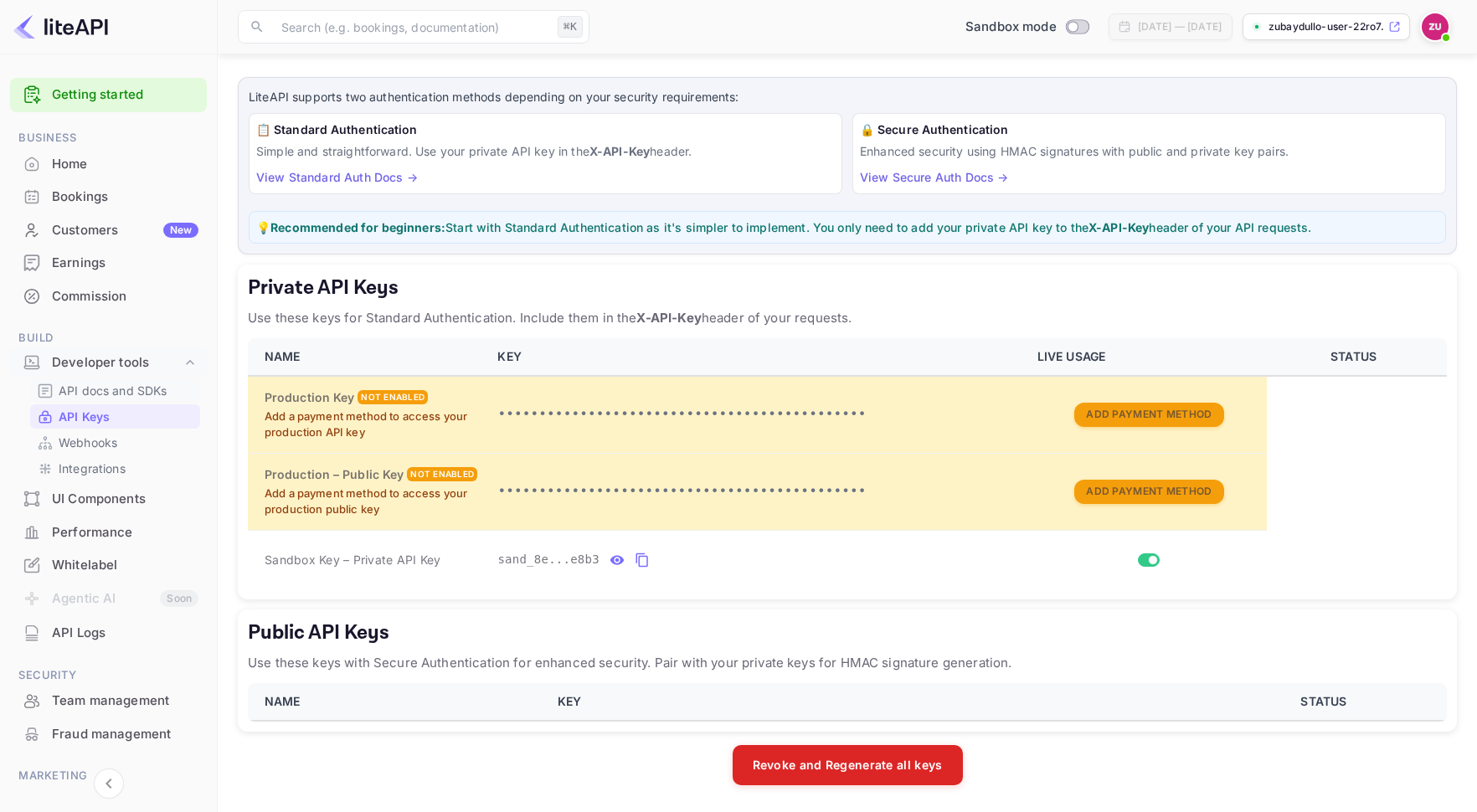
click at [161, 398] on p "API docs and SDKs" at bounding box center [113, 390] width 109 height 17
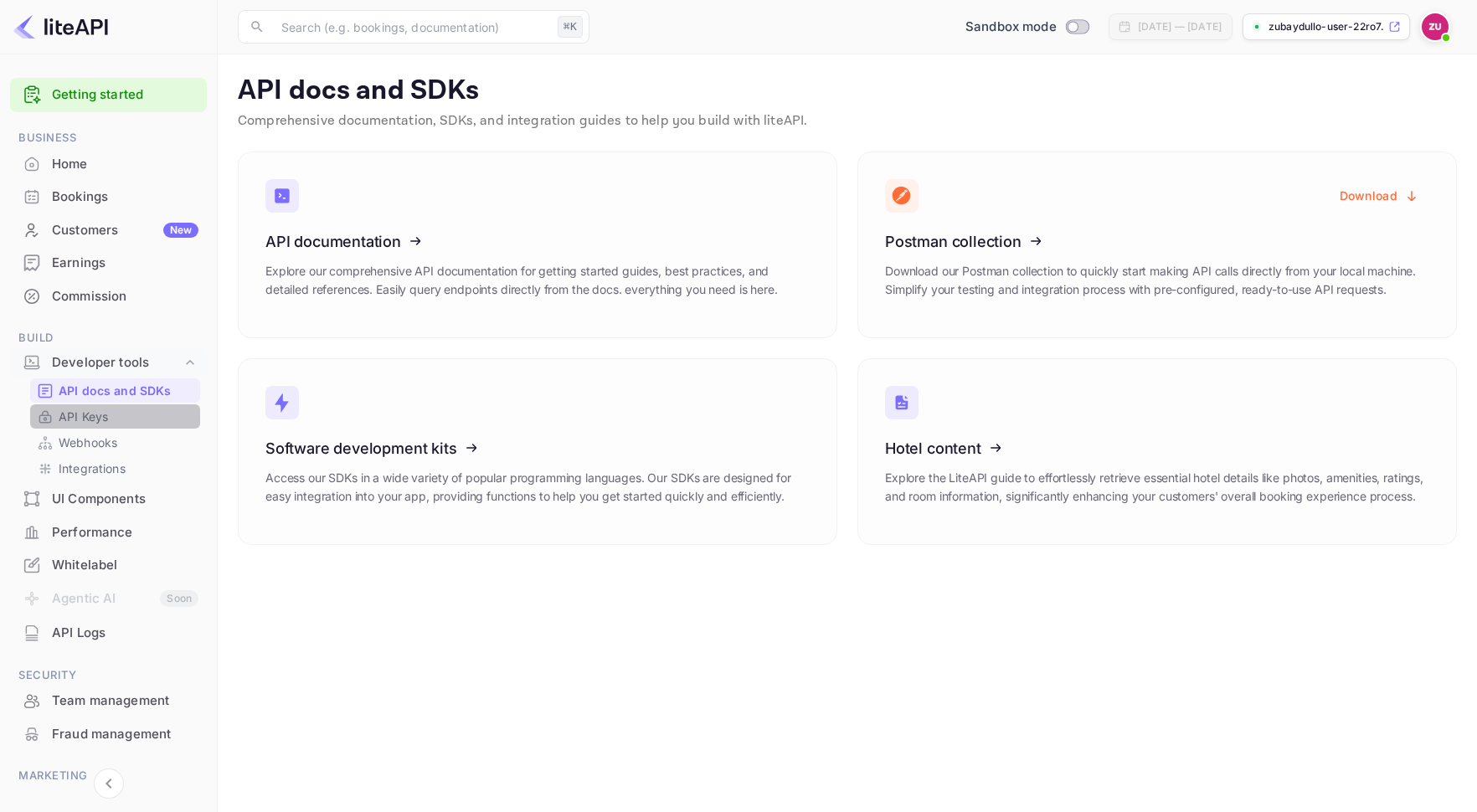
click at [136, 418] on link "API Keys" at bounding box center [116, 416] width 157 height 17
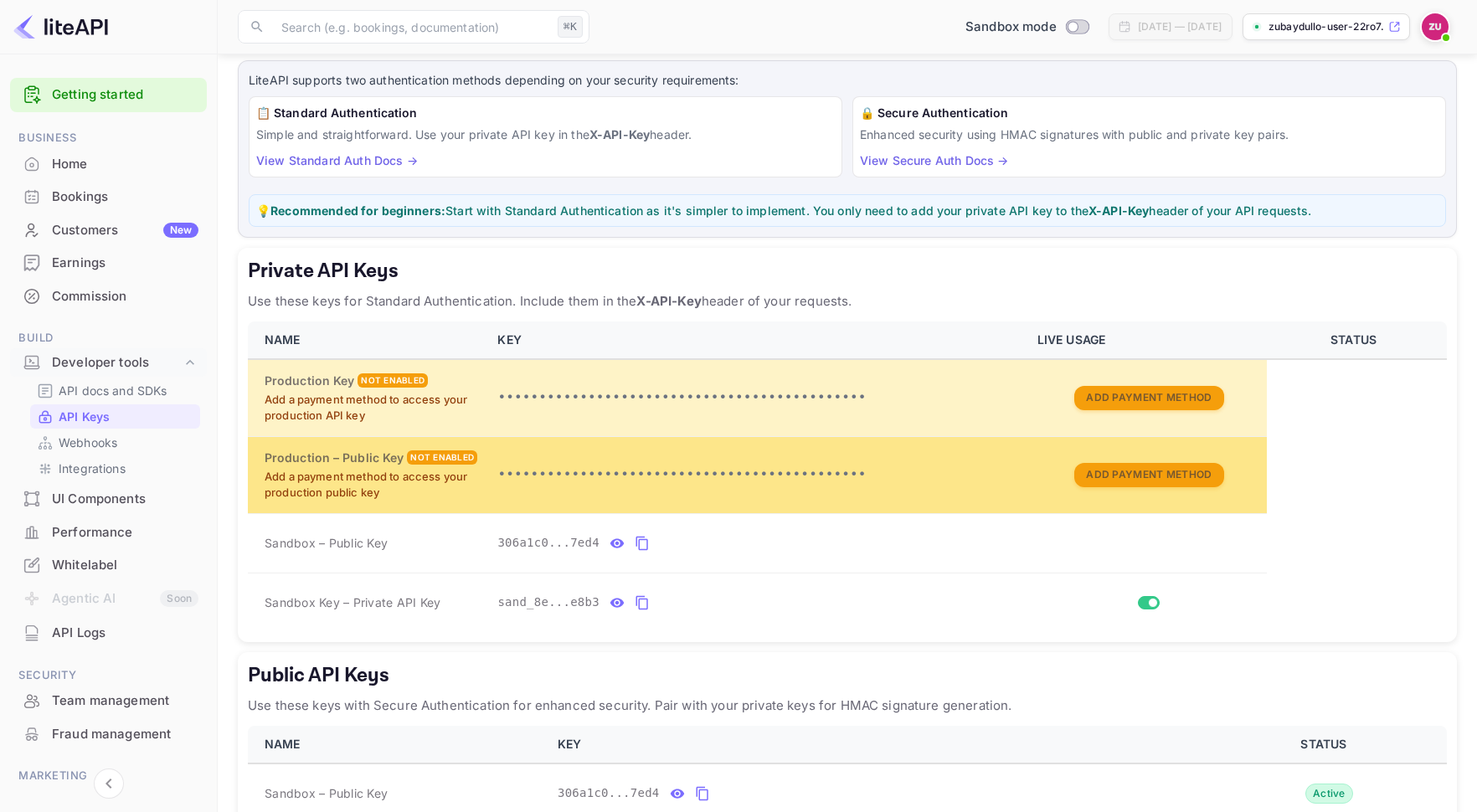
scroll to position [149, 0]
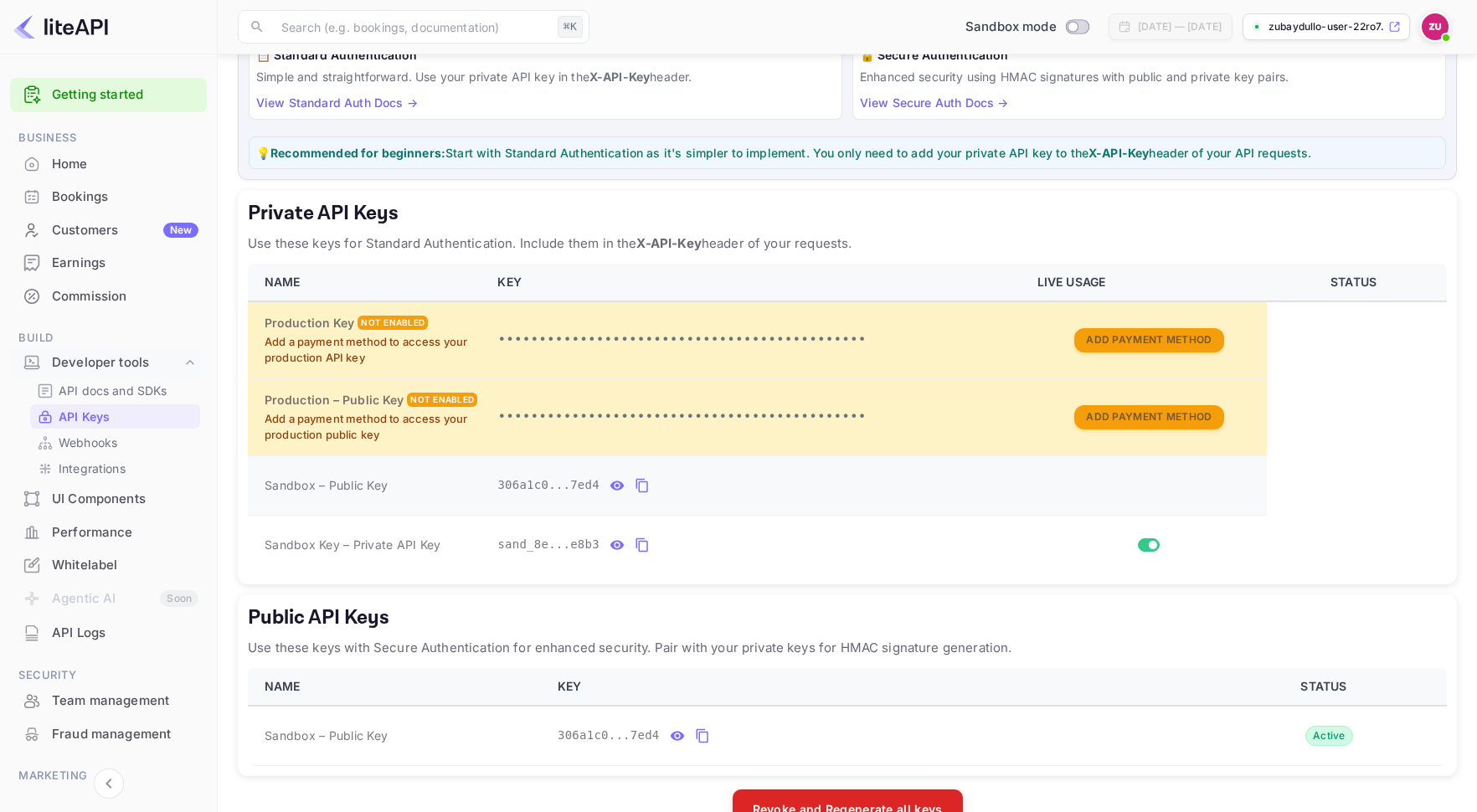
click at [614, 484] on icon "private api keys table" at bounding box center [617, 485] width 15 height 20
click at [801, 484] on icon "private api keys table" at bounding box center [802, 485] width 15 height 20
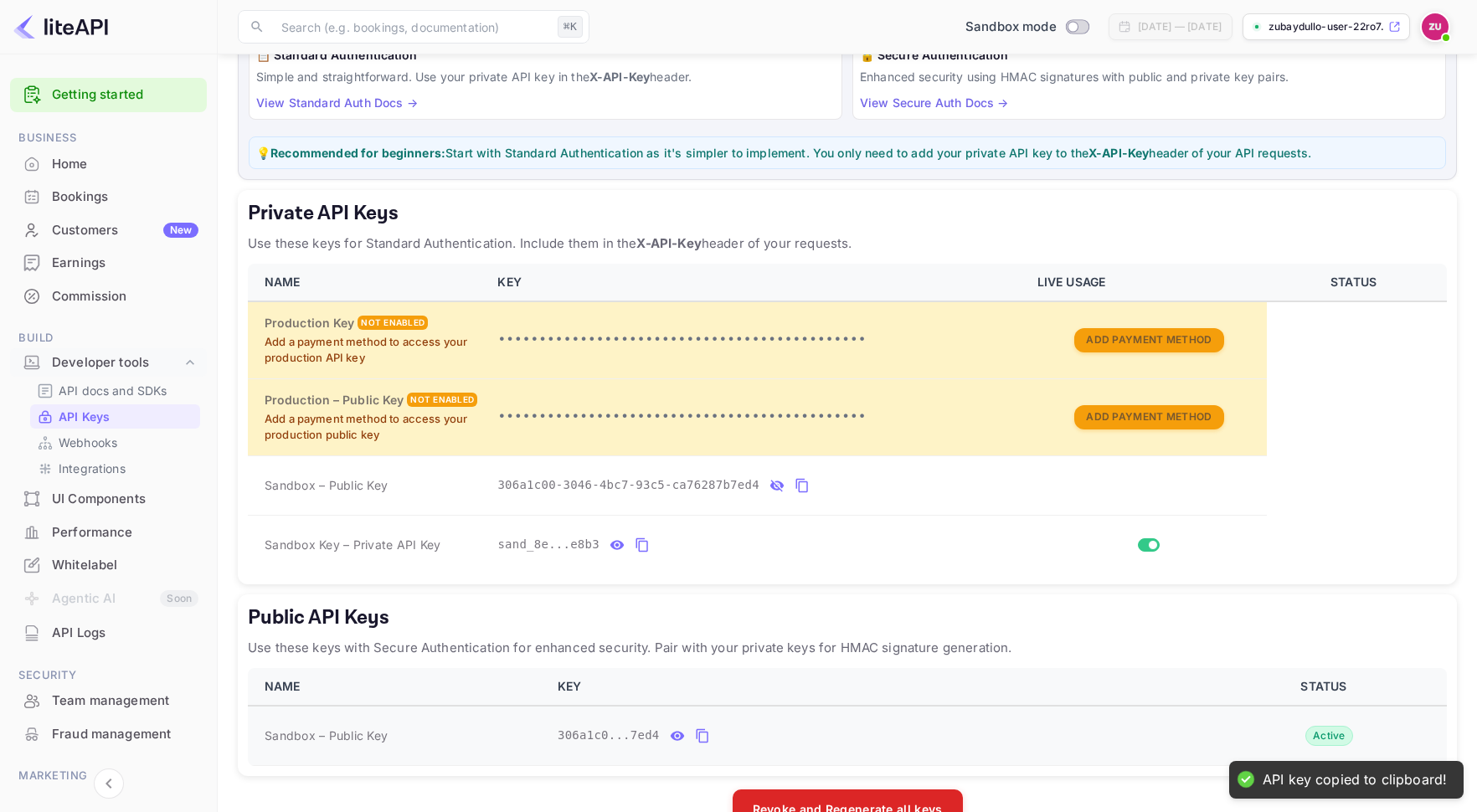
click at [698, 731] on icon "public api keys table" at bounding box center [703, 735] width 15 height 20
click at [798, 485] on icon "private api keys table" at bounding box center [802, 485] width 15 height 20
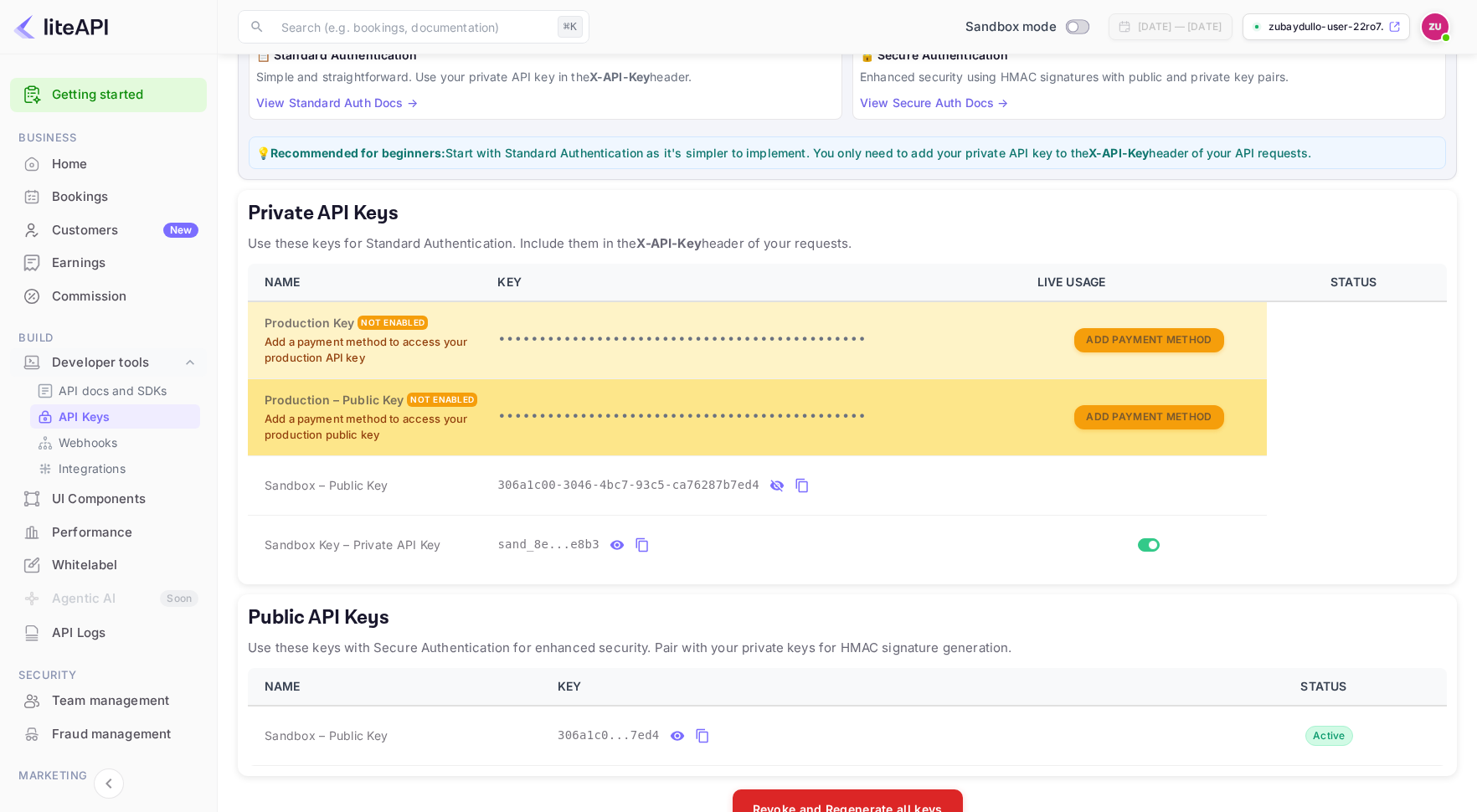
scroll to position [194, 0]
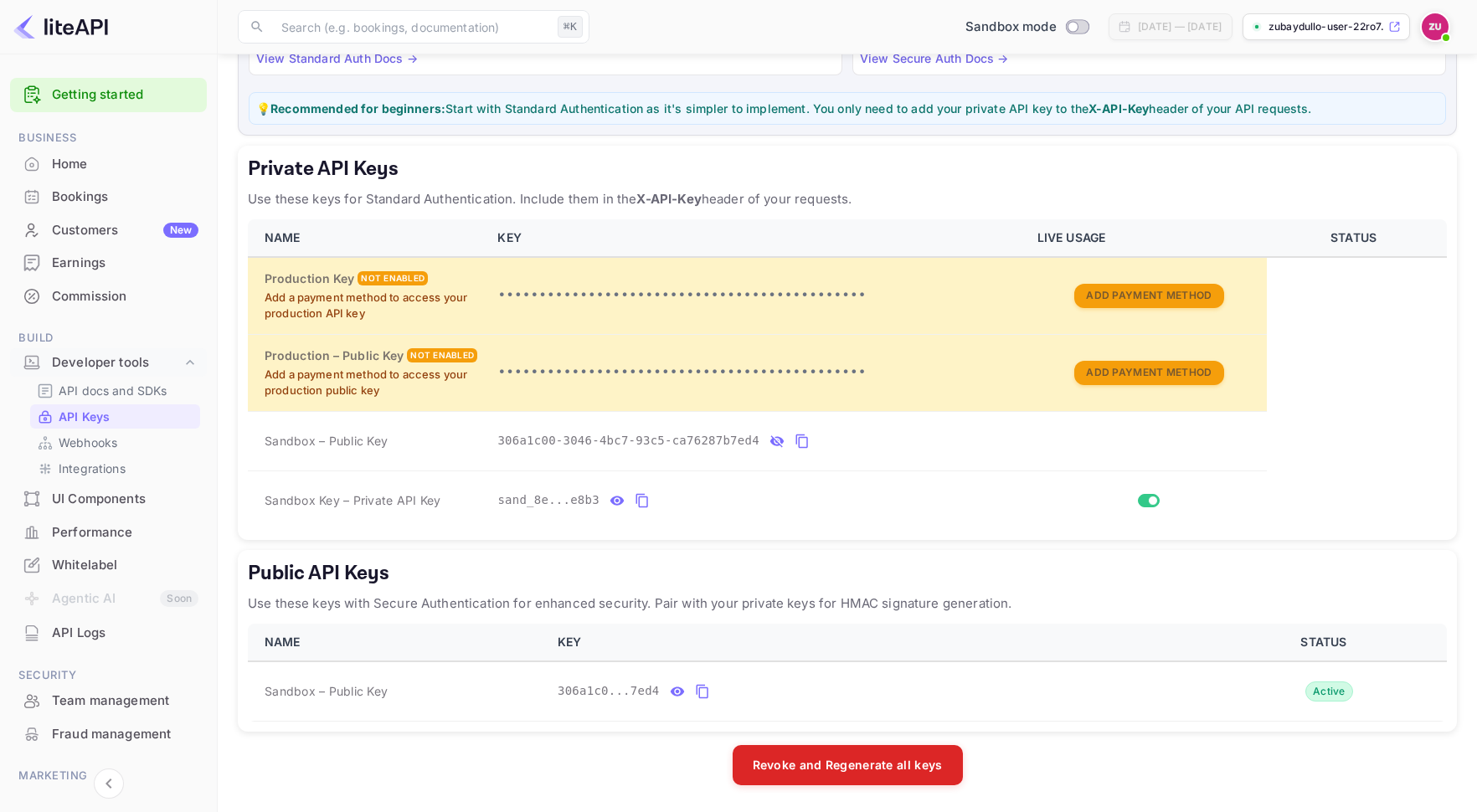
click at [1085, 156] on h5 "Private API Keys" at bounding box center [848, 169] width 1199 height 27
click at [1099, 83] on div "LiteAPI supports two authentication methods depending on your security requirem…" at bounding box center [847, 47] width 1219 height 177
click at [676, 689] on icon "public api keys table" at bounding box center [677, 691] width 14 height 10
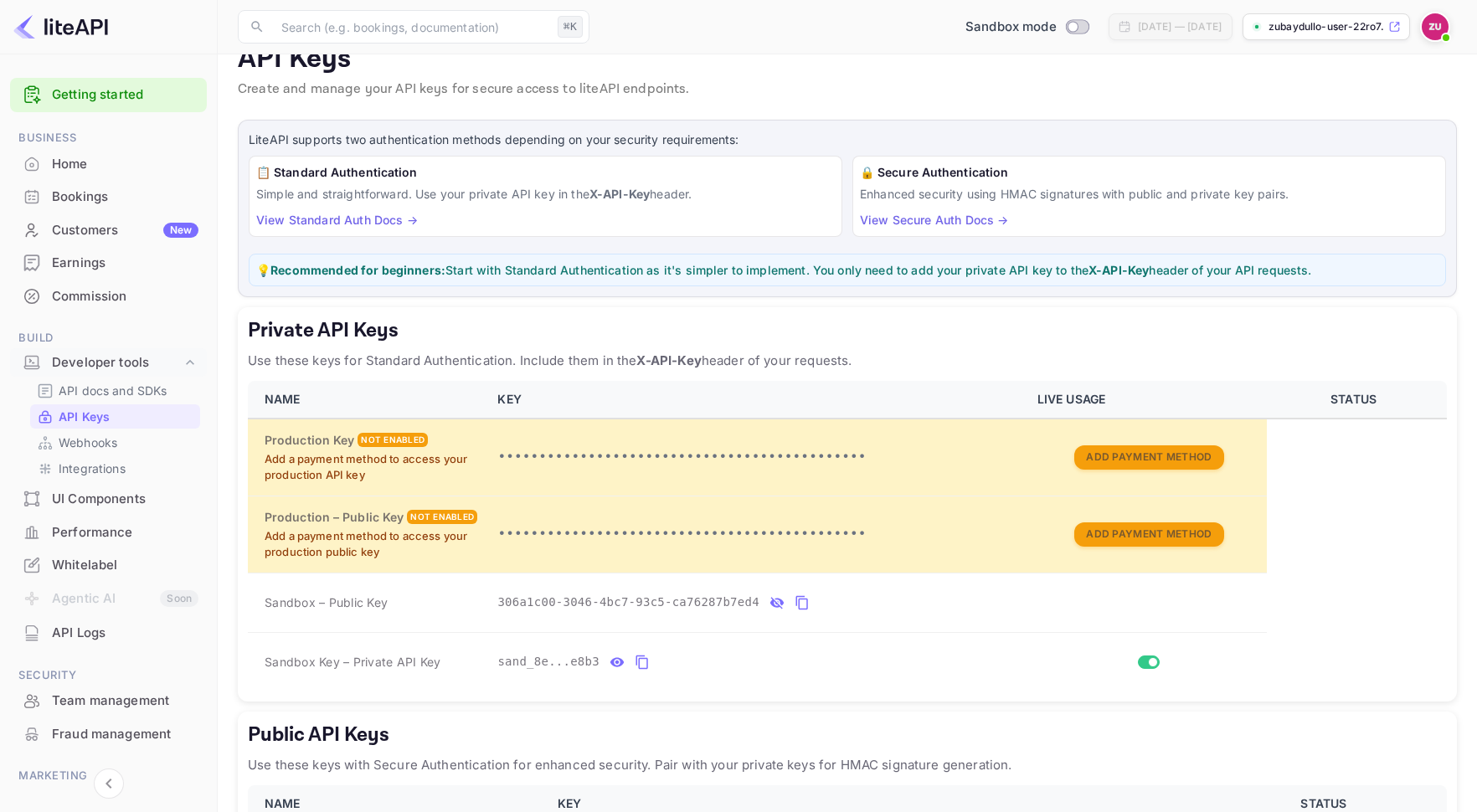
scroll to position [0, 0]
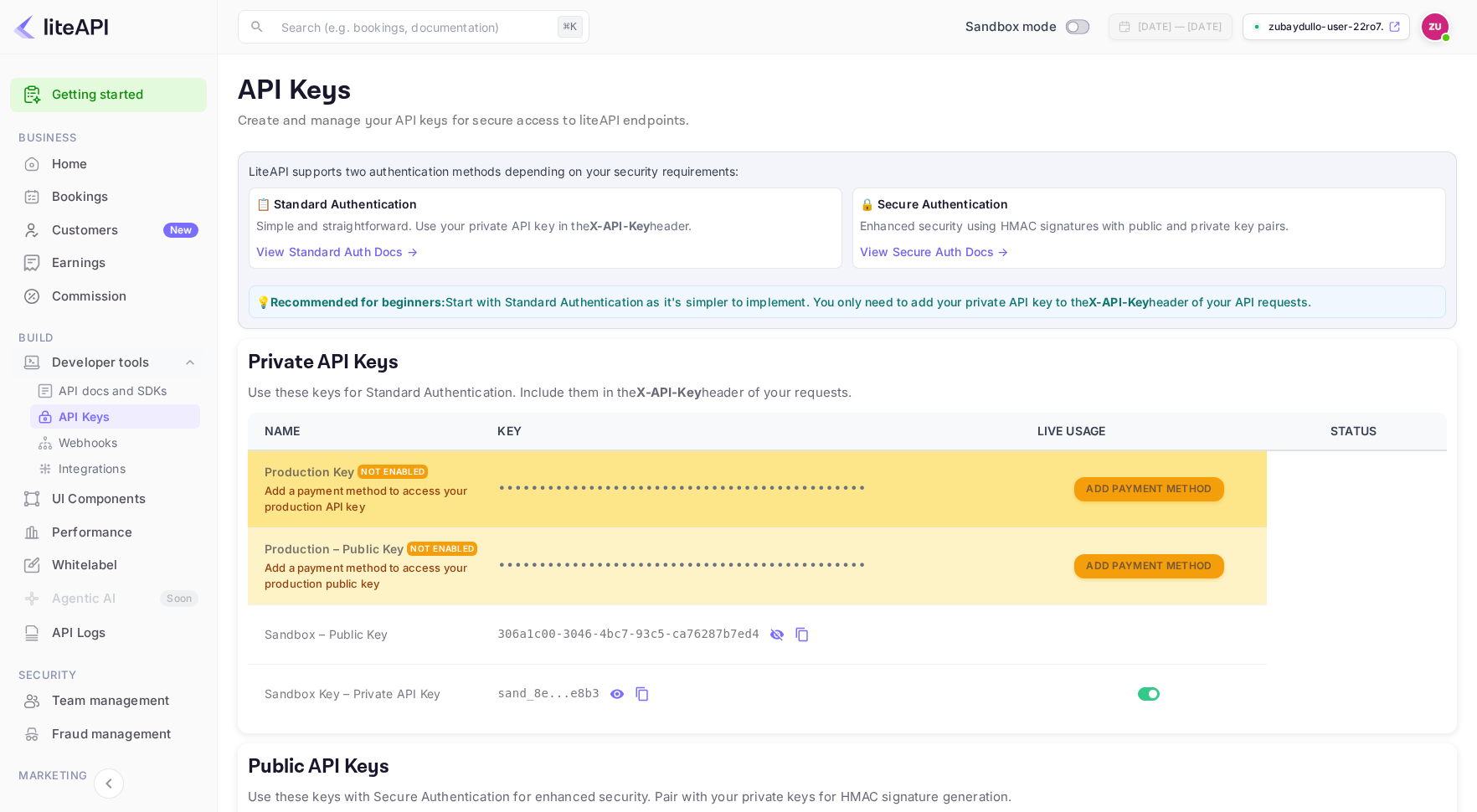
click at [731, 489] on p "•••••••••••••••••••••••••••••••••••••••••••••" at bounding box center [757, 489] width 519 height 20
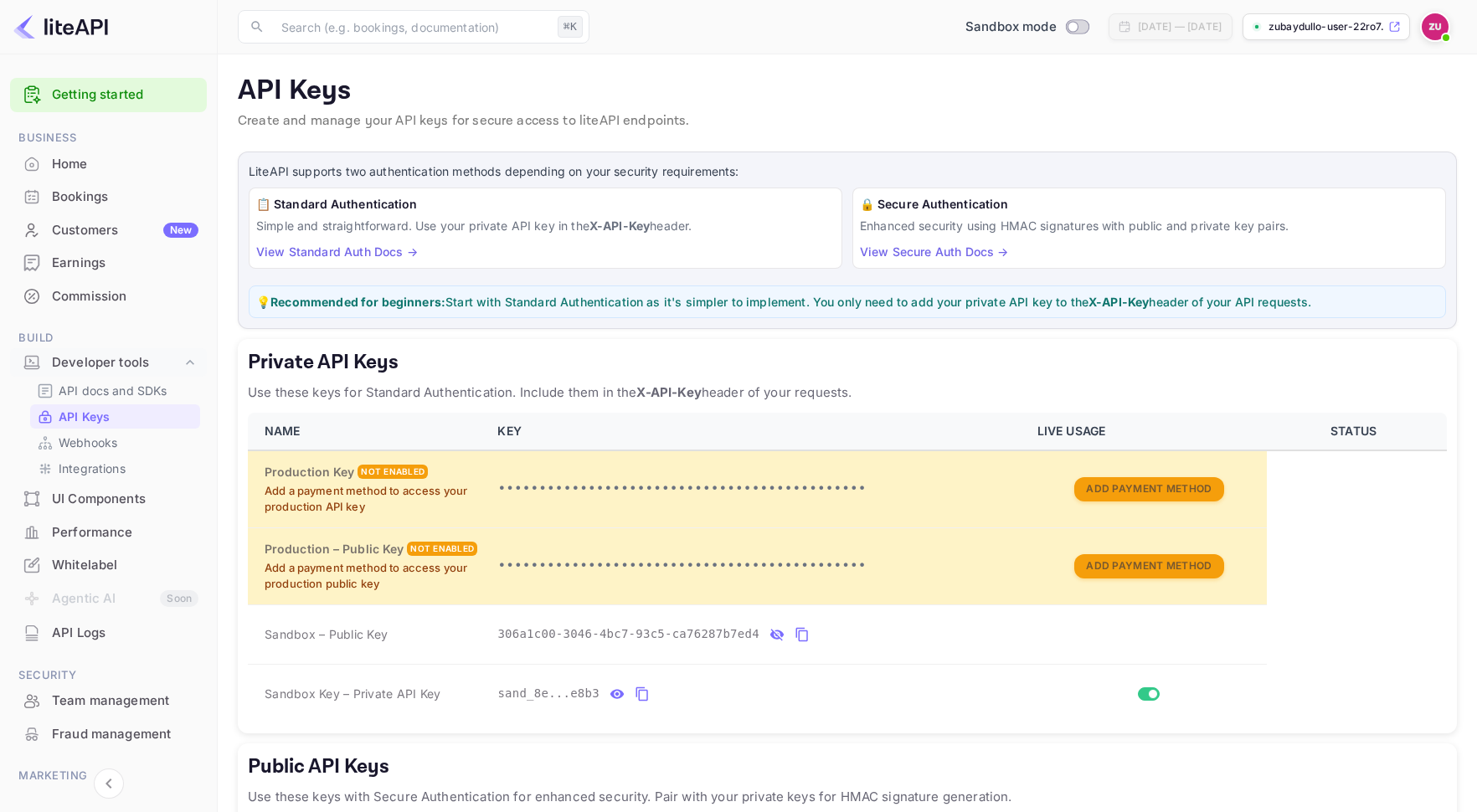
click at [580, 399] on p "Use these keys for Standard Authentication. Include them in the X-API-Key heade…" at bounding box center [848, 392] width 1199 height 20
click at [582, 412] on th "KEY" at bounding box center [756, 430] width 539 height 37
click at [618, 701] on icon "private api keys table" at bounding box center [617, 693] width 15 height 20
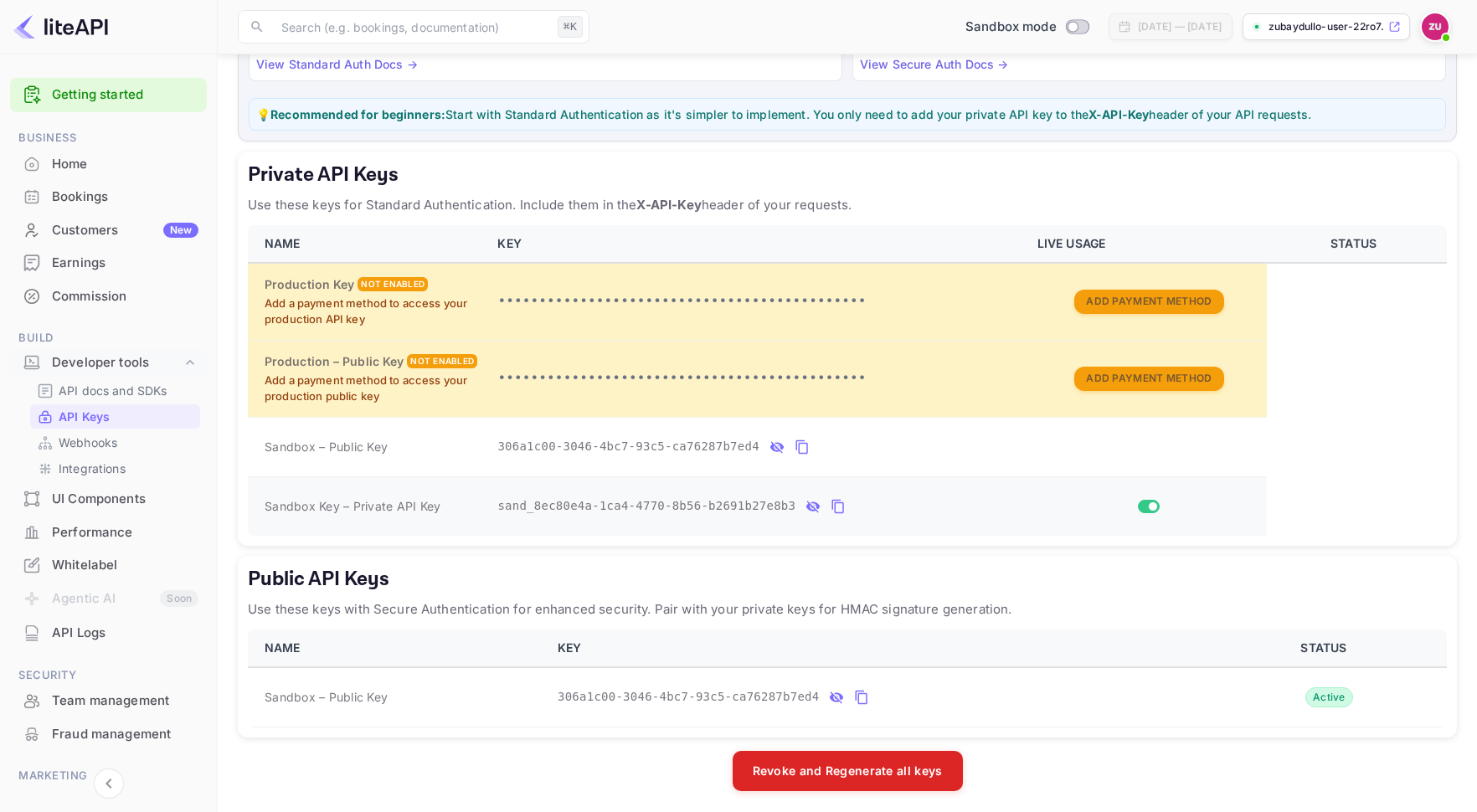
scroll to position [182, 0]
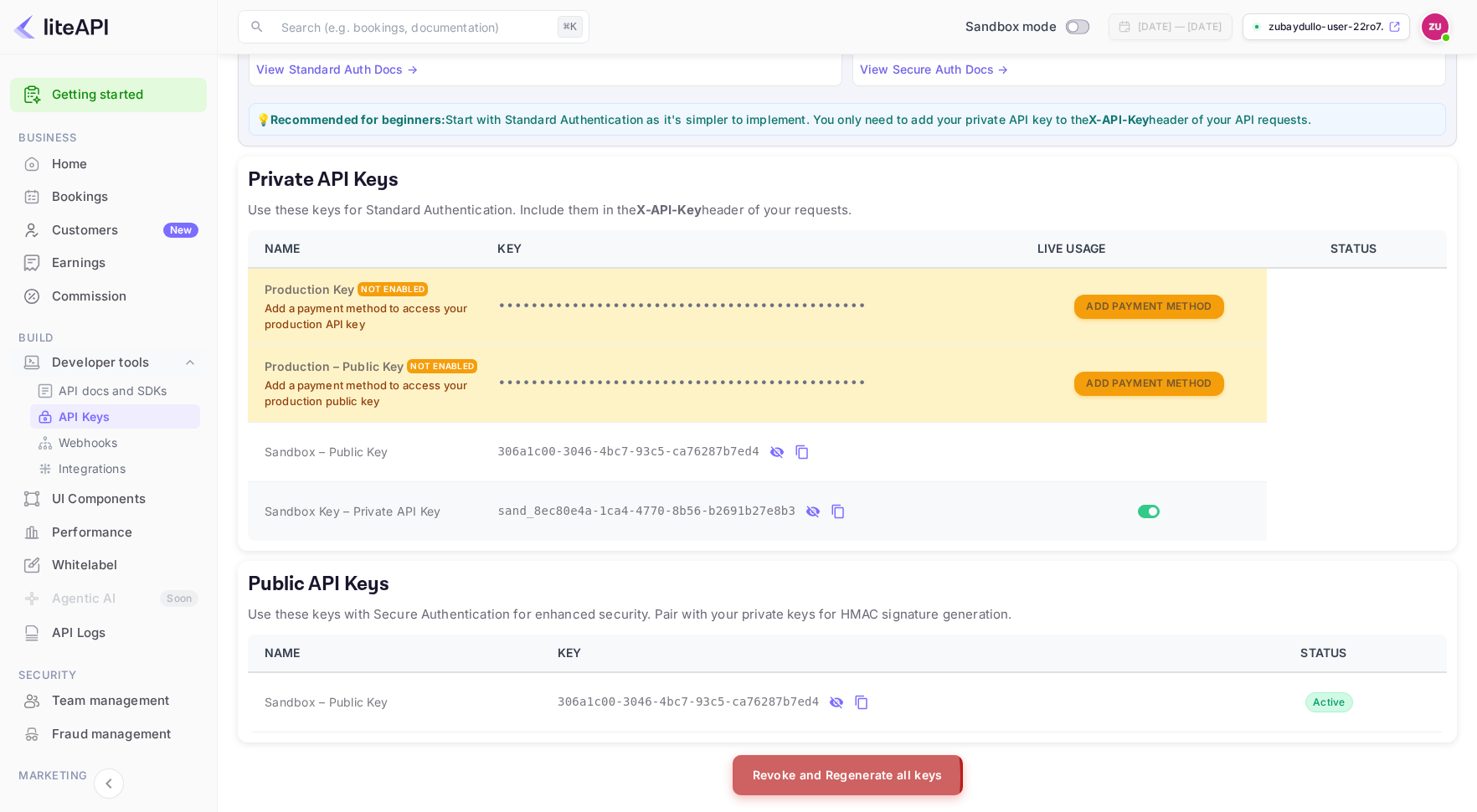
click at [786, 777] on button "Revoke and Regenerate all keys" at bounding box center [847, 775] width 230 height 40
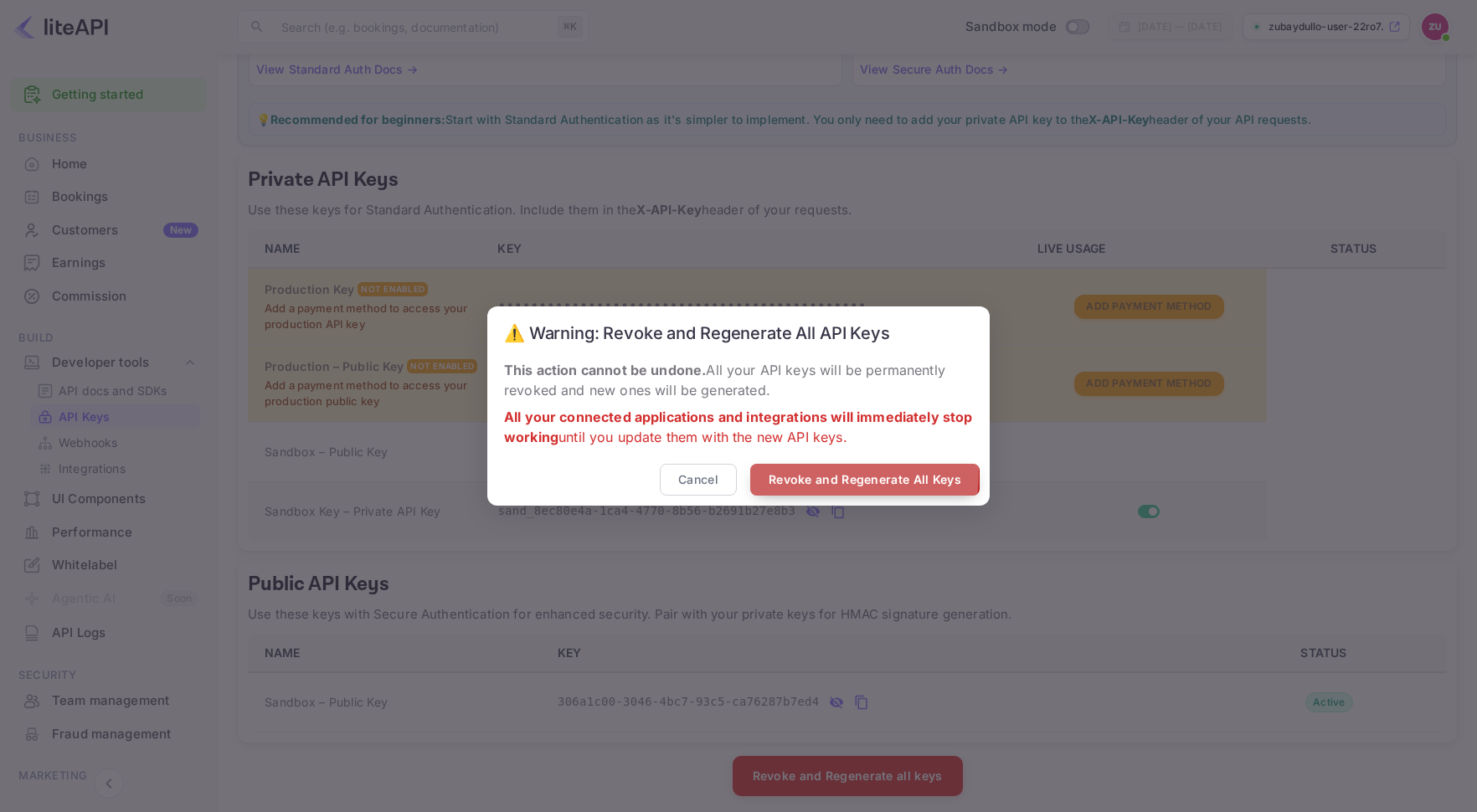
click at [776, 472] on button "Revoke and Regenerate All Keys" at bounding box center [865, 480] width 229 height 32
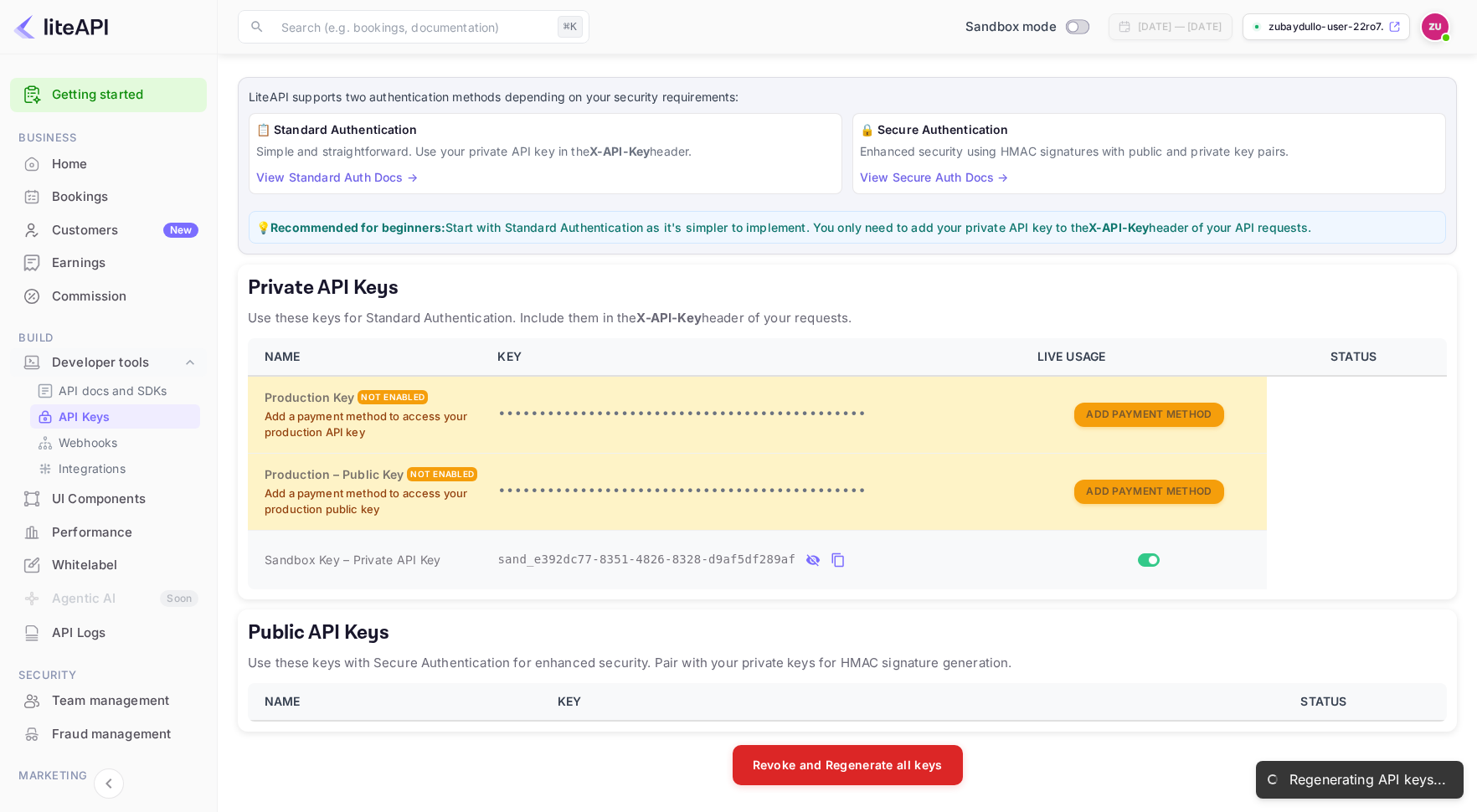
scroll to position [74, 0]
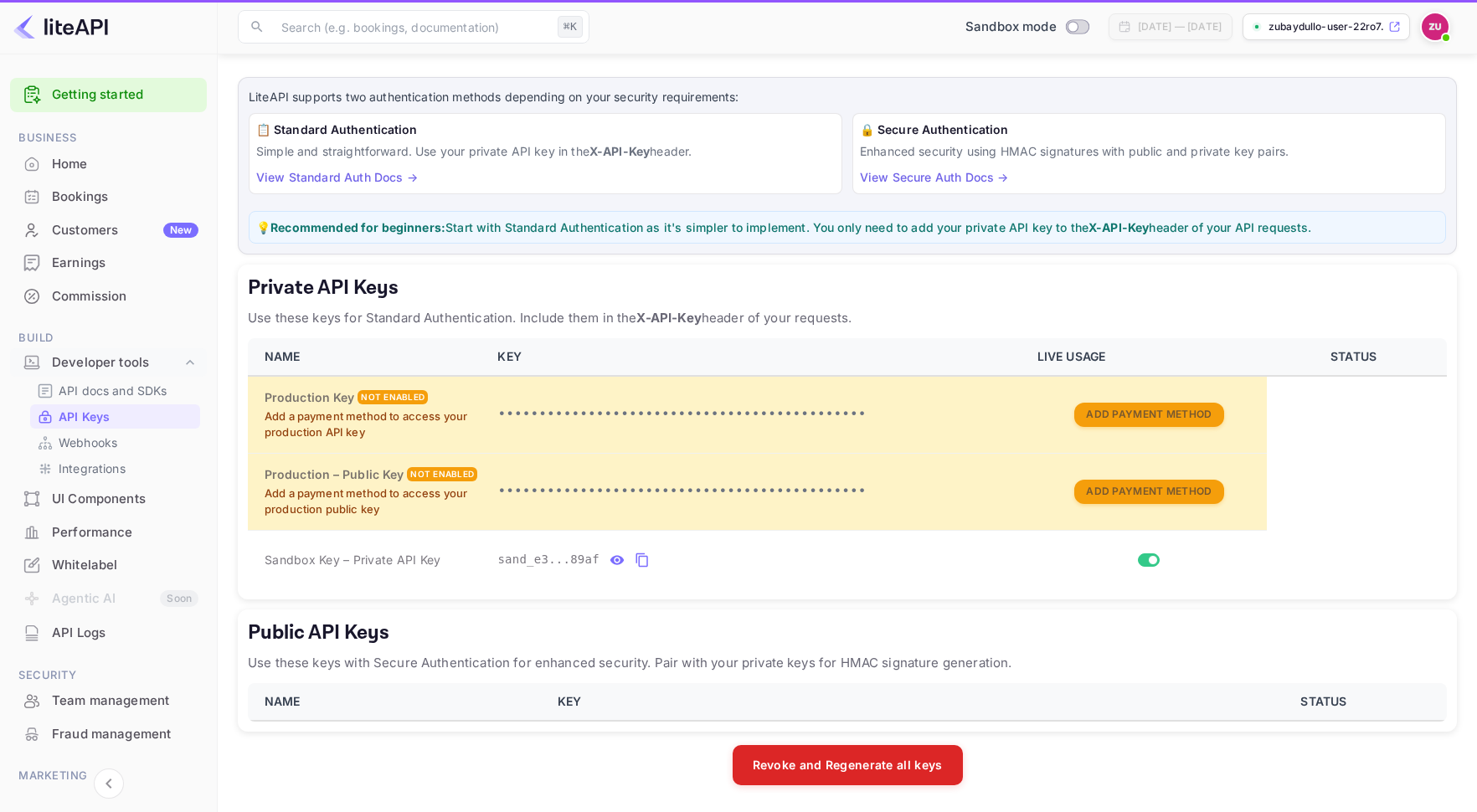
scroll to position [74, 0]
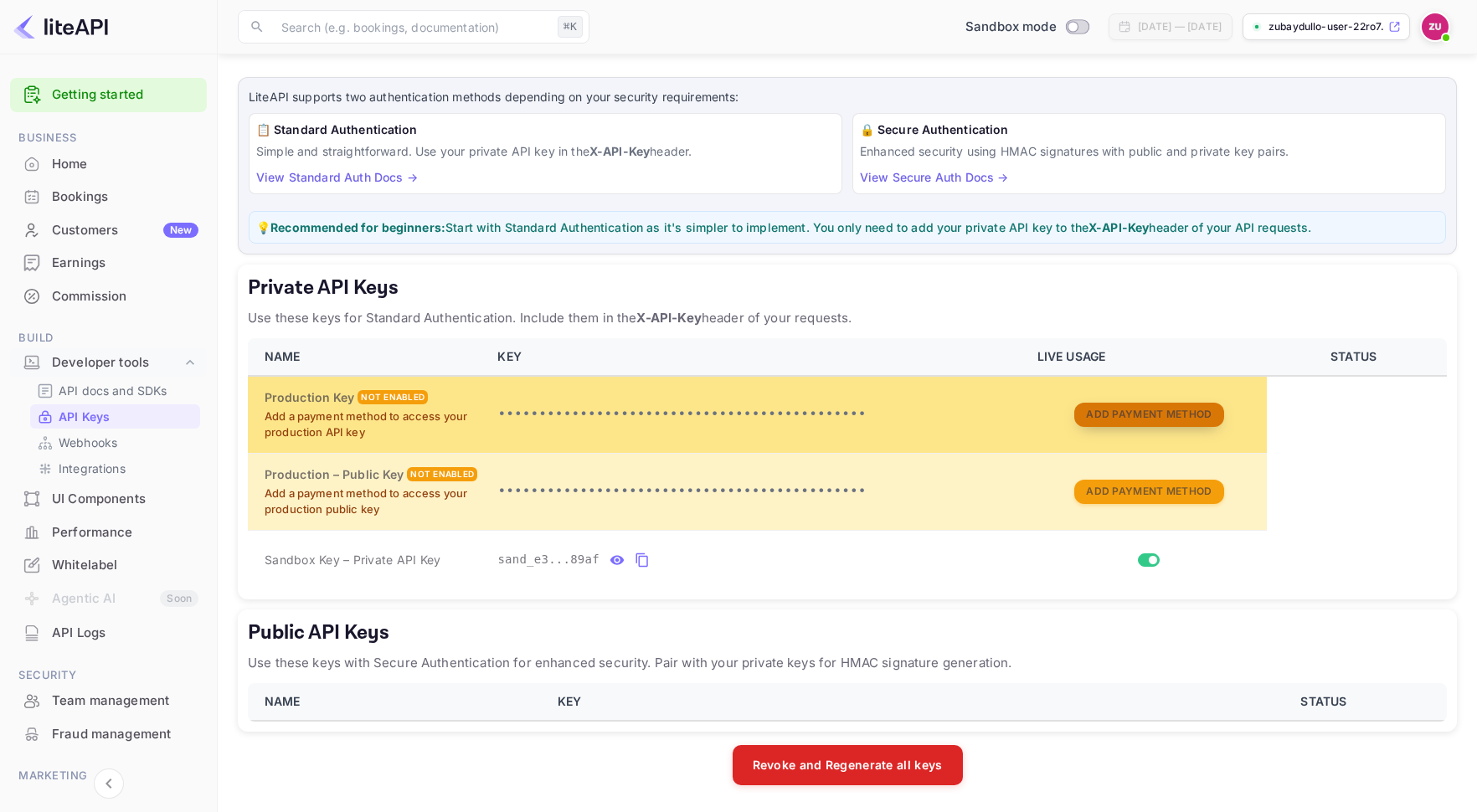
click at [1154, 410] on button "Add Payment Method" at bounding box center [1149, 414] width 149 height 24
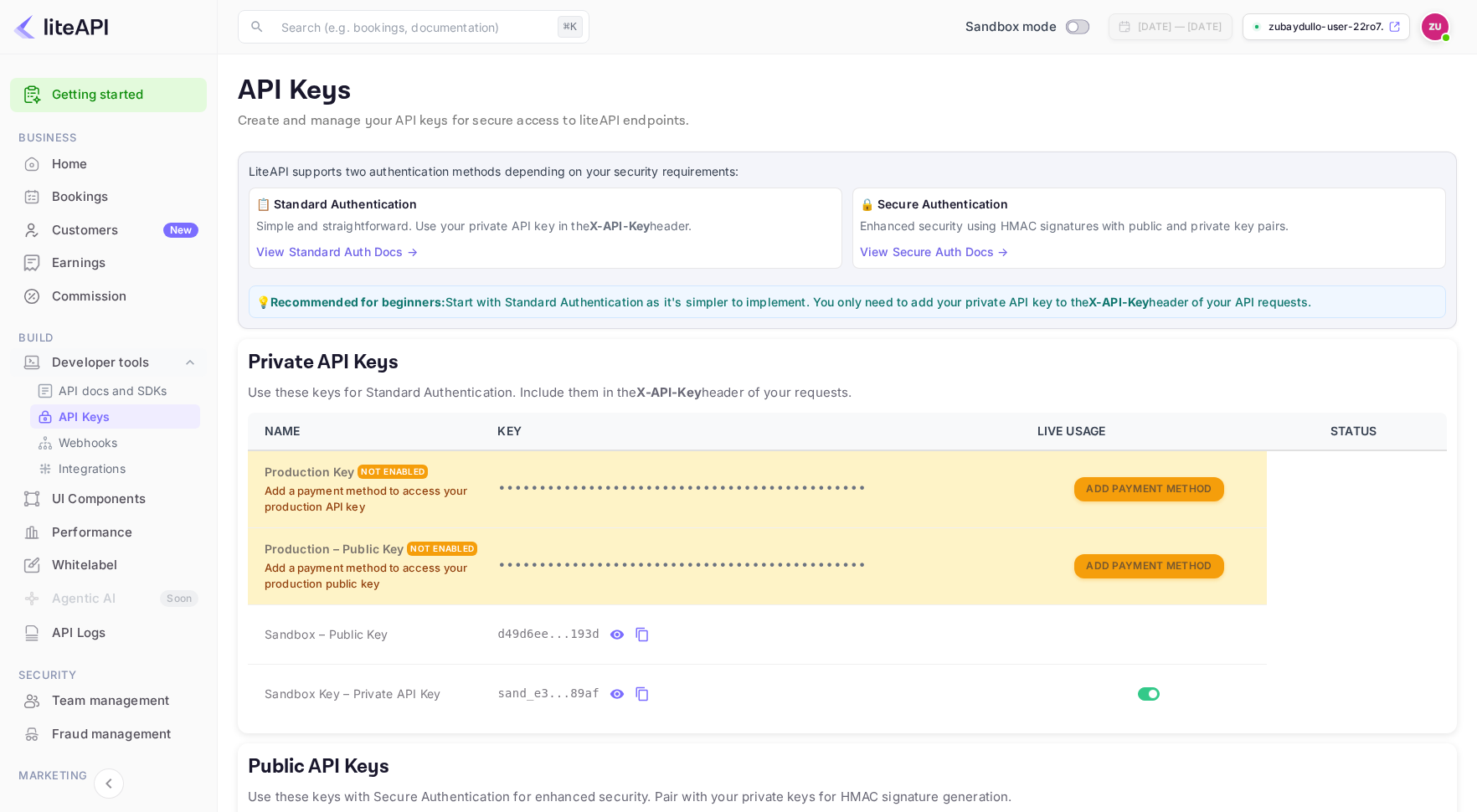
click at [314, 250] on link "View Standard Auth Docs →" at bounding box center [336, 251] width 161 height 14
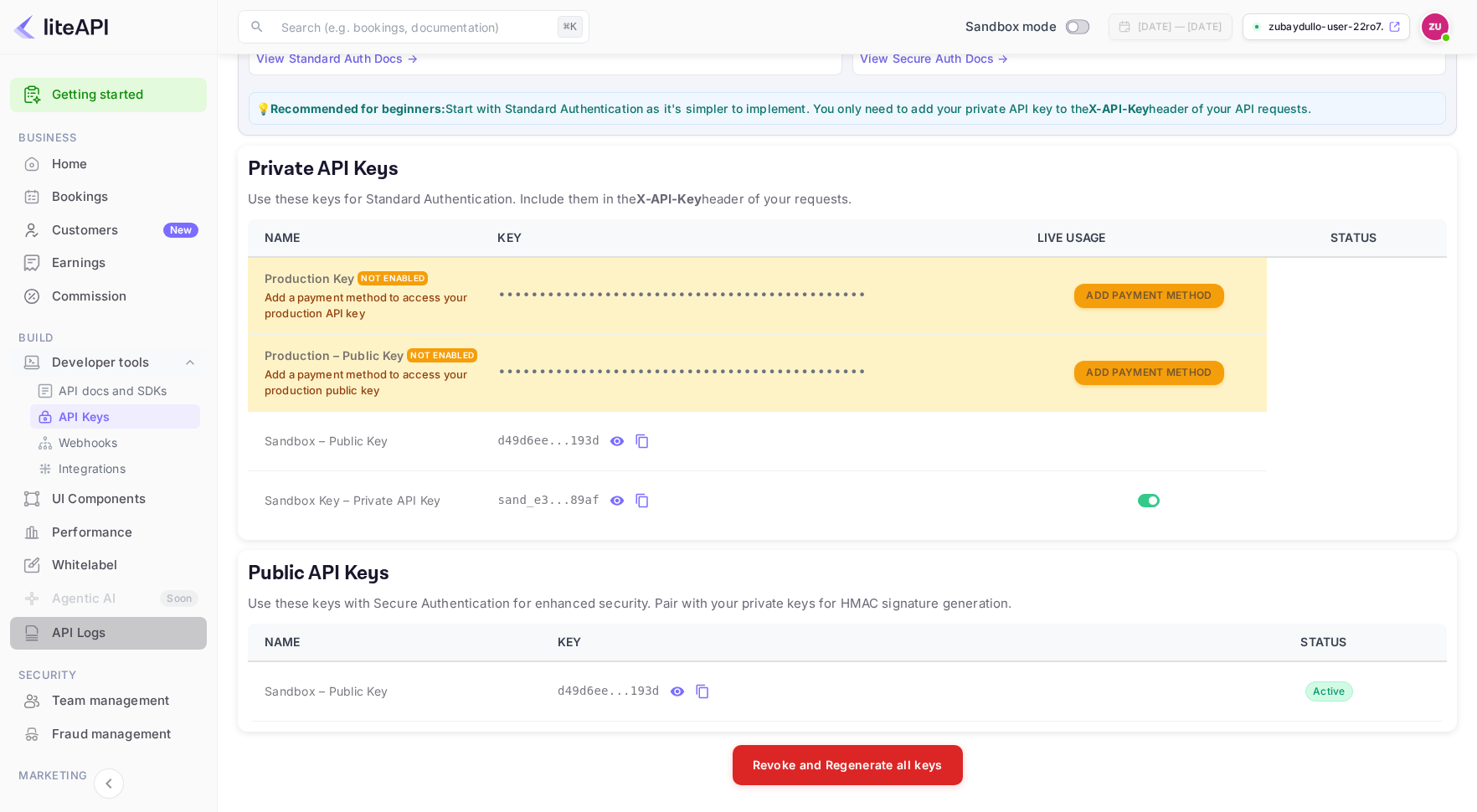
click at [116, 637] on div "API Logs" at bounding box center [124, 633] width 146 height 19
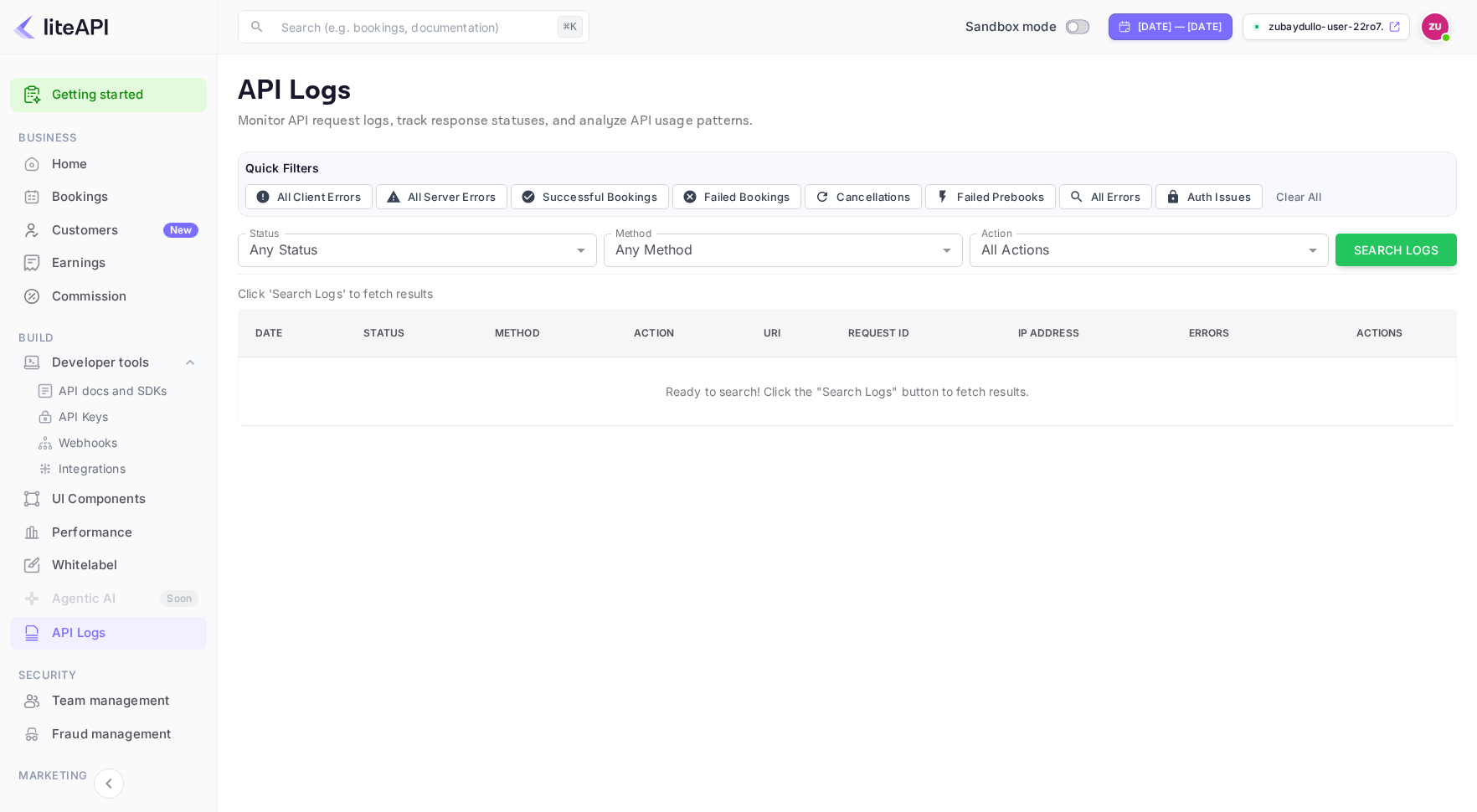
click at [1417, 272] on div "Status Any Status all Status Method Any Method all Method Action All Actions al…" at bounding box center [847, 251] width 1219 height 48
click at [1431, 245] on button "Search Logs" at bounding box center [1396, 250] width 121 height 32
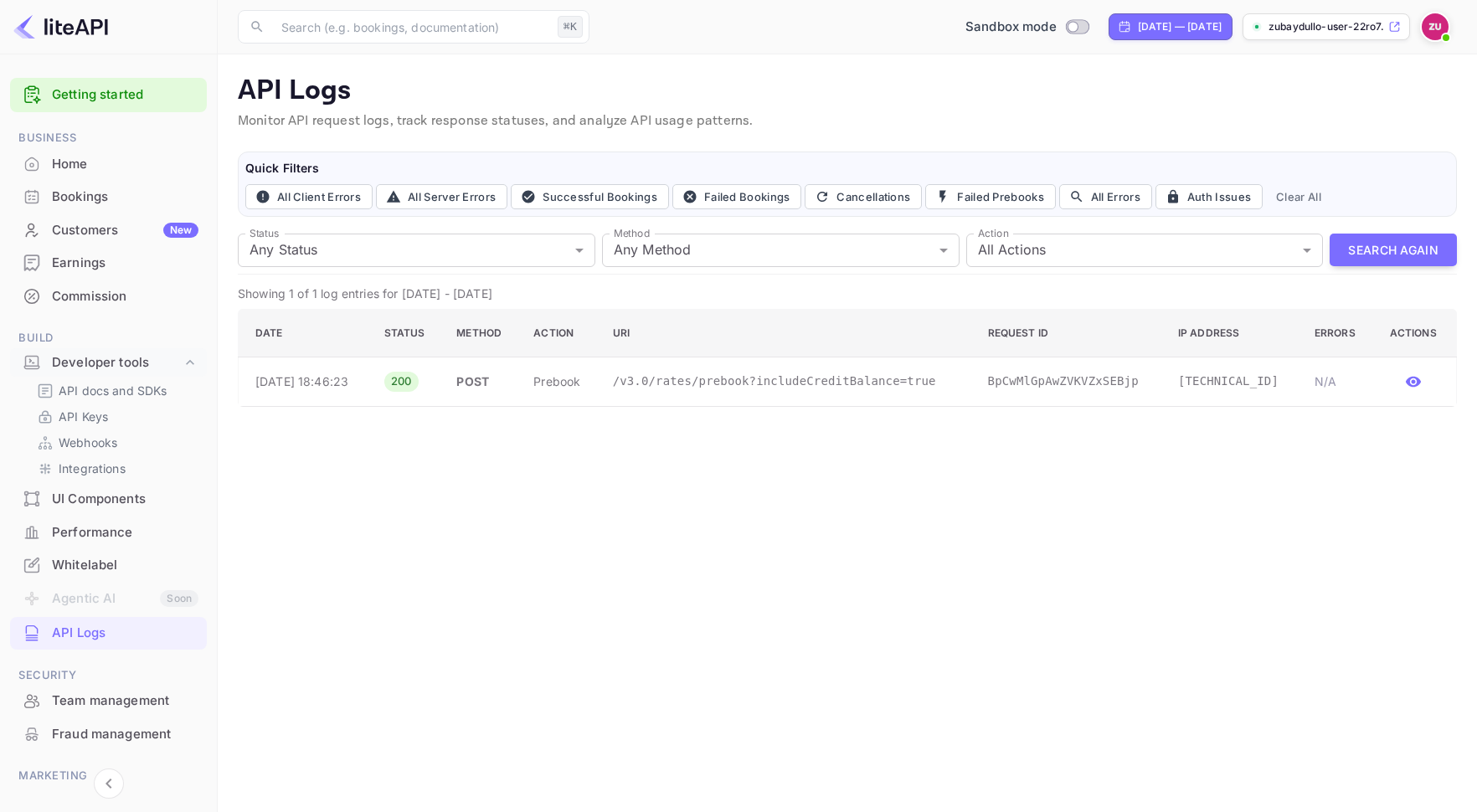
click at [1440, 27] on img at bounding box center [1435, 27] width 27 height 27
click at [1093, 99] on div at bounding box center [738, 406] width 1477 height 812
click at [107, 391] on p "API docs and SDKs" at bounding box center [113, 390] width 109 height 17
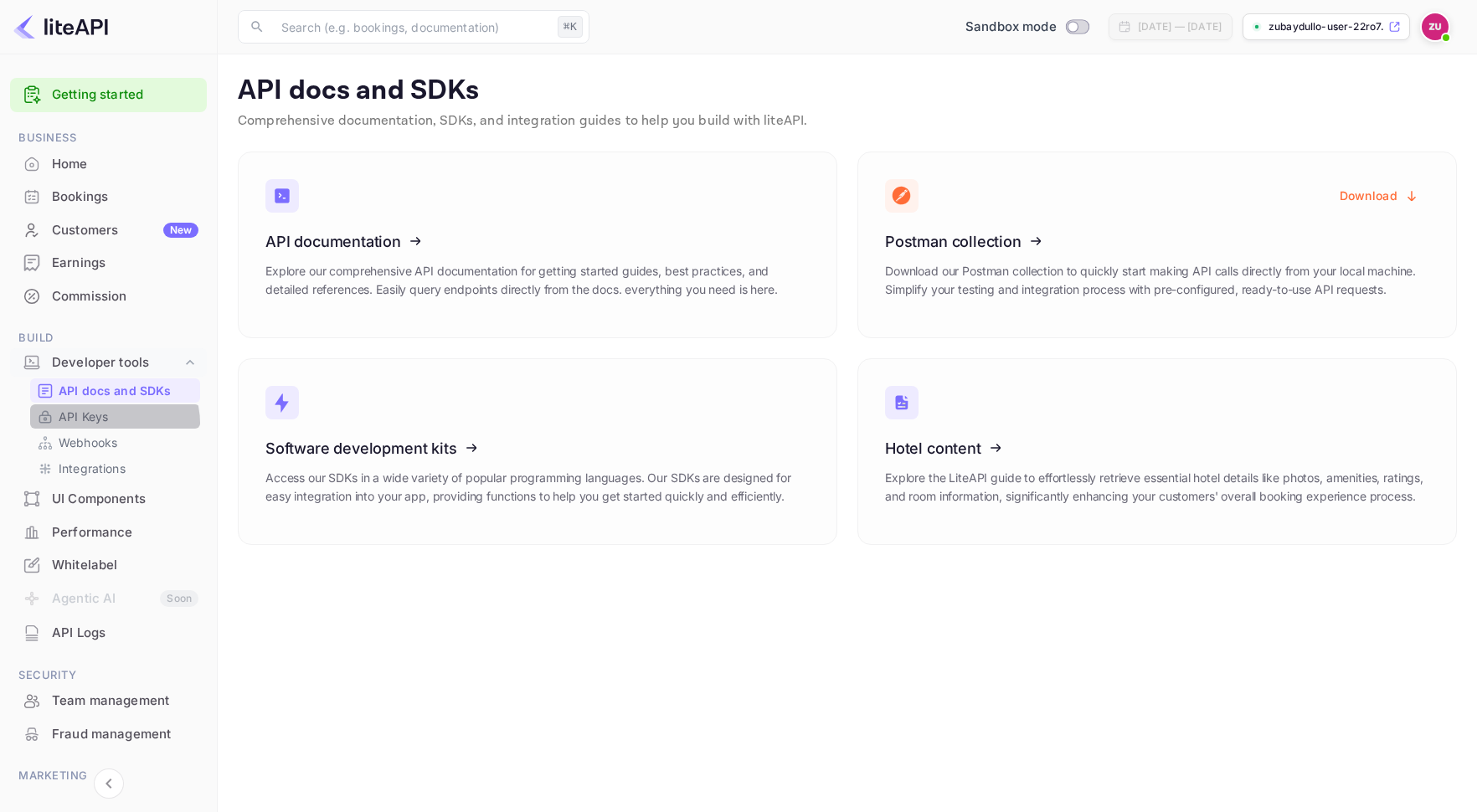
click at [112, 424] on link "API Keys" at bounding box center [116, 416] width 157 height 17
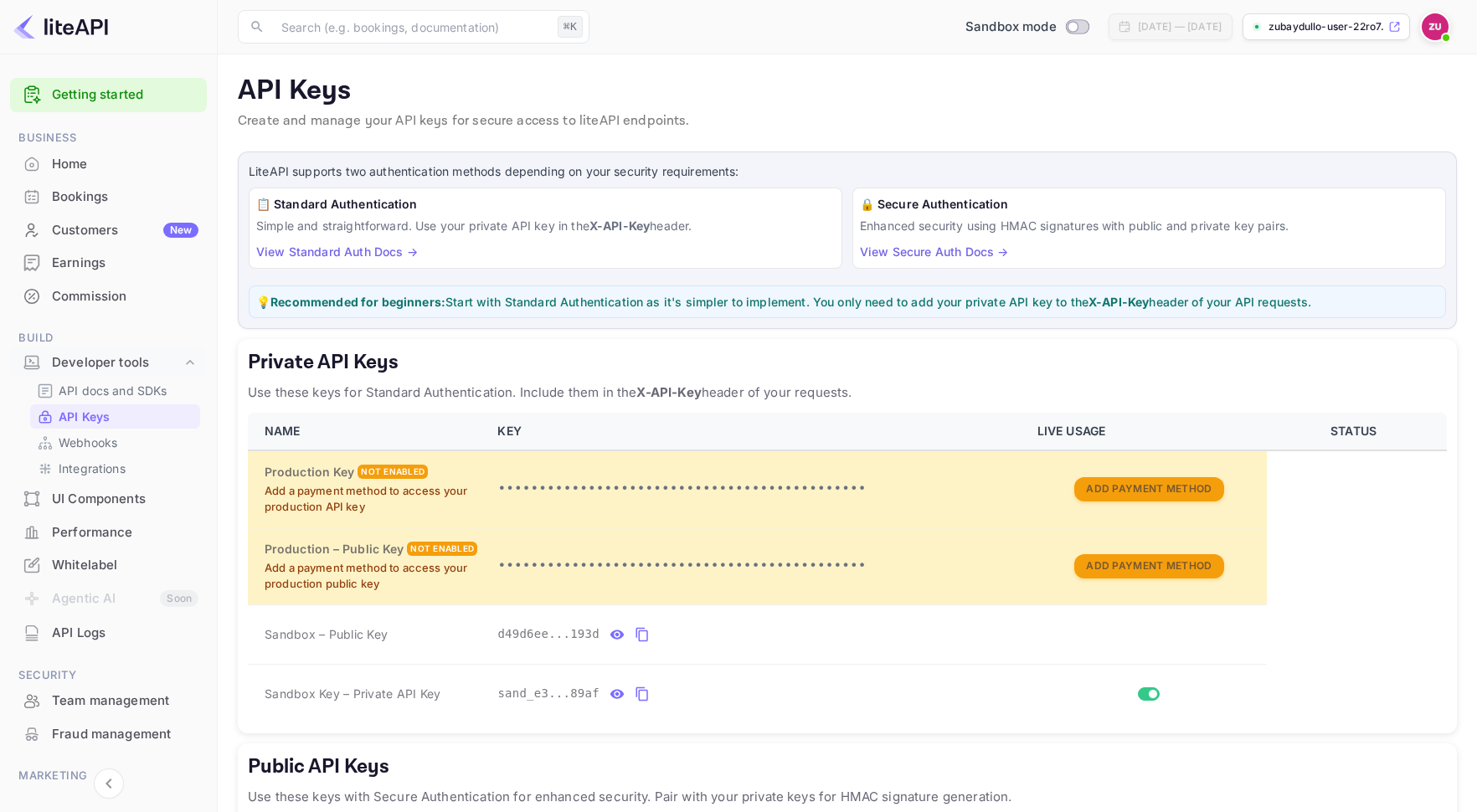
scroll to position [10, 0]
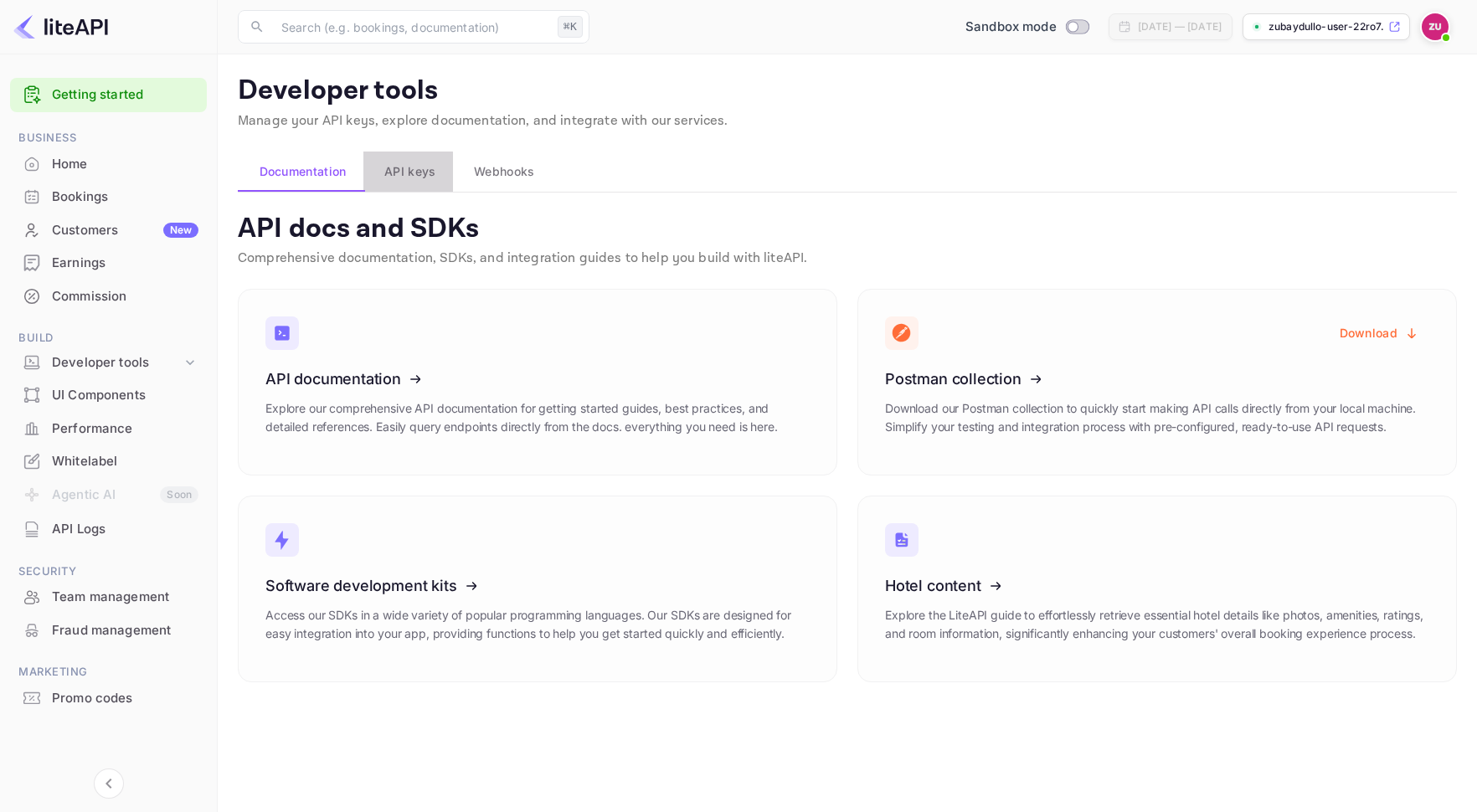
click at [407, 175] on span "API keys" at bounding box center [410, 171] width 51 height 20
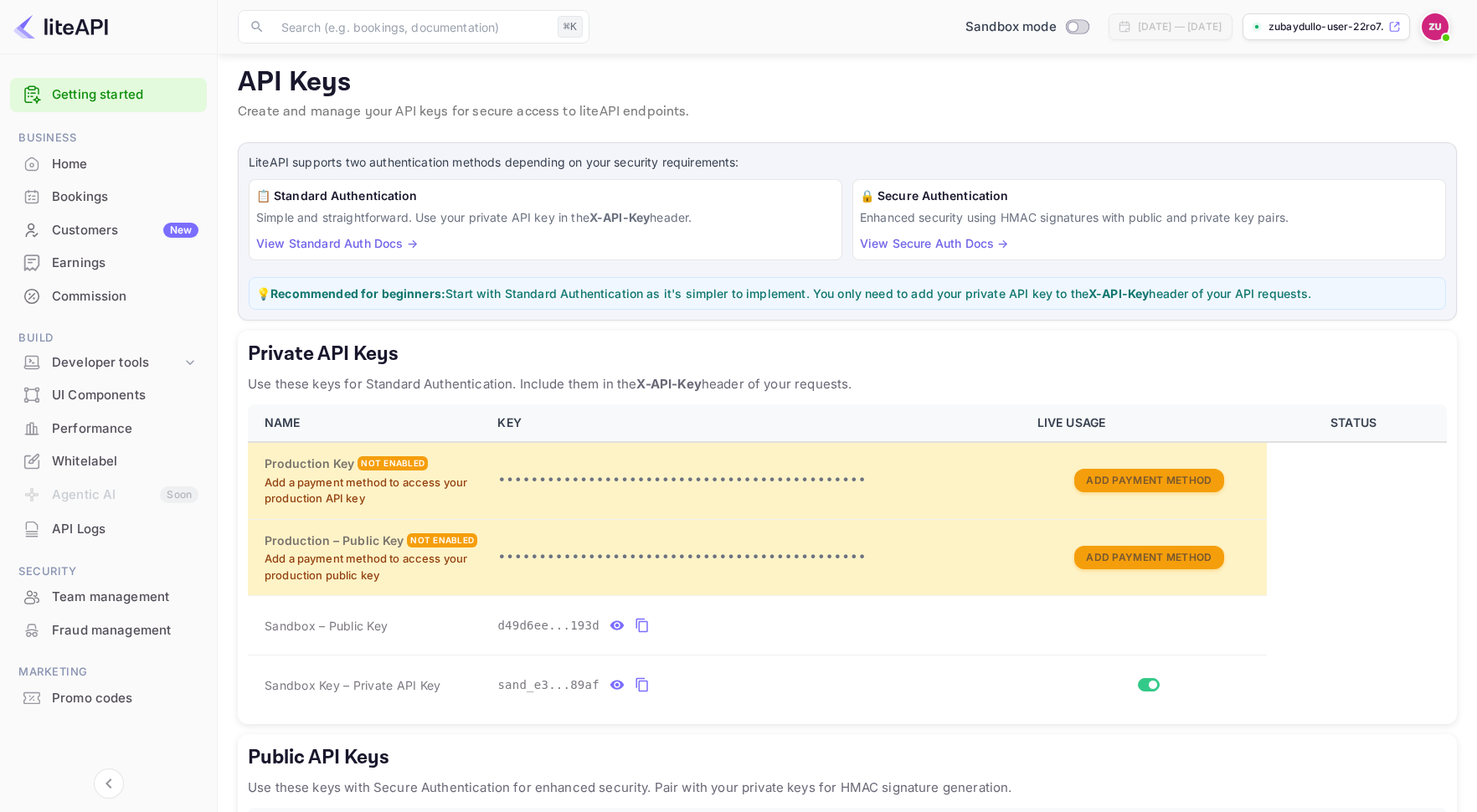
scroll to position [330, 0]
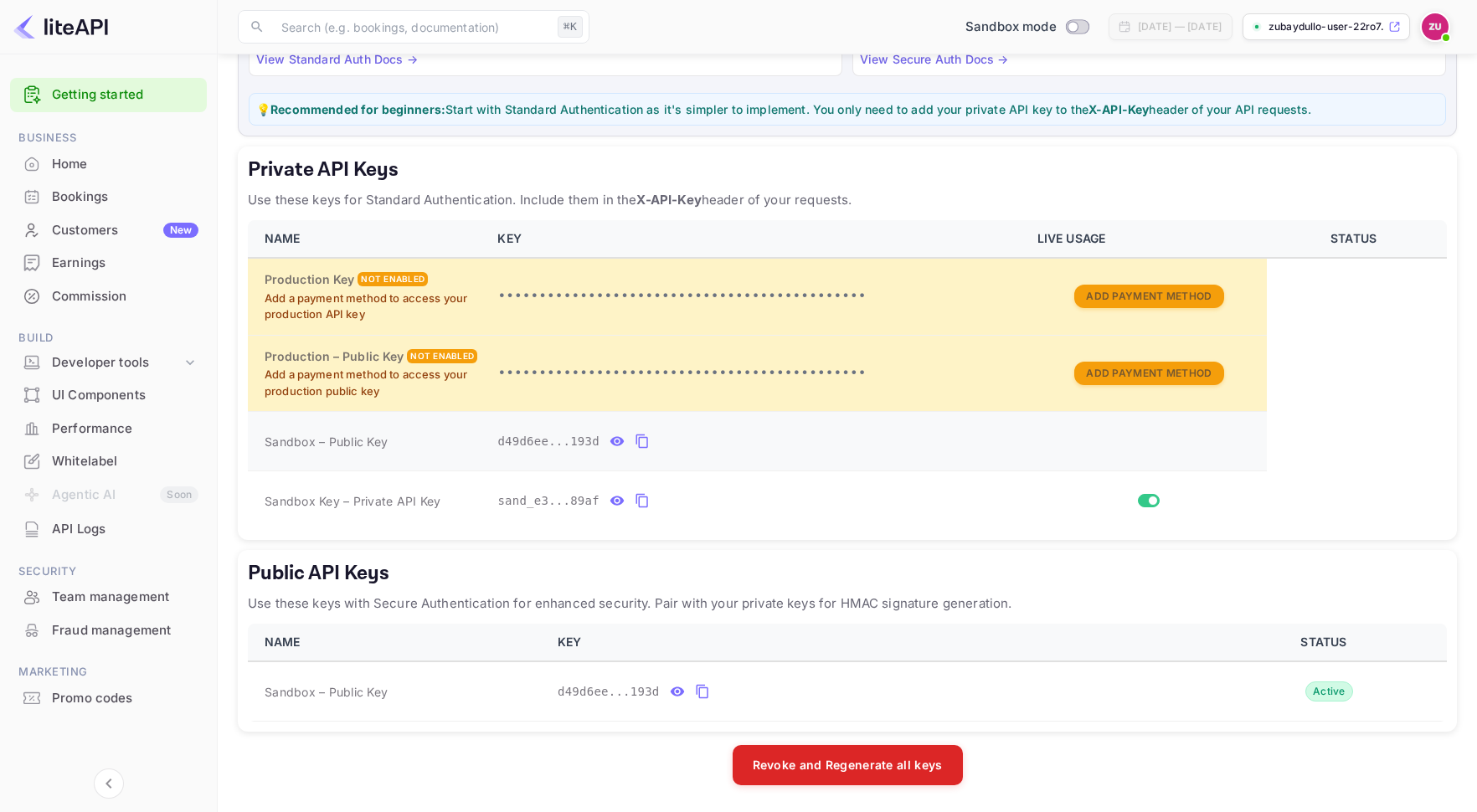
click at [620, 446] on icon "private api keys table" at bounding box center [617, 441] width 15 height 20
click at [800, 438] on icon "private api keys table" at bounding box center [801, 441] width 11 height 14
click at [644, 505] on icon "private api keys table" at bounding box center [643, 500] width 15 height 20
click at [622, 503] on icon "private api keys table" at bounding box center [617, 500] width 15 height 20
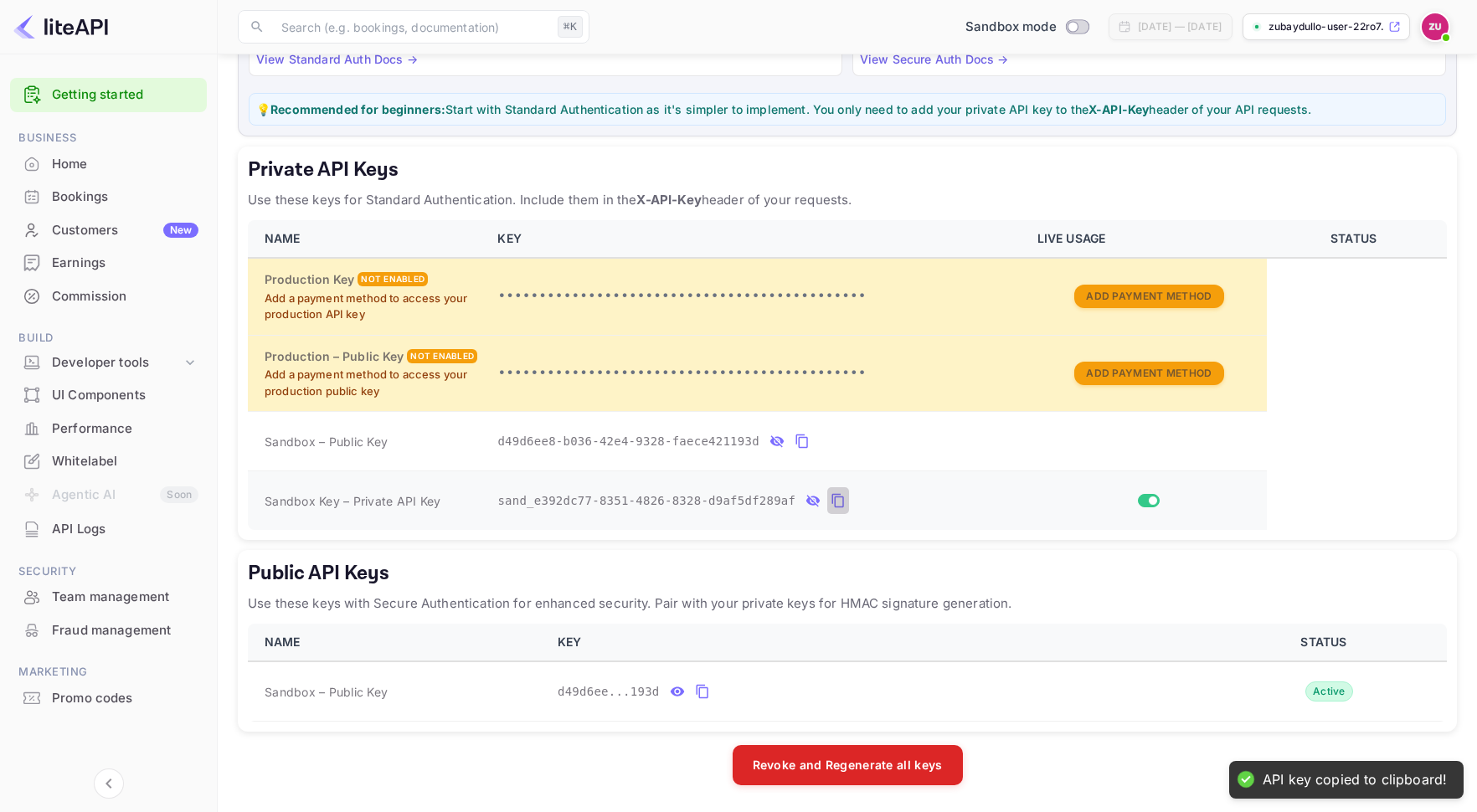
click at [836, 495] on icon "private api keys table" at bounding box center [838, 500] width 11 height 14
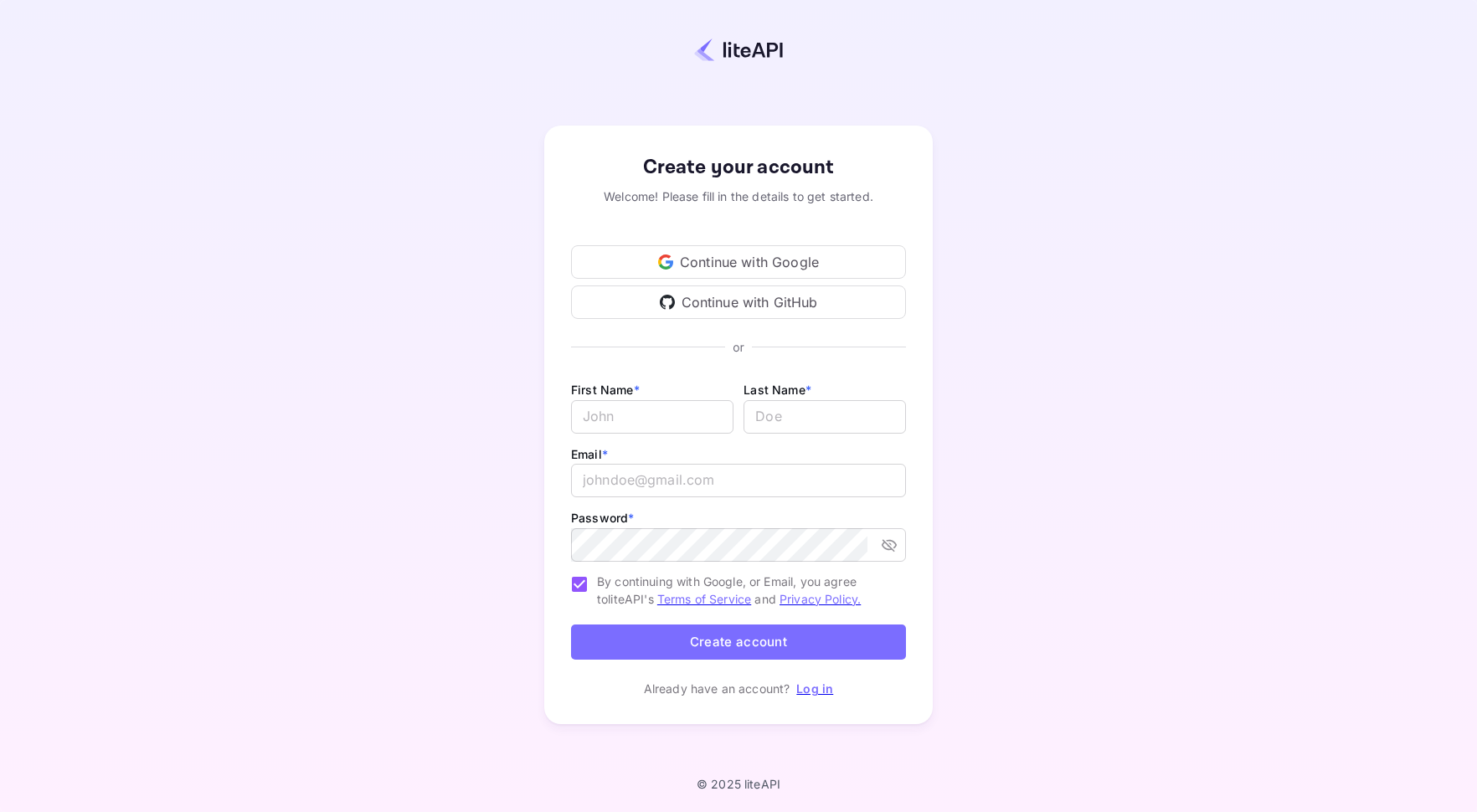
click at [814, 689] on link "Log in" at bounding box center [814, 688] width 37 height 14
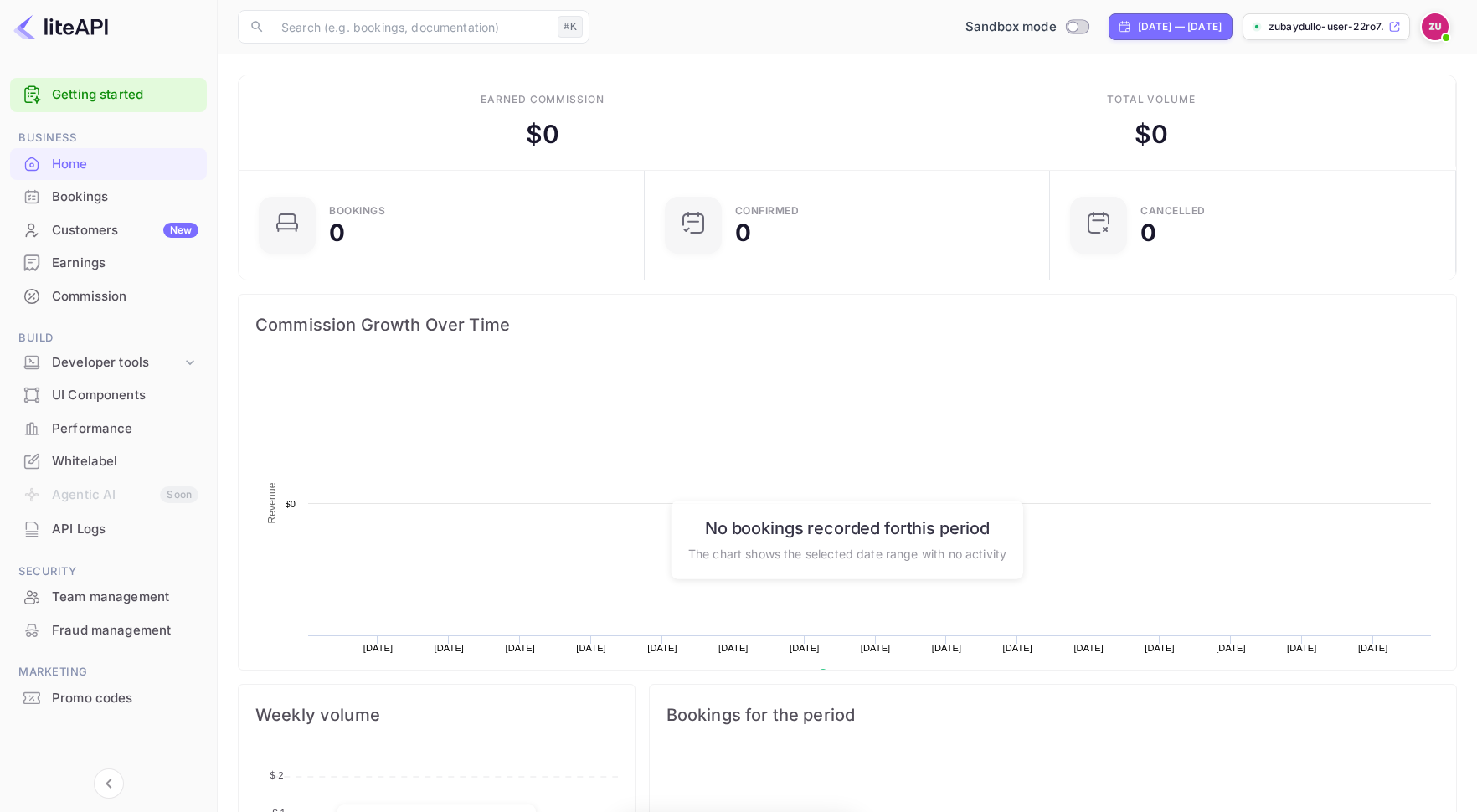
scroll to position [272, 396]
